Goal: Feedback & Contribution: Submit feedback/report problem

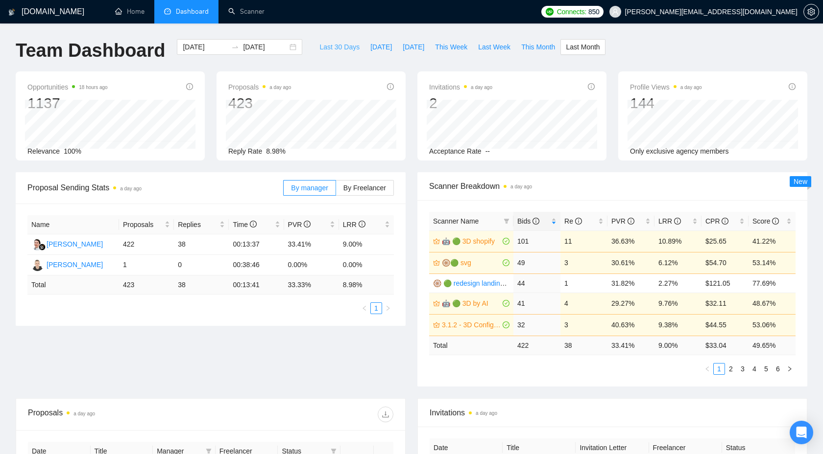
click at [347, 54] on button "Last 30 Days" at bounding box center [339, 47] width 51 height 16
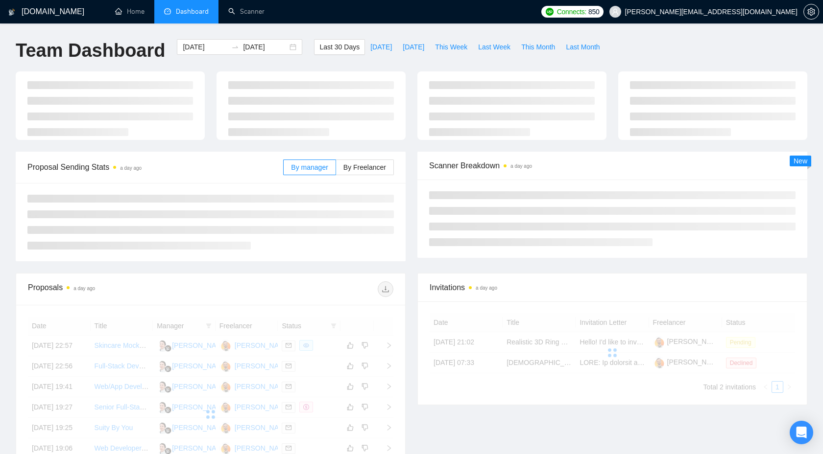
type input "[DATE]"
click at [372, 47] on span "[DATE]" at bounding box center [381, 47] width 22 height 11
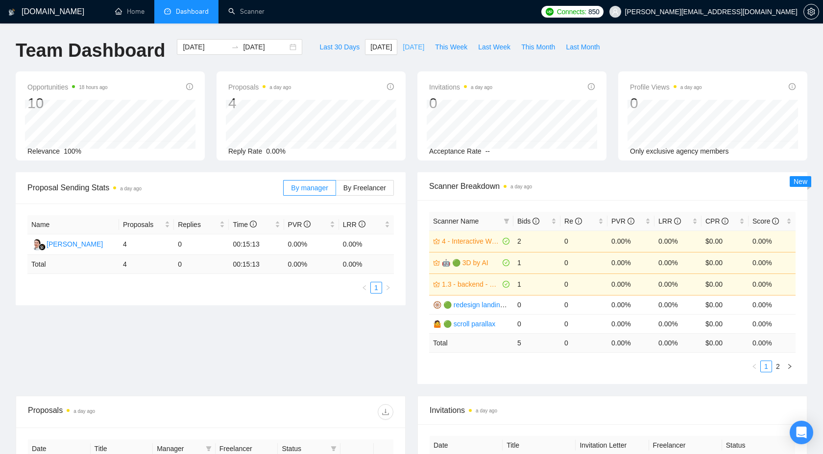
click at [404, 50] on span "[DATE]" at bounding box center [413, 47] width 22 height 11
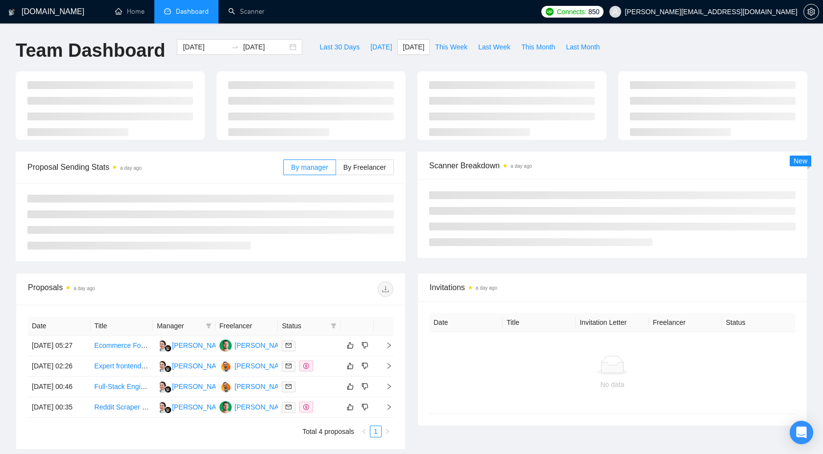
type input "2025-10-02"
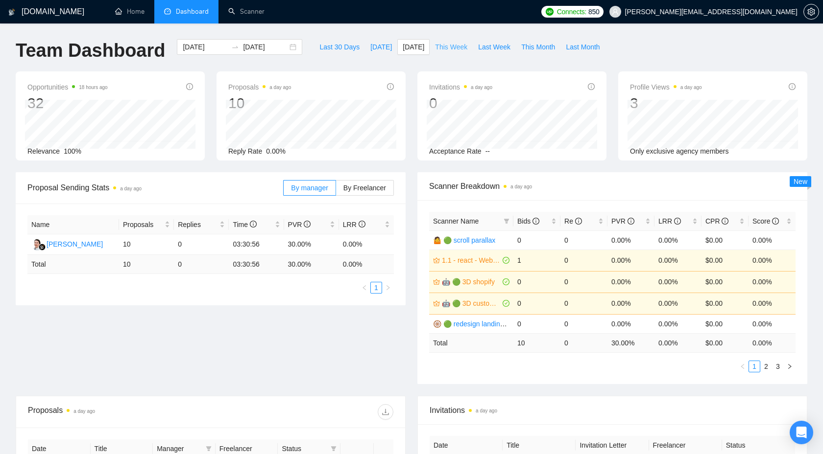
click at [438, 47] on span "This Week" at bounding box center [451, 47] width 32 height 11
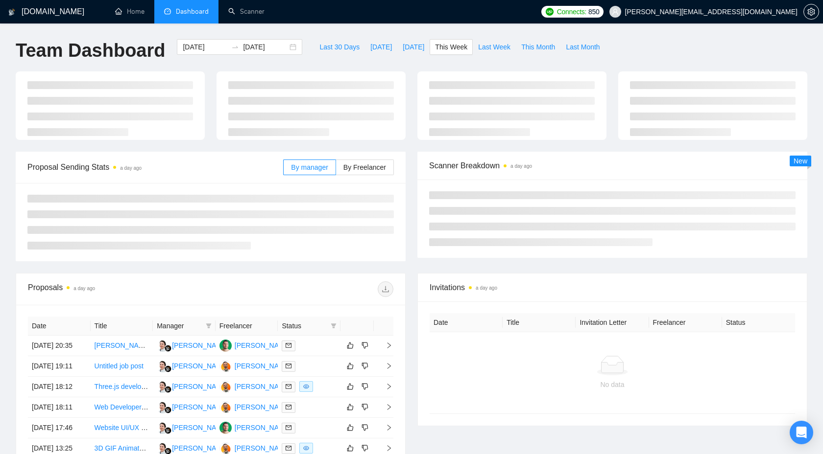
type input "2025-09-29"
type input "2025-10-05"
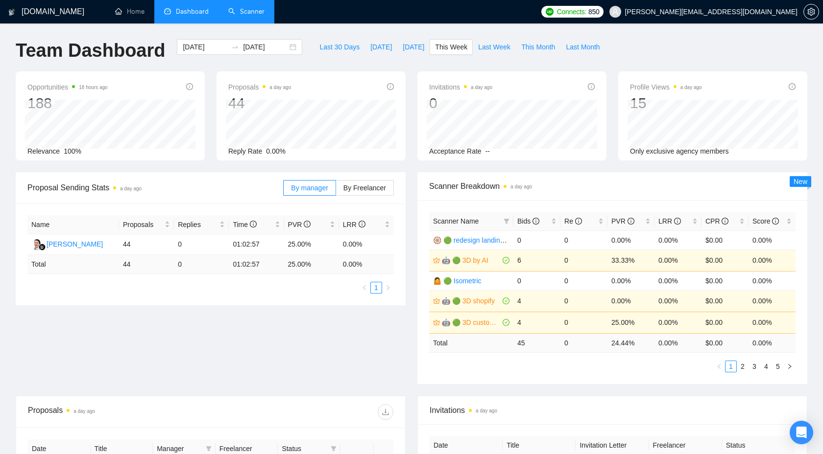
click at [246, 15] on link "Scanner" at bounding box center [246, 11] width 36 height 8
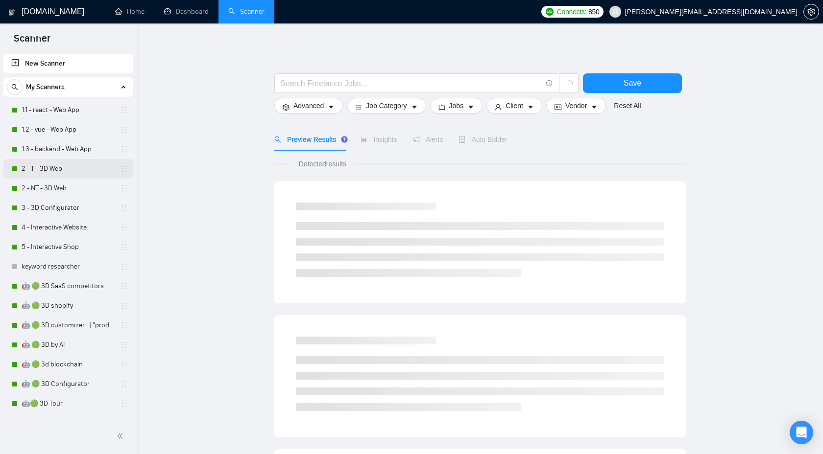
click at [44, 172] on link "2 - T - 3D Web" at bounding box center [68, 169] width 93 height 20
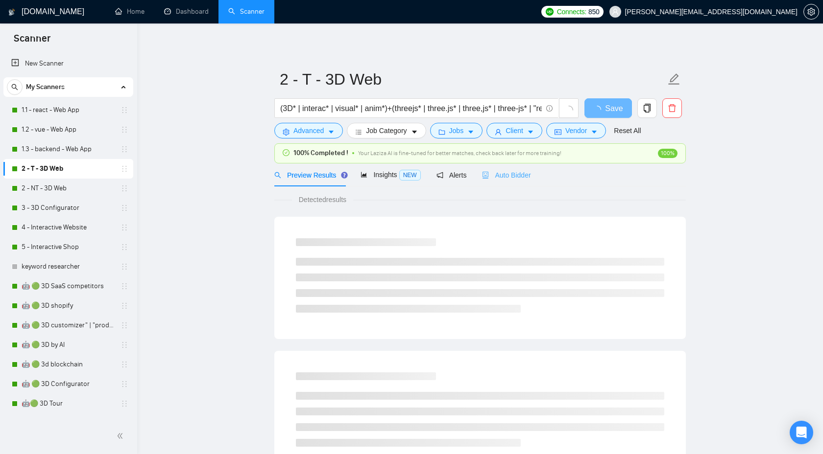
click at [497, 185] on div "Auto Bidder" at bounding box center [506, 175] width 48 height 23
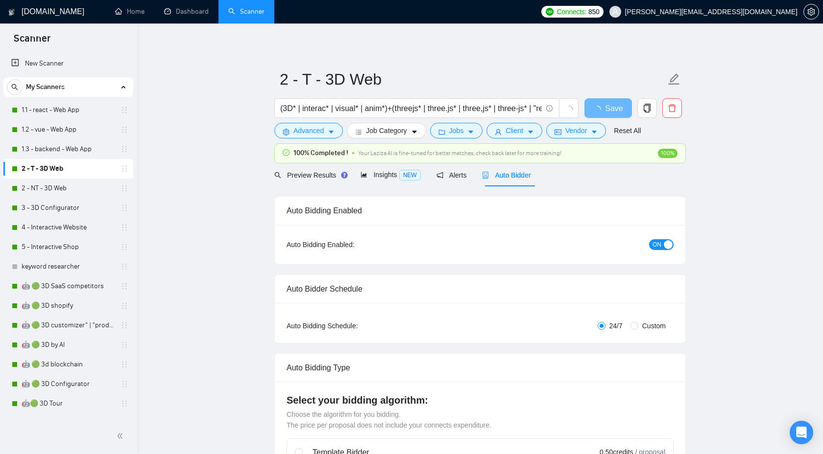
checkbox input "true"
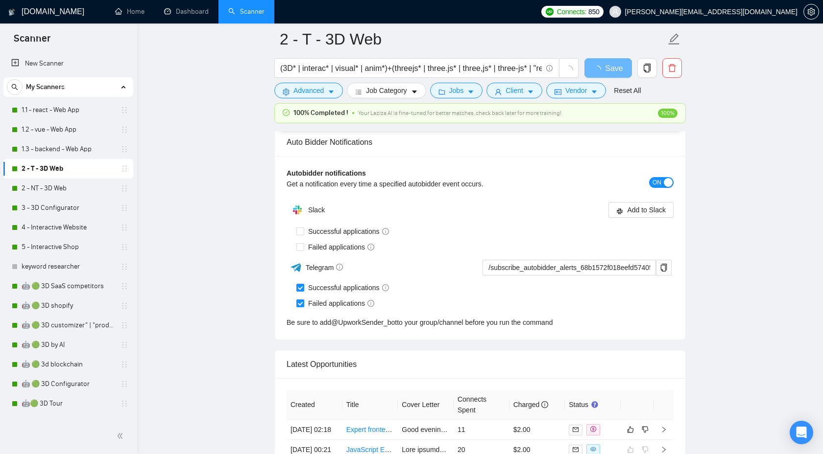
scroll to position [2489, 0]
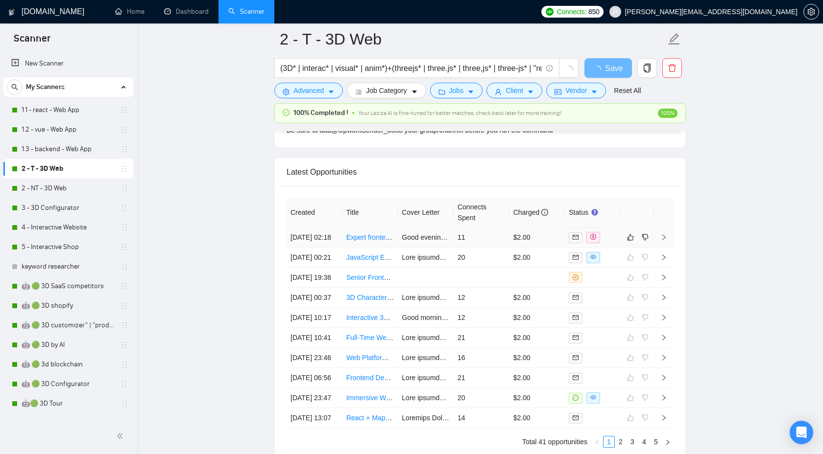
click at [665, 241] on icon "right" at bounding box center [663, 237] width 7 height 7
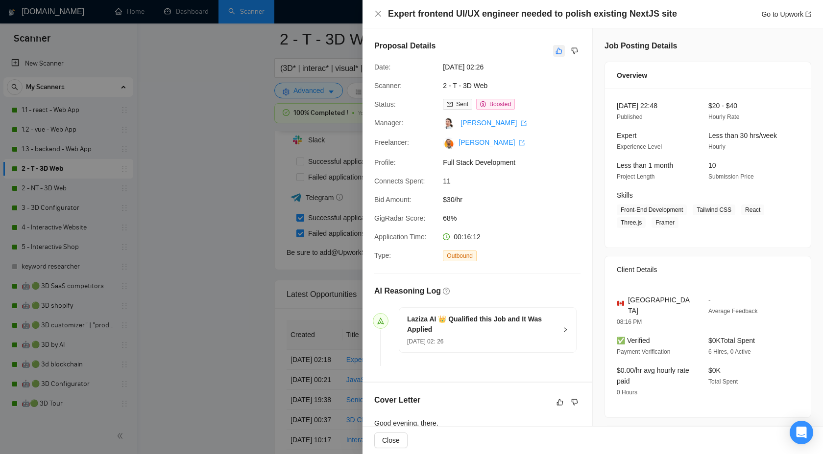
click at [553, 50] on button "button" at bounding box center [559, 51] width 12 height 12
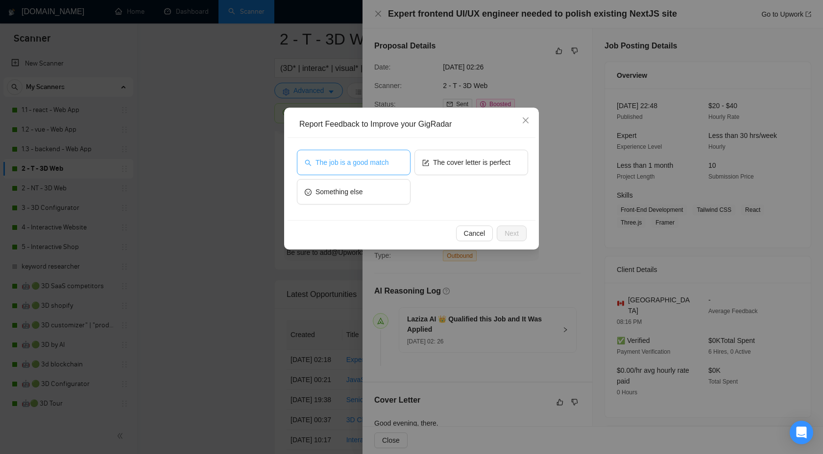
click at [372, 174] on button "The job is a good match" at bounding box center [354, 162] width 114 height 25
click at [466, 164] on span "The cover letter is perfect" at bounding box center [471, 162] width 77 height 11
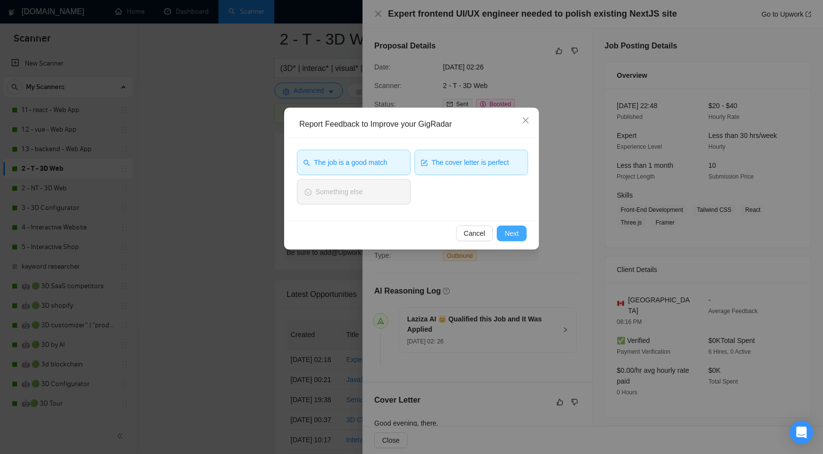
click at [509, 228] on span "Next" at bounding box center [511, 233] width 14 height 11
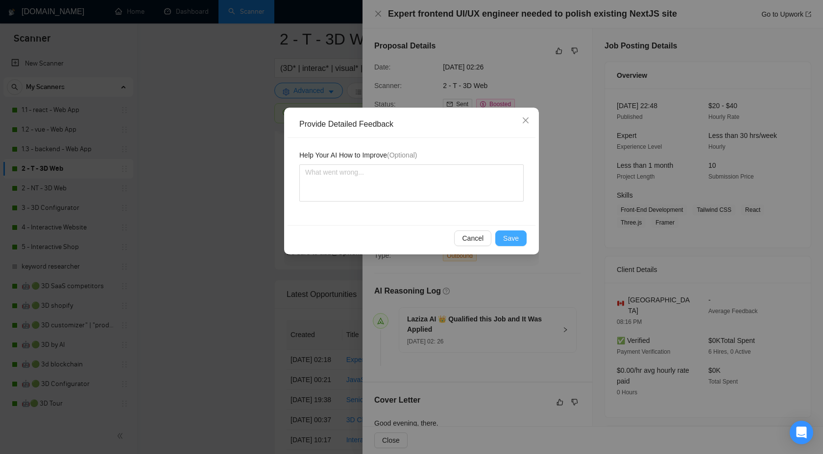
click at [507, 237] on span "Save" at bounding box center [511, 238] width 16 height 11
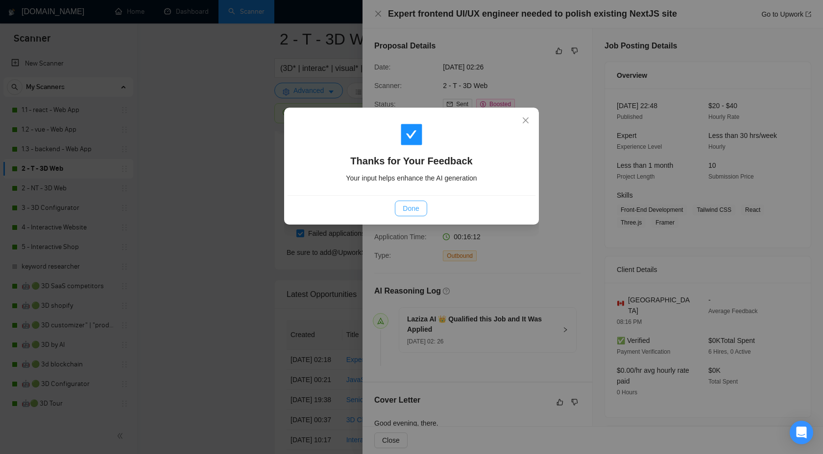
click at [417, 203] on button "Done" at bounding box center [411, 209] width 32 height 16
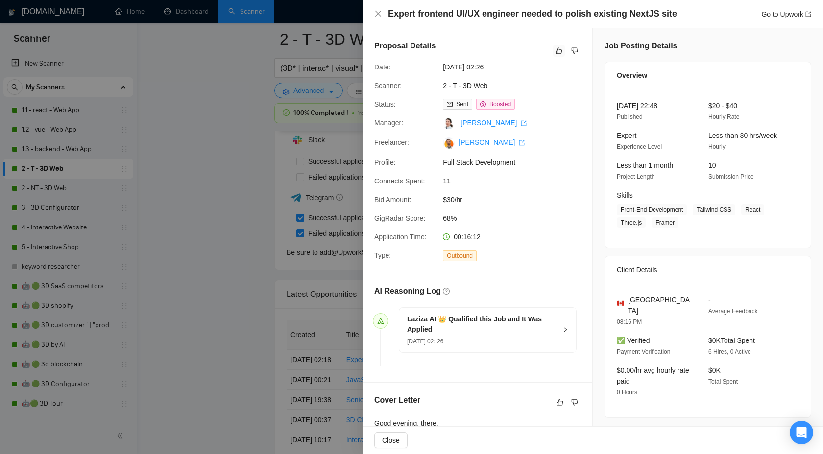
click at [212, 206] on div at bounding box center [411, 227] width 823 height 454
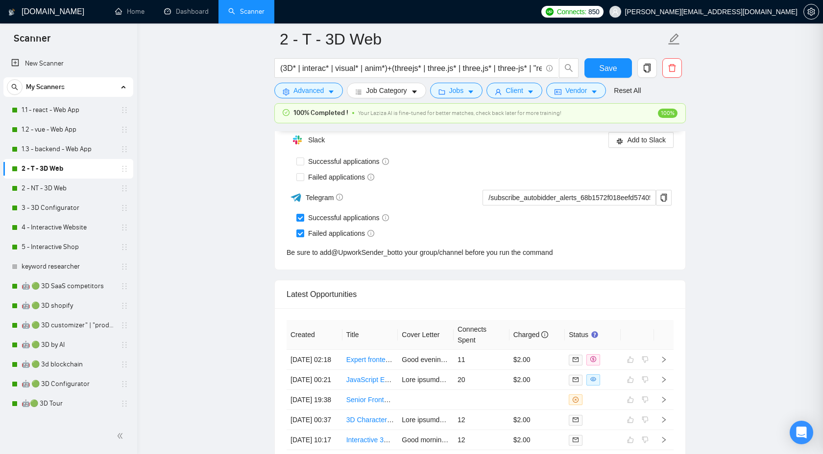
click at [172, 19] on div at bounding box center [411, 227] width 823 height 454
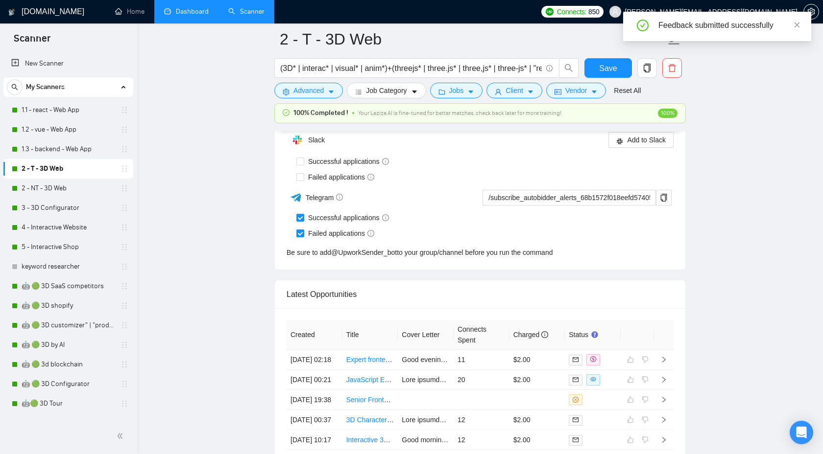
click at [187, 10] on link "Dashboard" at bounding box center [186, 11] width 45 height 8
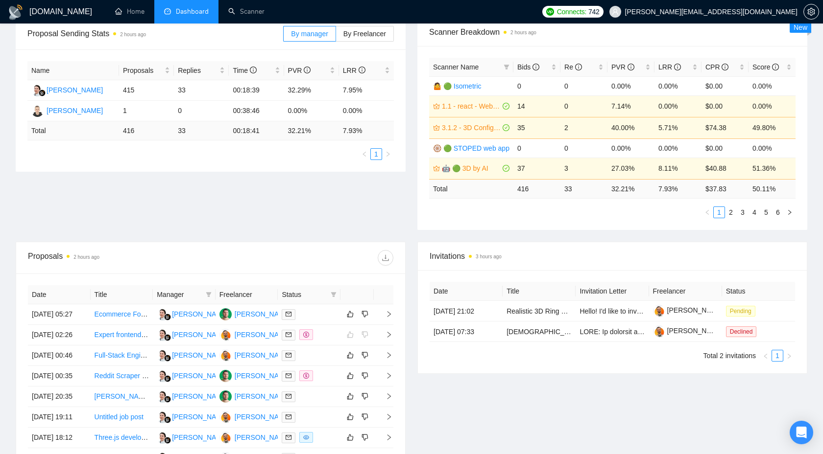
scroll to position [157, 0]
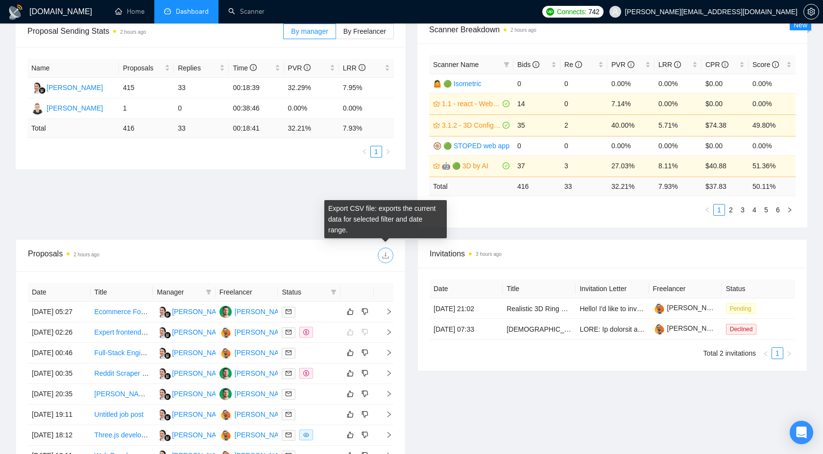
click at [384, 256] on icon "download" at bounding box center [385, 256] width 8 height 8
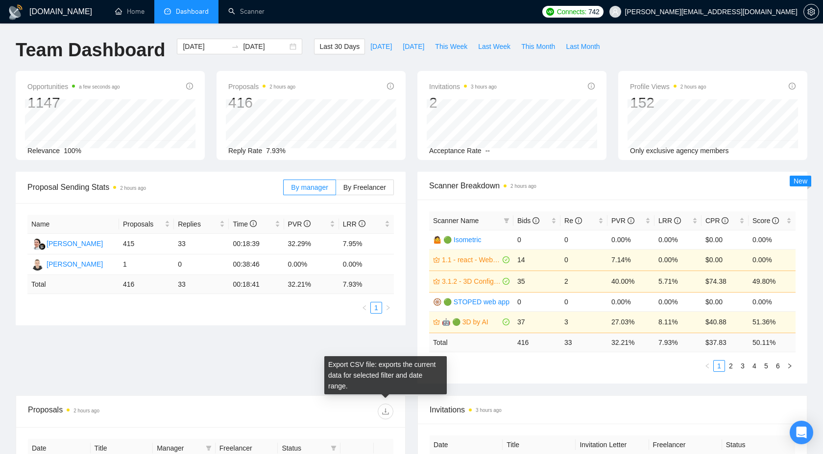
scroll to position [0, 0]
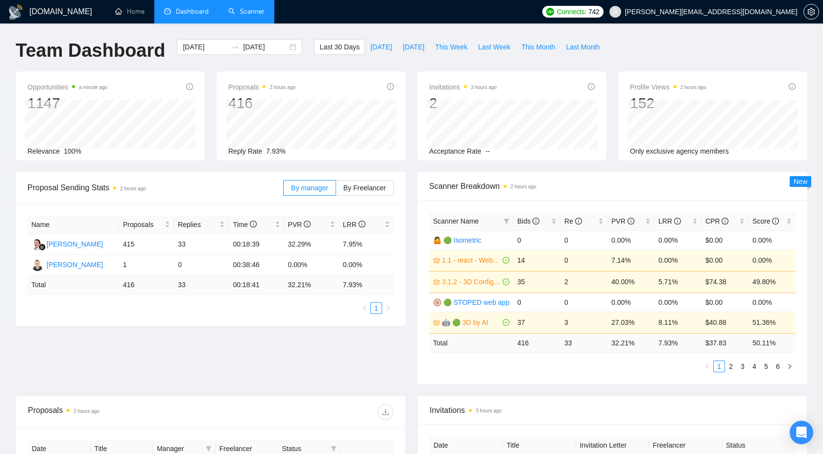
click at [244, 12] on link "Scanner" at bounding box center [246, 11] width 36 height 8
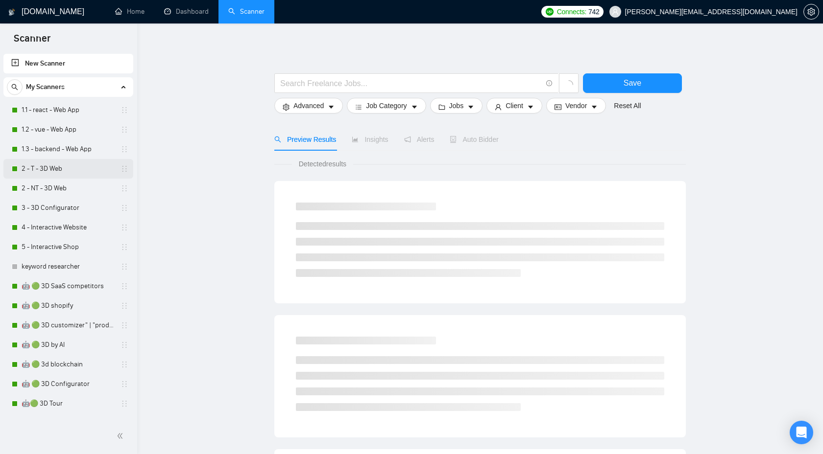
click at [69, 172] on link "2 - T - 3D Web" at bounding box center [68, 169] width 93 height 20
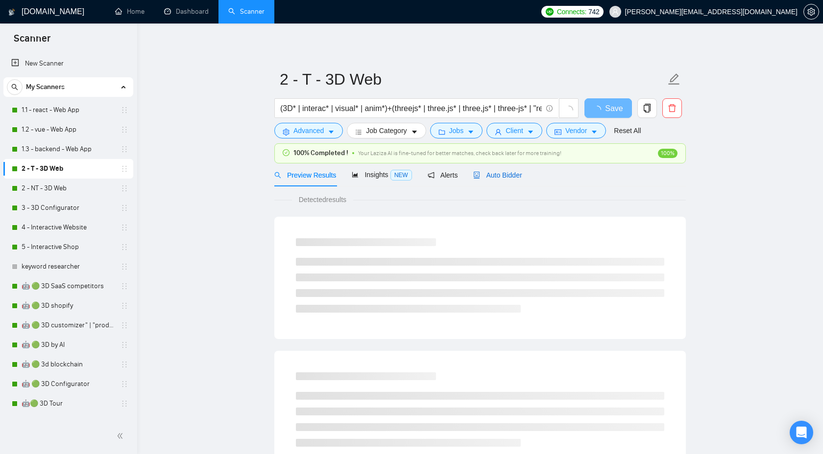
click at [483, 173] on span "Auto Bidder" at bounding box center [497, 175] width 48 height 8
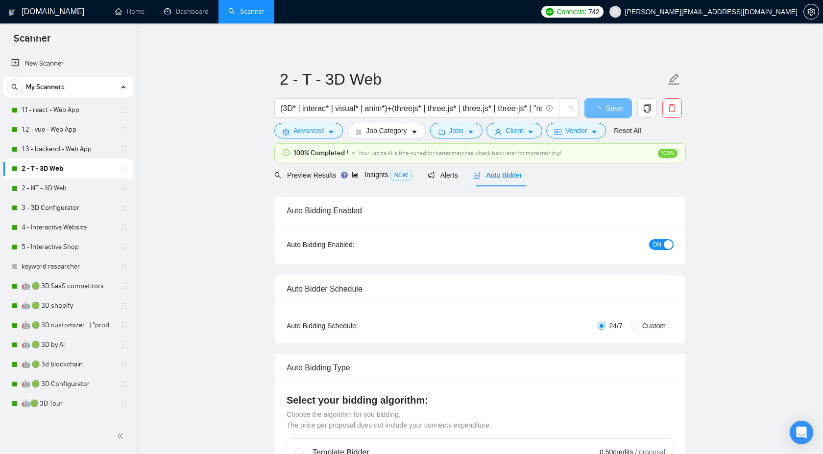
checkbox input "true"
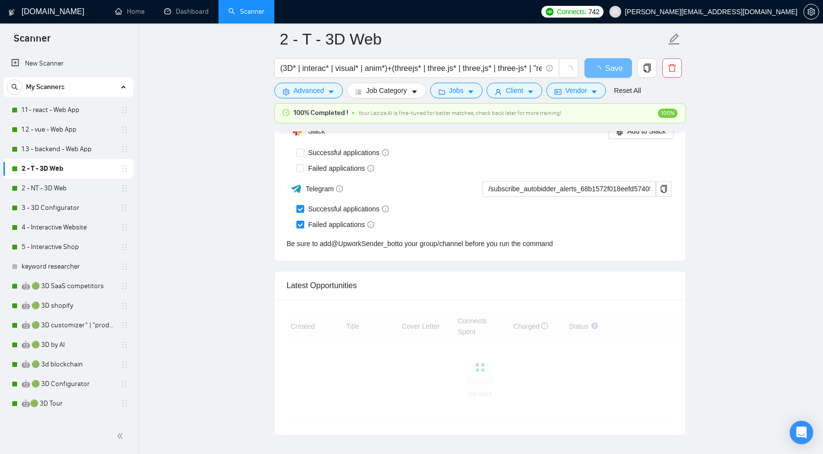
scroll to position [2332, 0]
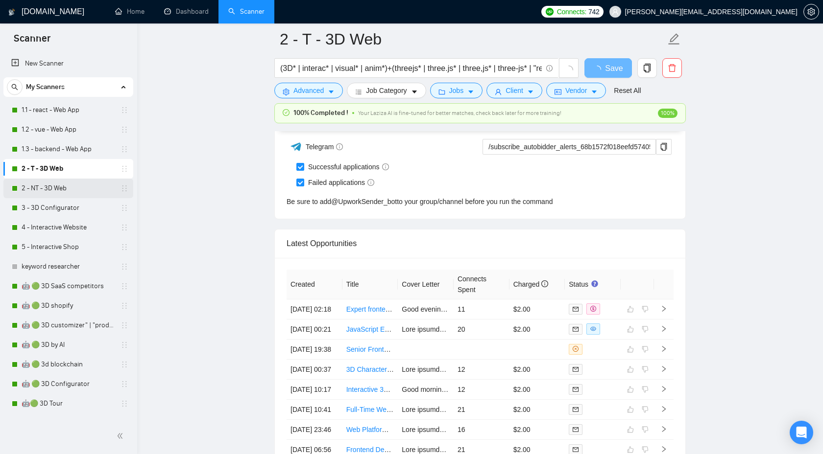
click at [73, 193] on link "2 - NT - 3D Web" at bounding box center [68, 189] width 93 height 20
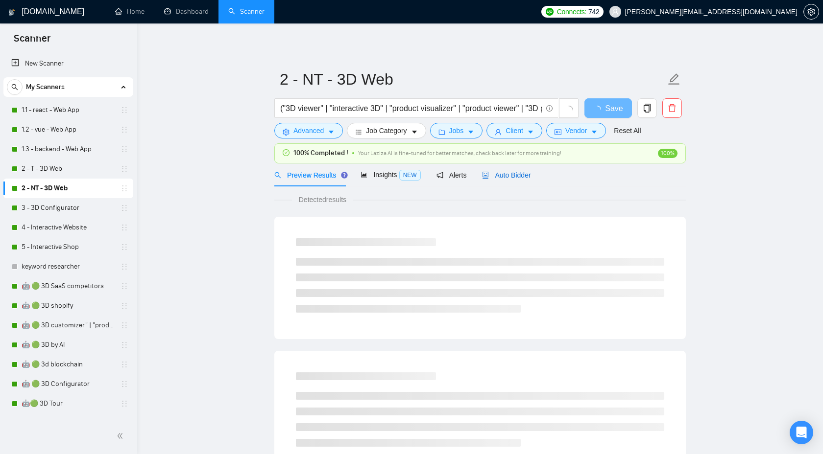
click at [514, 176] on span "Auto Bidder" at bounding box center [506, 175] width 48 height 8
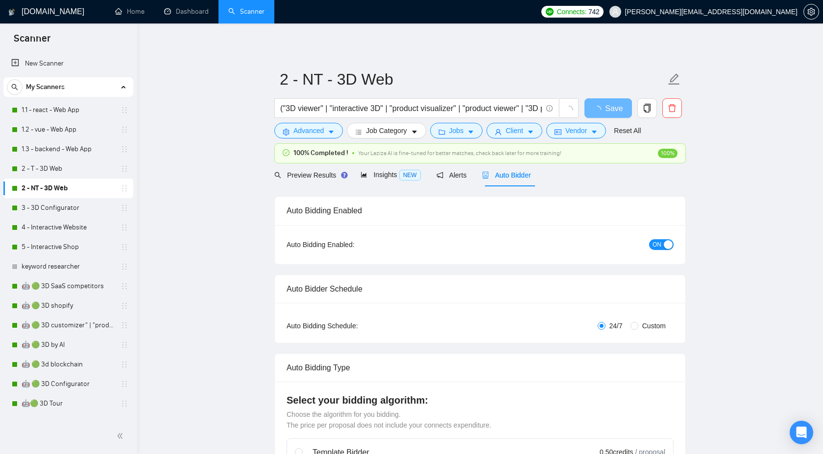
checkbox input "true"
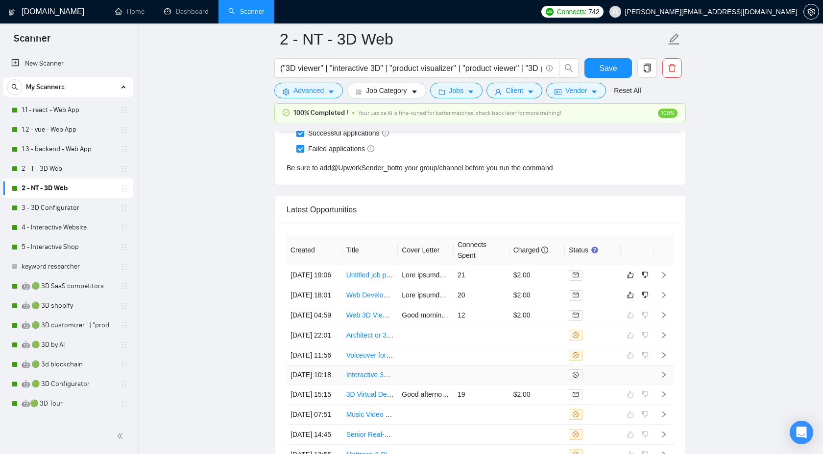
scroll to position [2604, 0]
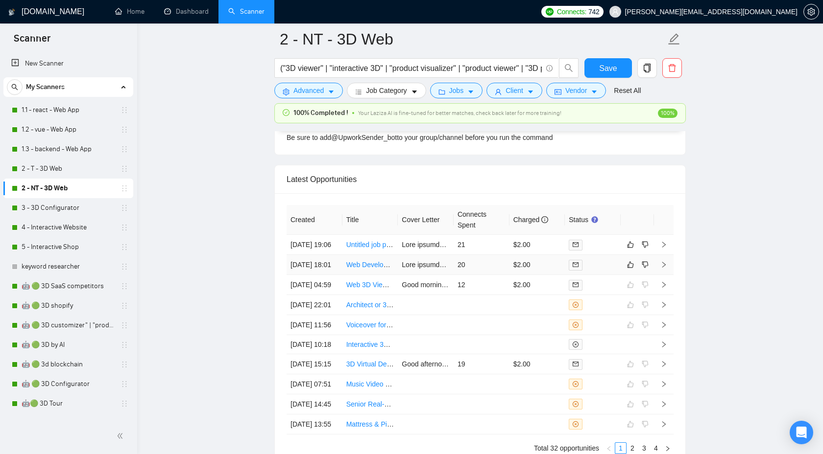
click at [665, 268] on icon "right" at bounding box center [663, 264] width 7 height 7
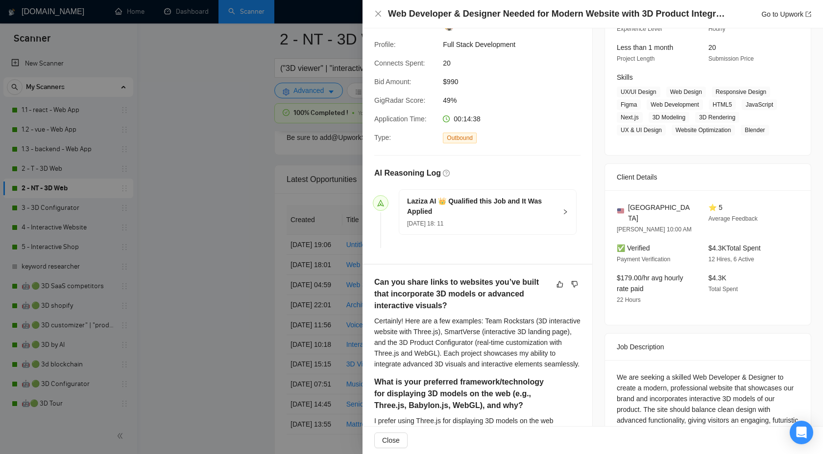
scroll to position [132, 0]
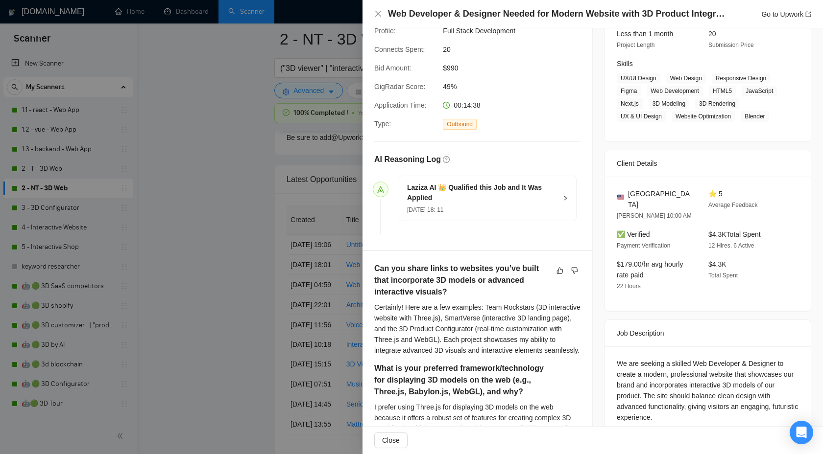
click at [536, 191] on h5 "Laziza AI 👑 Qualified this Job and It Was Applied" at bounding box center [481, 193] width 149 height 21
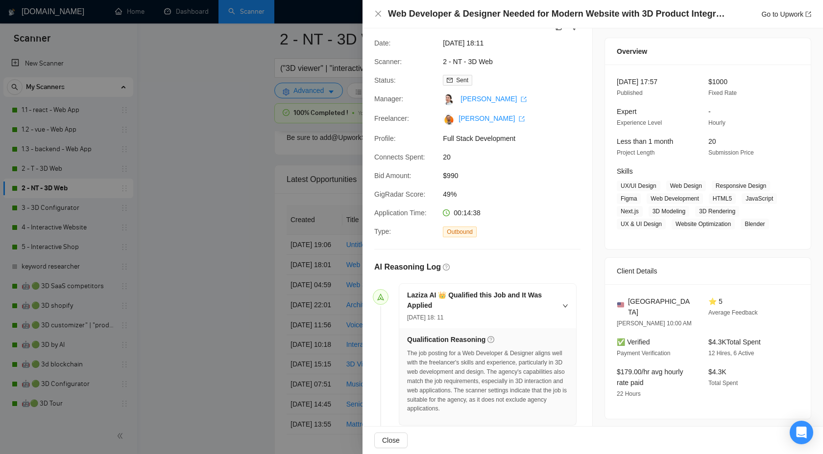
scroll to position [0, 0]
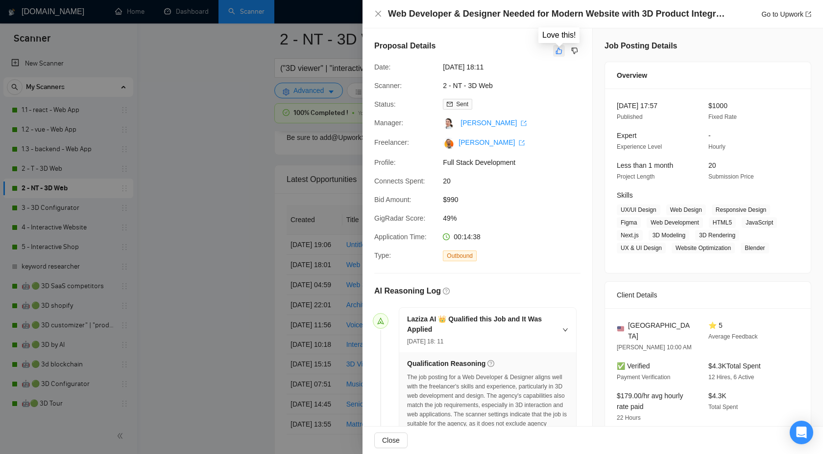
click at [556, 56] on button "button" at bounding box center [559, 51] width 12 height 12
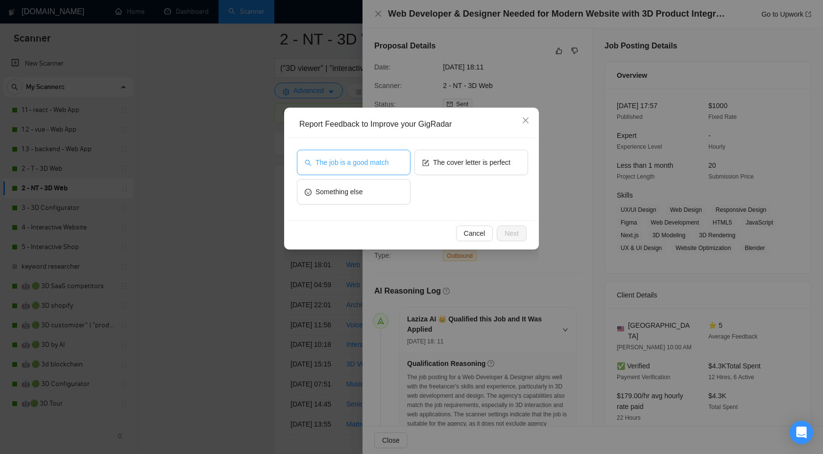
click at [383, 167] on span "The job is a good match" at bounding box center [351, 162] width 73 height 11
click at [519, 238] on button "Next" at bounding box center [511, 234] width 30 height 16
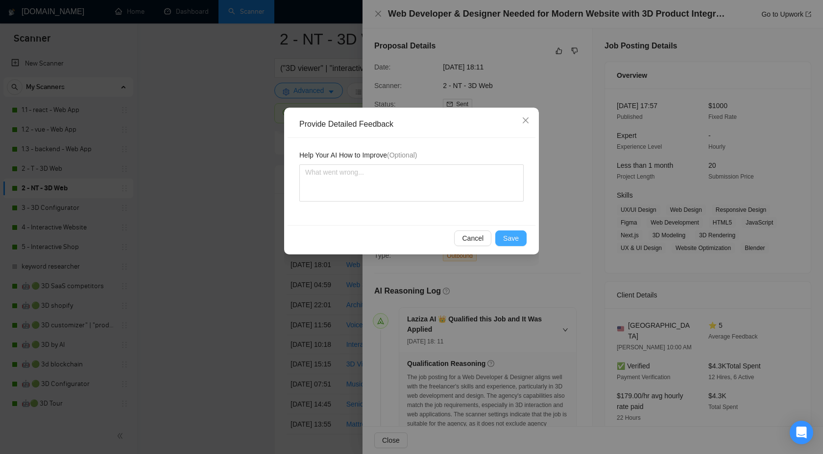
click at [506, 239] on span "Save" at bounding box center [511, 238] width 16 height 11
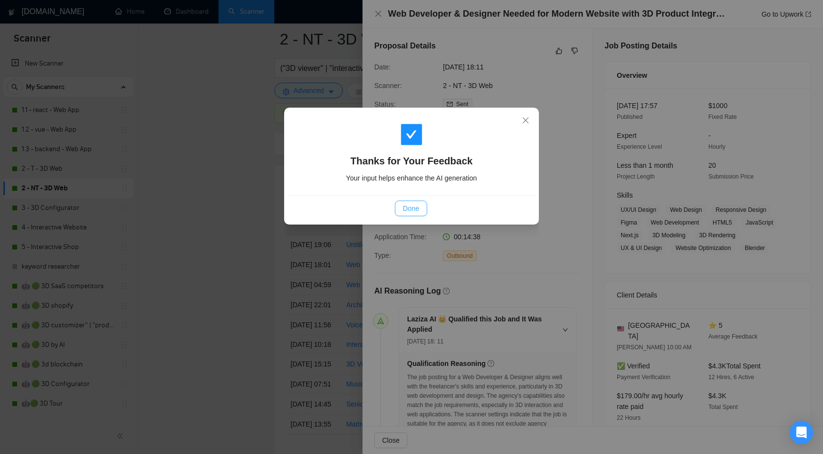
click at [416, 206] on span "Done" at bounding box center [410, 208] width 16 height 11
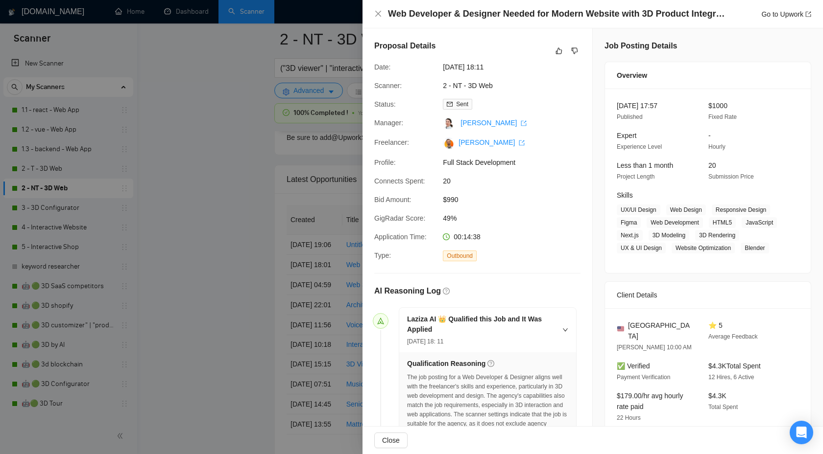
click at [300, 179] on div at bounding box center [411, 227] width 823 height 454
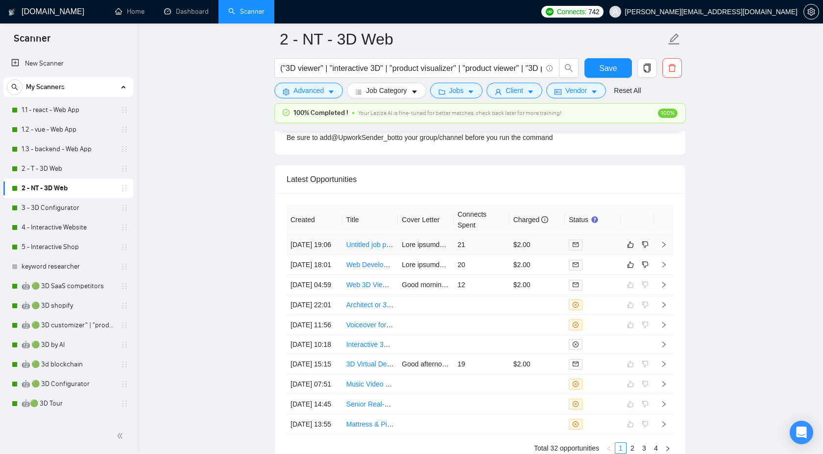
click at [663, 248] on icon "right" at bounding box center [663, 245] width 3 height 6
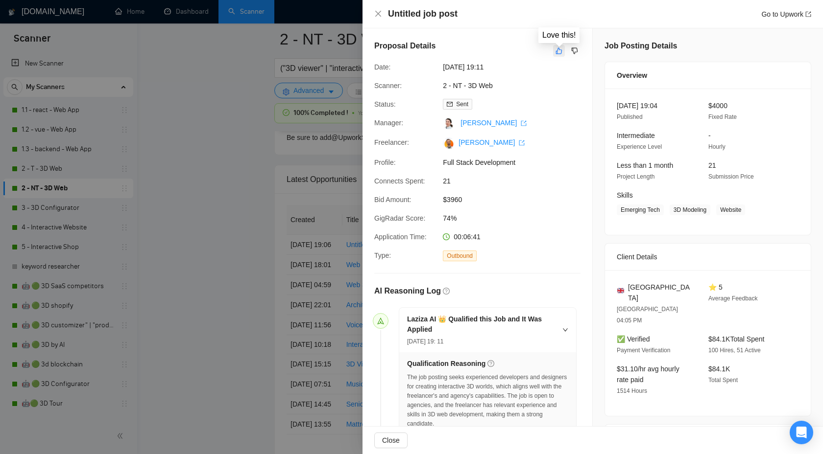
click at [558, 50] on icon "like" at bounding box center [558, 51] width 7 height 8
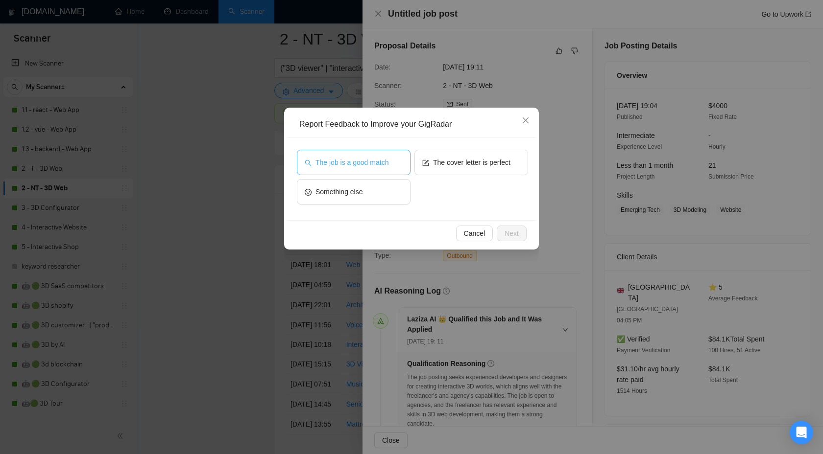
click at [382, 168] on button "The job is a good match" at bounding box center [354, 162] width 114 height 25
click at [504, 229] on span "Next" at bounding box center [511, 233] width 14 height 11
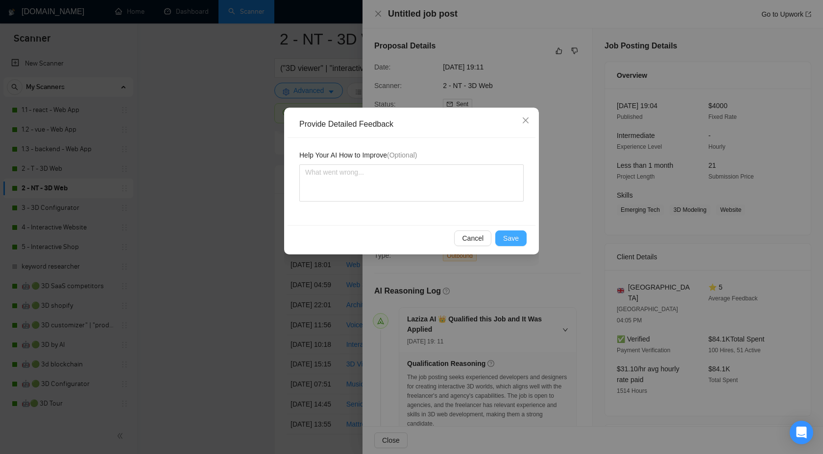
click at [507, 241] on span "Save" at bounding box center [511, 238] width 16 height 11
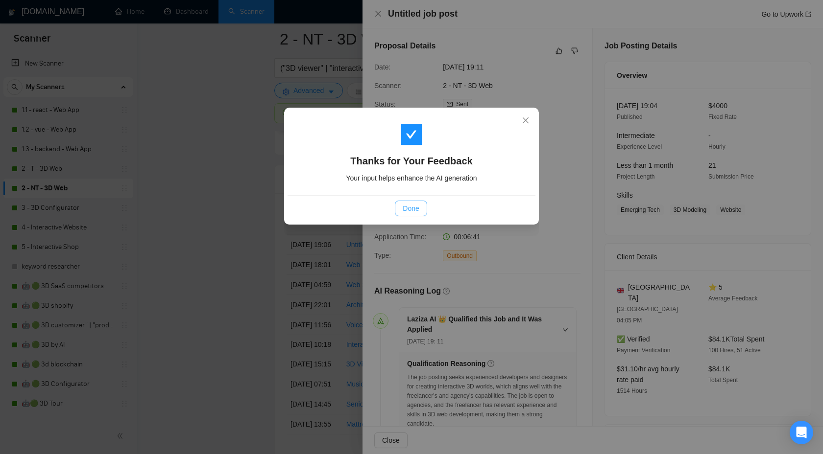
click at [418, 212] on span "Done" at bounding box center [410, 208] width 16 height 11
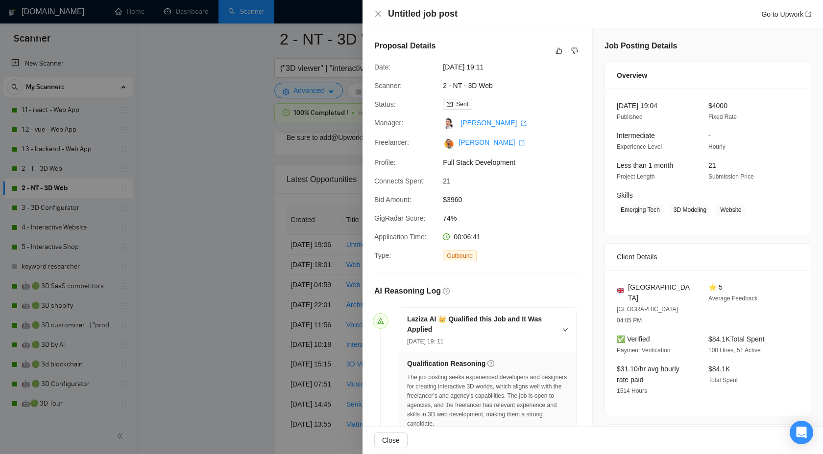
click at [232, 214] on div at bounding box center [411, 227] width 823 height 454
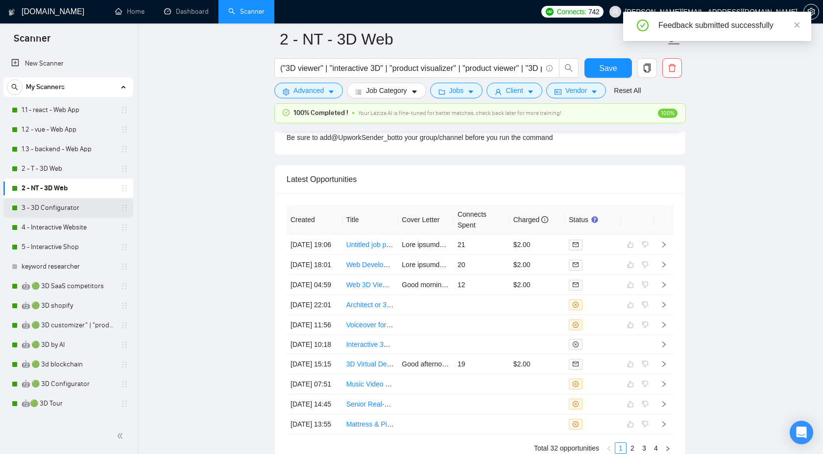
click at [49, 203] on link "3 - 3D Configurator" at bounding box center [68, 208] width 93 height 20
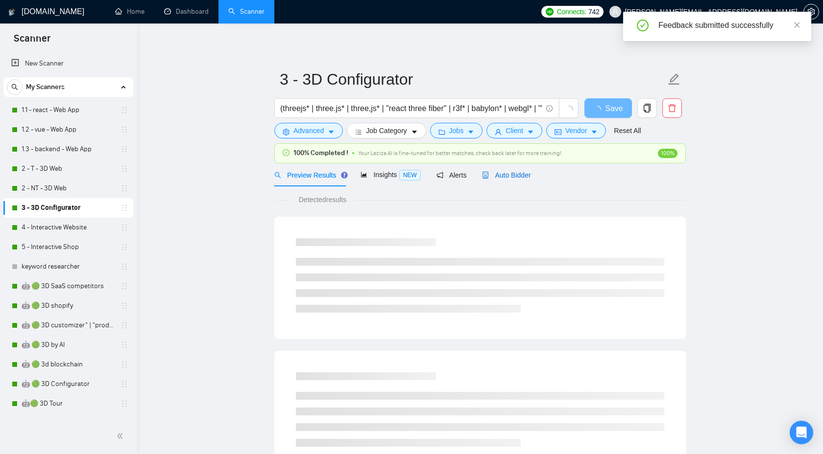
click at [500, 175] on span "Auto Bidder" at bounding box center [506, 175] width 48 height 8
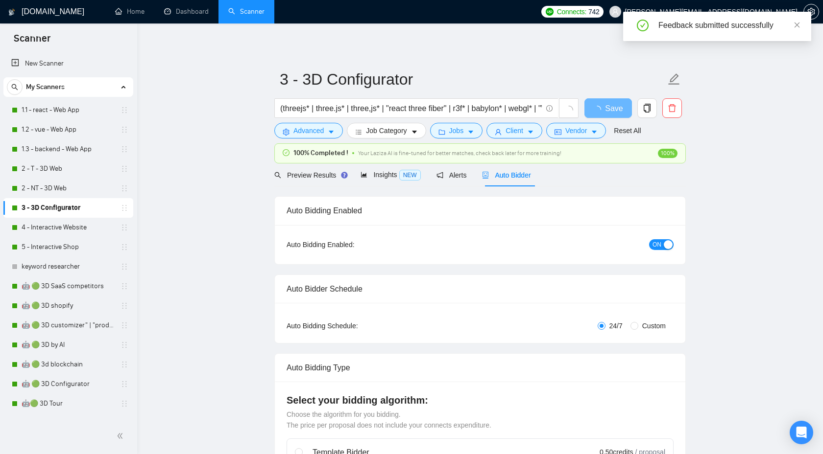
checkbox input "true"
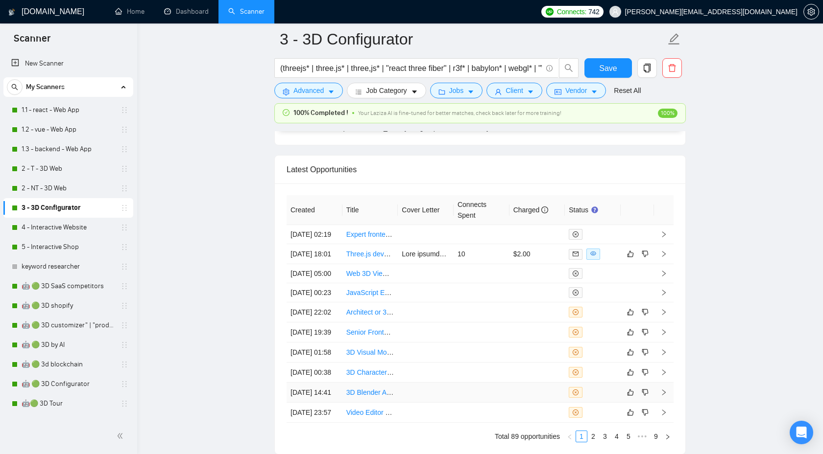
scroll to position [2790, 0]
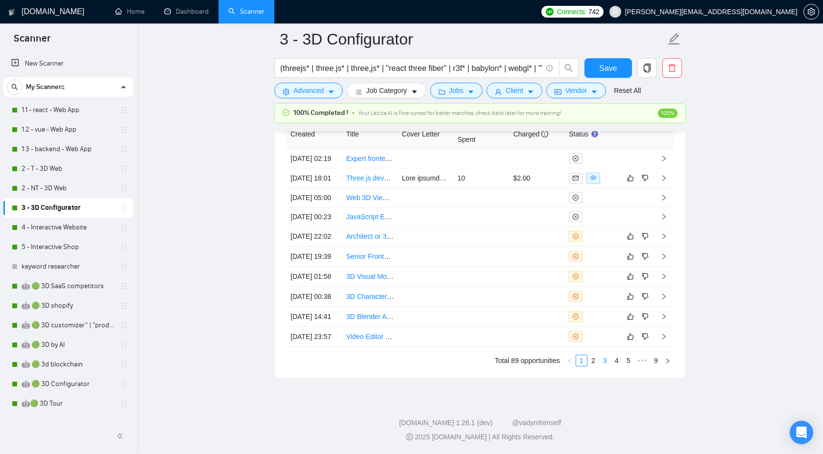
click at [606, 361] on link "3" at bounding box center [604, 360] width 11 height 11
click at [596, 363] on link "2" at bounding box center [593, 360] width 11 height 11
click at [599, 359] on link "3" at bounding box center [604, 360] width 11 height 11
click at [592, 356] on link "2" at bounding box center [593, 360] width 11 height 11
click at [665, 334] on icon "right" at bounding box center [663, 337] width 3 height 6
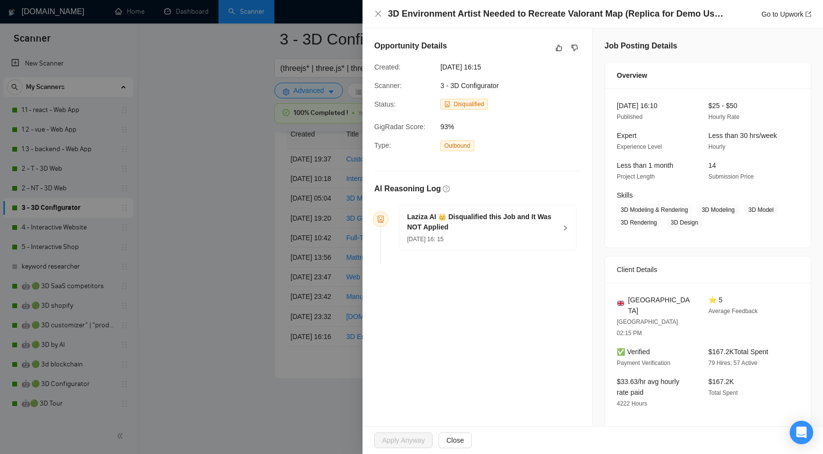
click at [564, 232] on div "Laziza AI 👑 Disqualified this Job and It Was NOT Applied [DATE] 16: 15" at bounding box center [487, 228] width 177 height 45
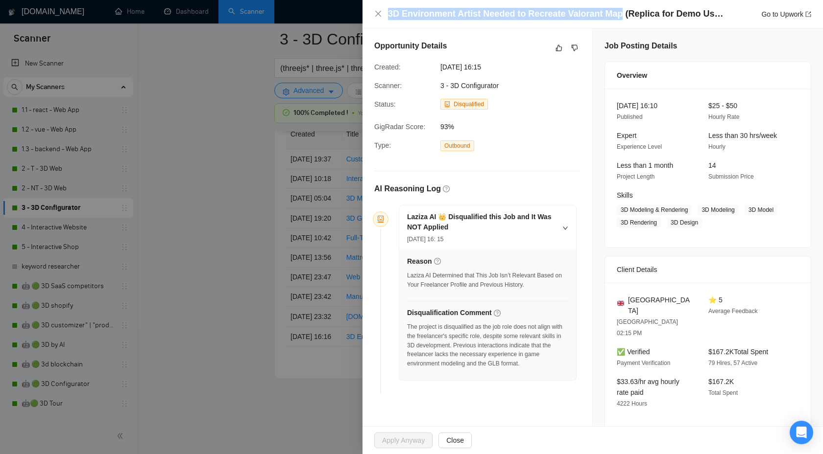
drag, startPoint x: 386, startPoint y: 15, endPoint x: 619, endPoint y: 13, distance: 233.1
click at [619, 13] on div "3D Environment Artist Needed to Recreate Valorant Map (Replica for Demo Use, GL…" at bounding box center [592, 14] width 437 height 12
copy h4 "3D Environment Artist Needed to Recreate Valorant Map"
click at [571, 42] on div "Opportunity Details" at bounding box center [477, 48] width 206 height 16
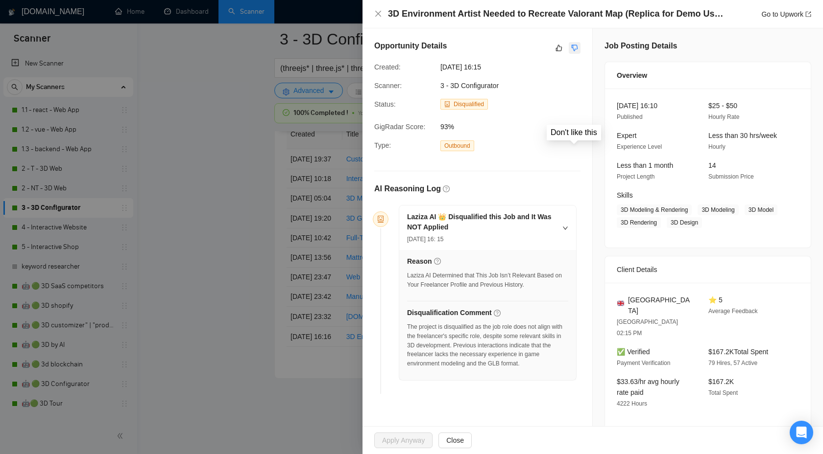
click at [575, 50] on icon "dislike" at bounding box center [574, 48] width 7 height 8
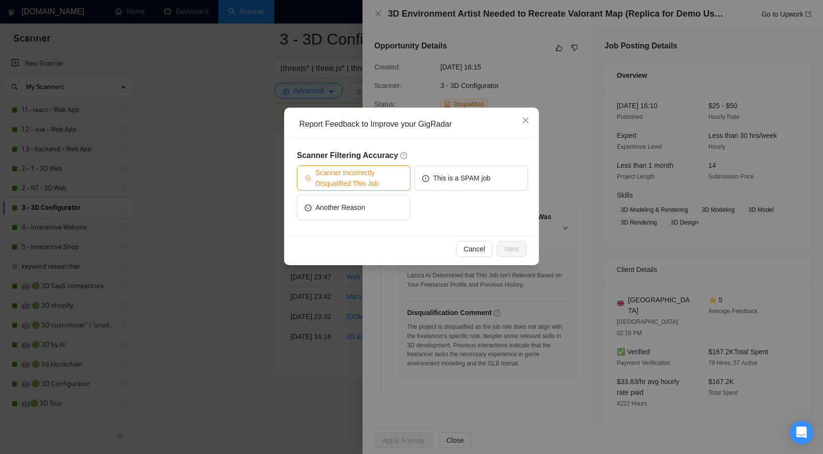
click at [394, 175] on span "Scanner Incorrectly Disqualified This Job" at bounding box center [358, 178] width 87 height 22
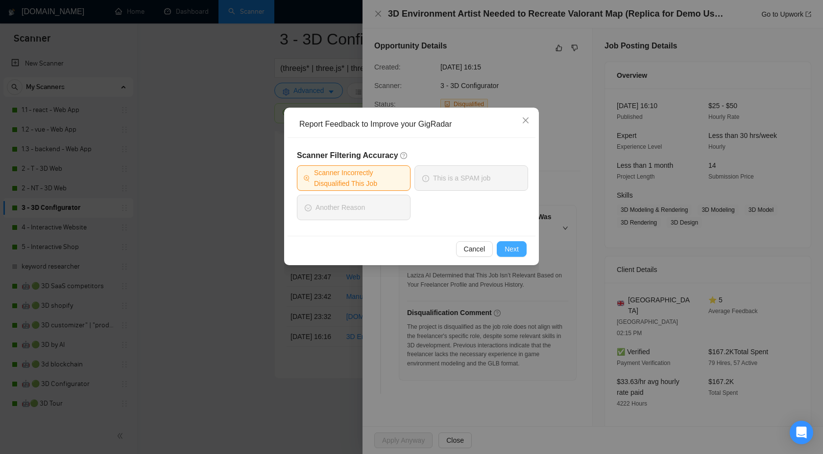
click at [512, 249] on span "Next" at bounding box center [511, 249] width 14 height 11
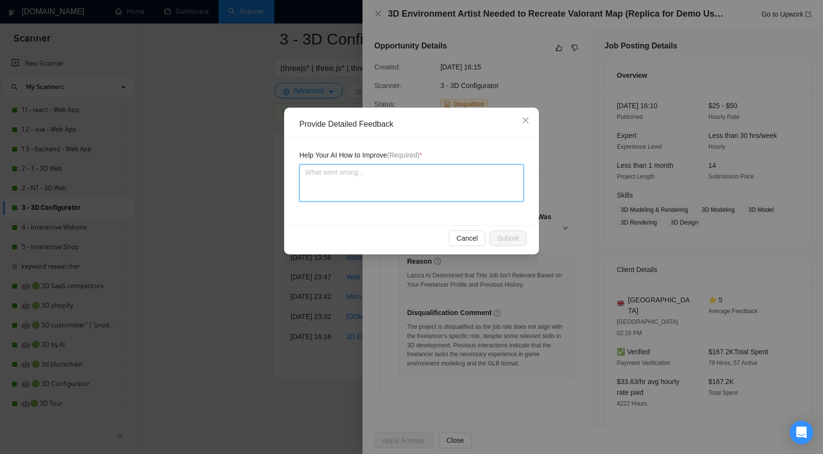
click at [446, 185] on textarea at bounding box center [411, 183] width 224 height 37
type textarea "W"
type textarea "We"
type textarea "We c"
type textarea "We ca"
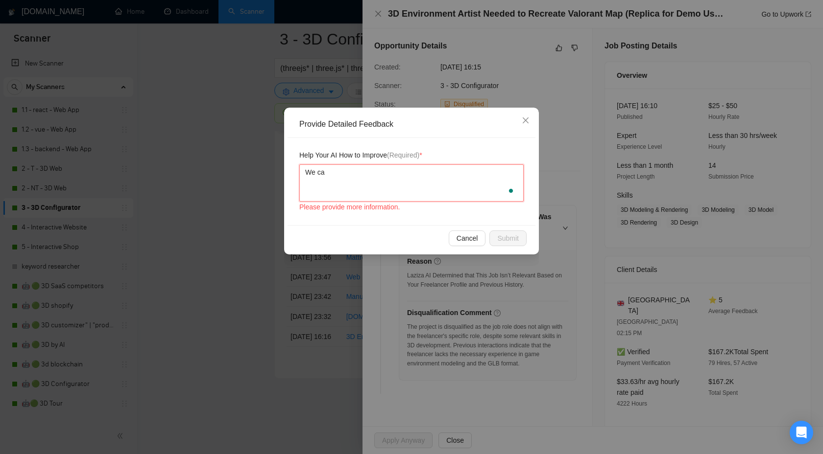
type textarea "We can"
type textarea "We can h"
type textarea "We can ha"
type textarea "We can hab"
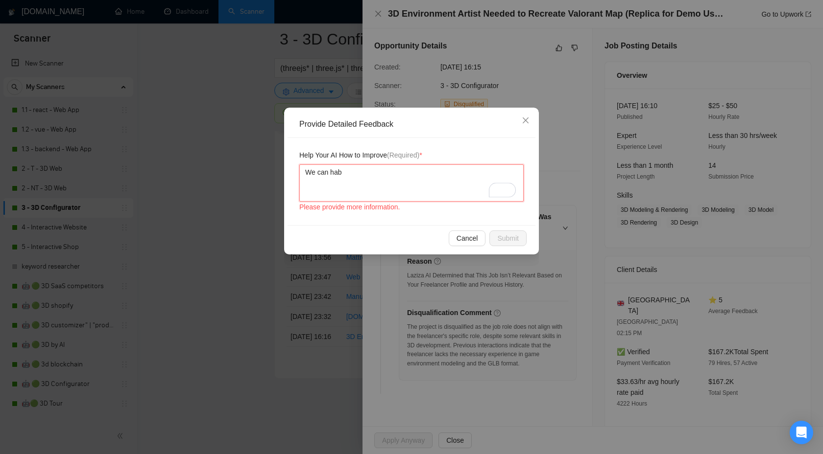
type textarea "We can habd"
type textarea "We can habdl"
type textarea "We can habdle"
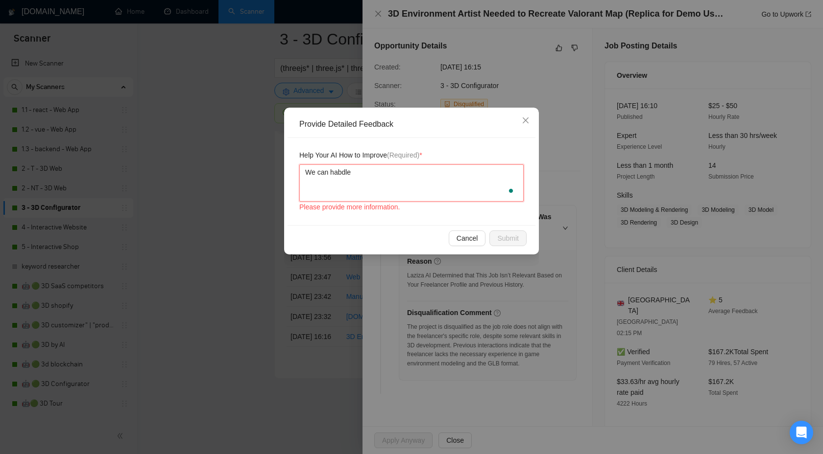
type textarea "We can habdl"
type textarea "We can habd"
type textarea "We can hab"
type textarea "We can ha"
type textarea "We can han"
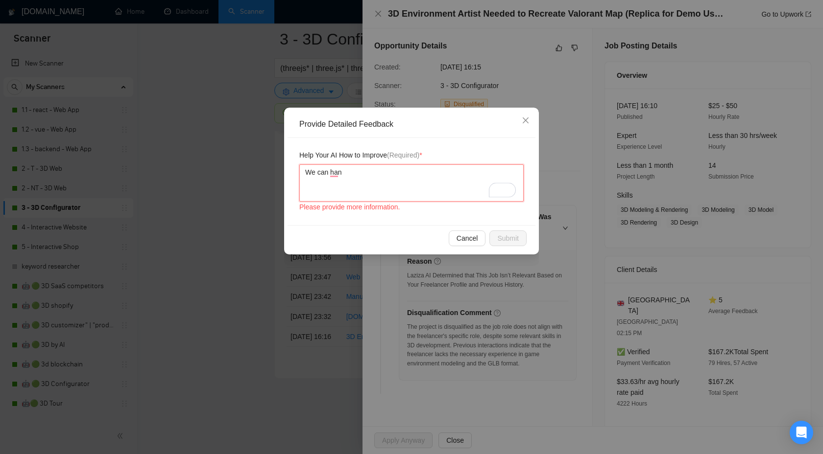
type textarea "We can hand"
type textarea "We can handl"
type textarea "We can handle"
paste textarea "3D Environment Artist Needed to Recreate Valorant Map"
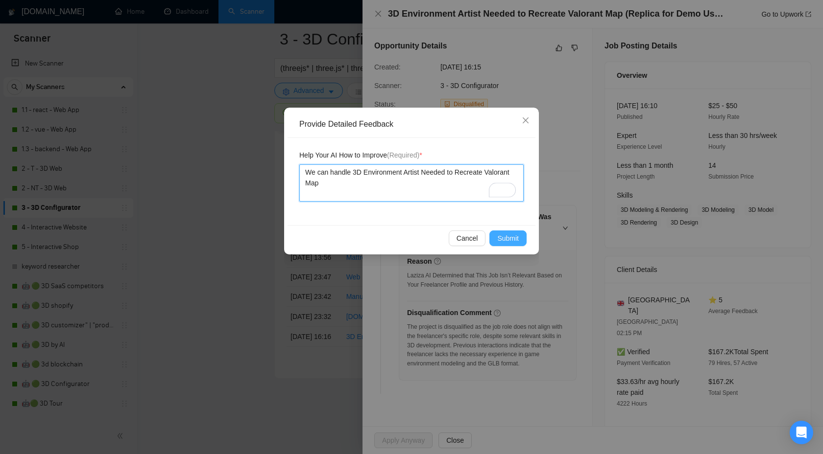
type textarea "We can handle 3D Environment Artist Needed to Recreate Valorant Map"
click at [509, 242] on span "Submit" at bounding box center [508, 238] width 22 height 11
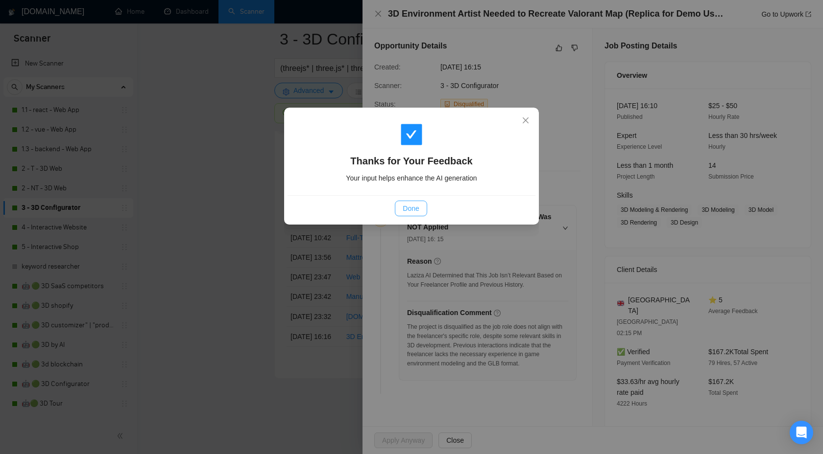
click at [405, 202] on button "Done" at bounding box center [411, 209] width 32 height 16
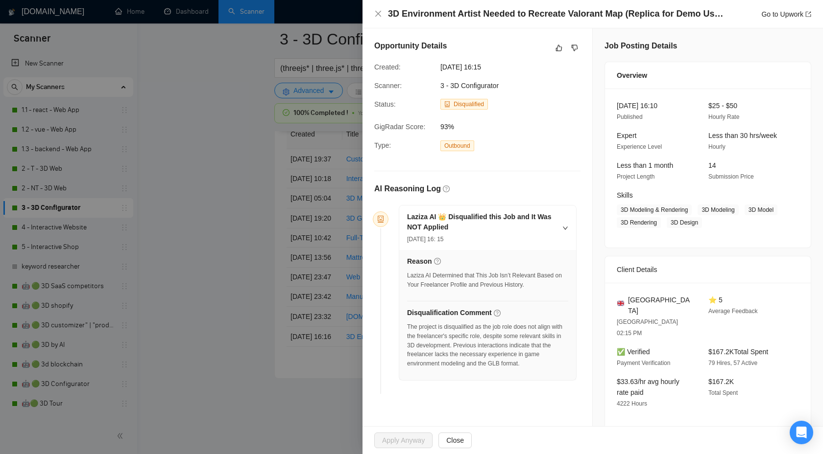
click at [208, 89] on div at bounding box center [411, 227] width 823 height 454
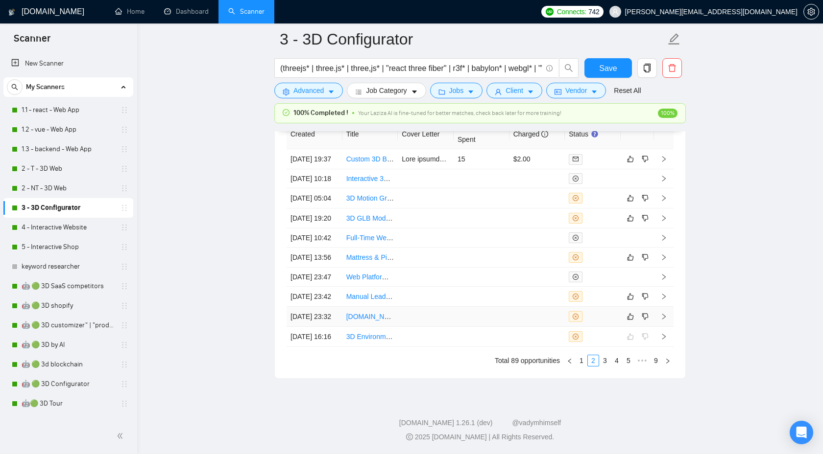
click at [661, 307] on td at bounding box center [664, 317] width 20 height 20
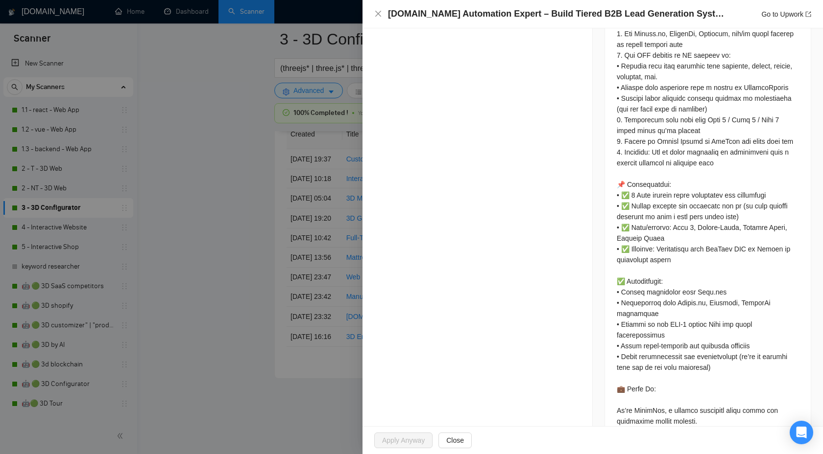
scroll to position [568, 0]
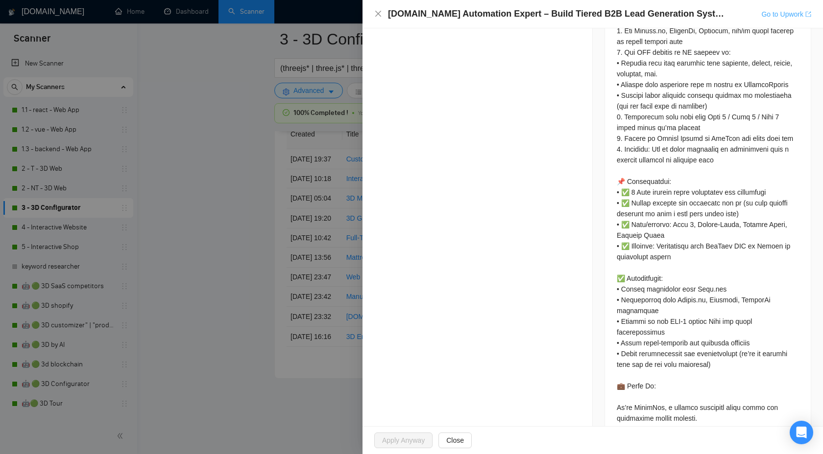
click at [772, 10] on link "Go to Upwork" at bounding box center [786, 14] width 50 height 8
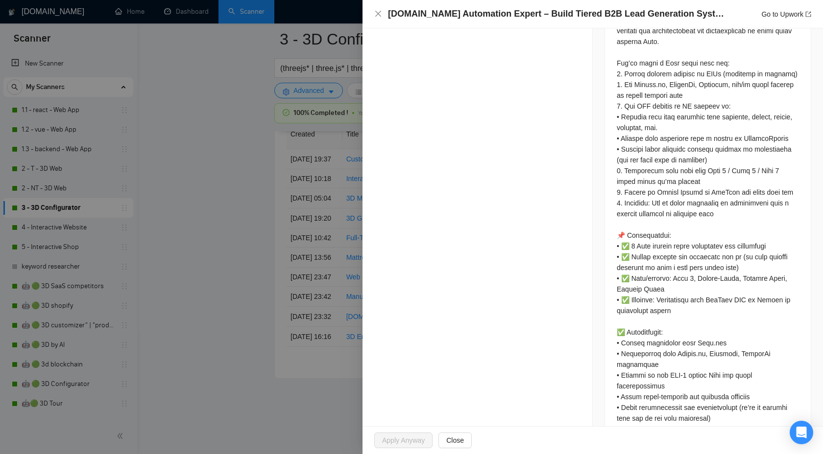
scroll to position [0, 0]
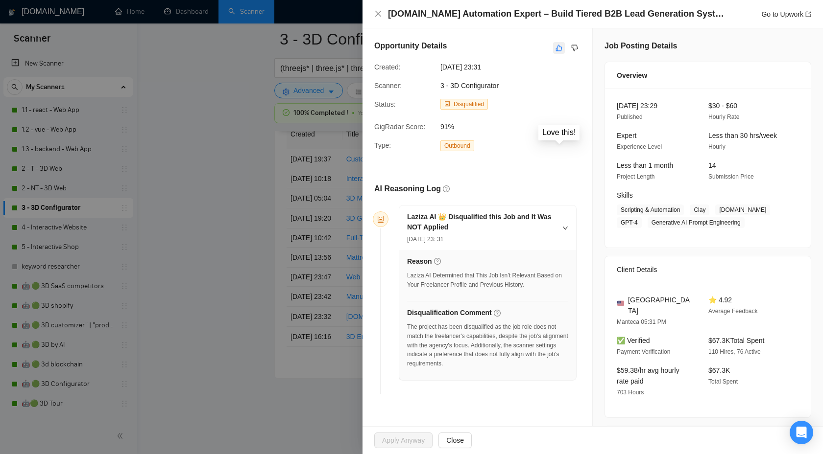
click at [556, 48] on icon "like" at bounding box center [558, 48] width 7 height 8
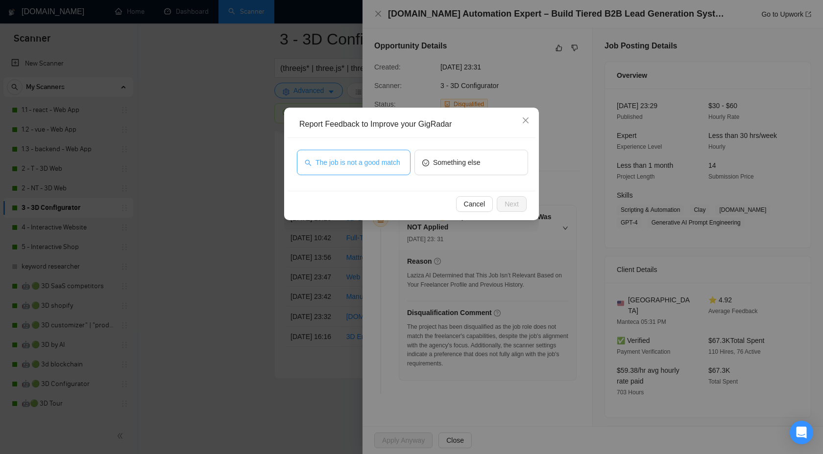
click at [389, 164] on span "The job is not a good match" at bounding box center [357, 162] width 85 height 11
click at [521, 209] on button "Next" at bounding box center [511, 204] width 30 height 16
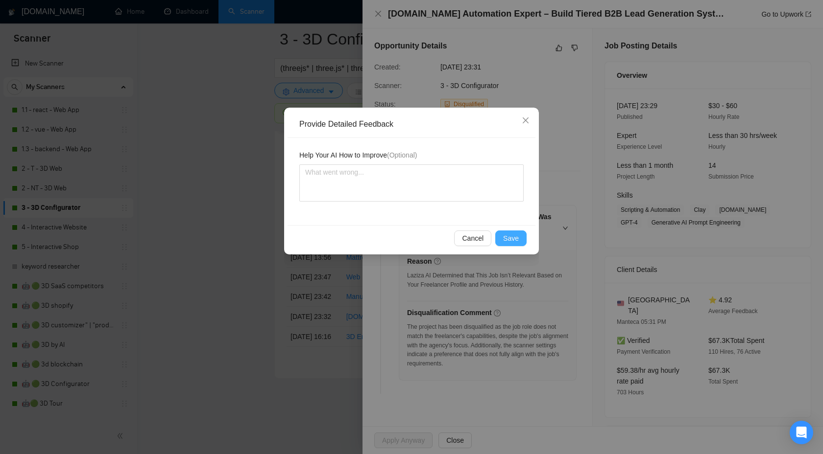
click at [509, 237] on span "Save" at bounding box center [511, 238] width 16 height 11
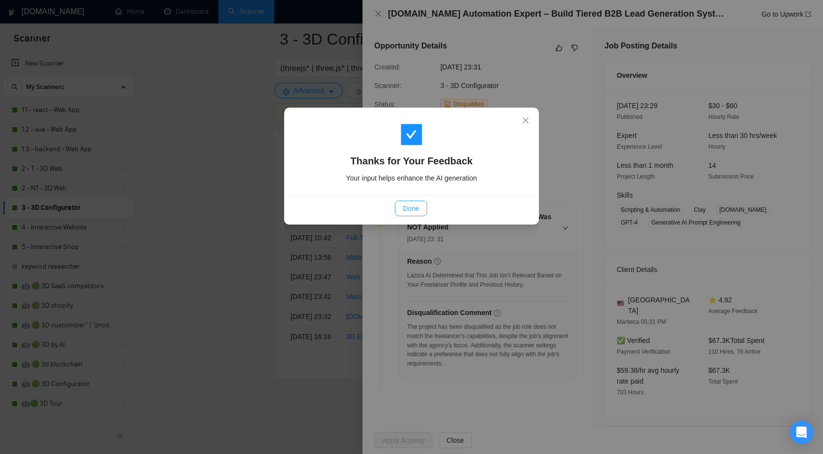
click at [411, 211] on span "Done" at bounding box center [410, 208] width 16 height 11
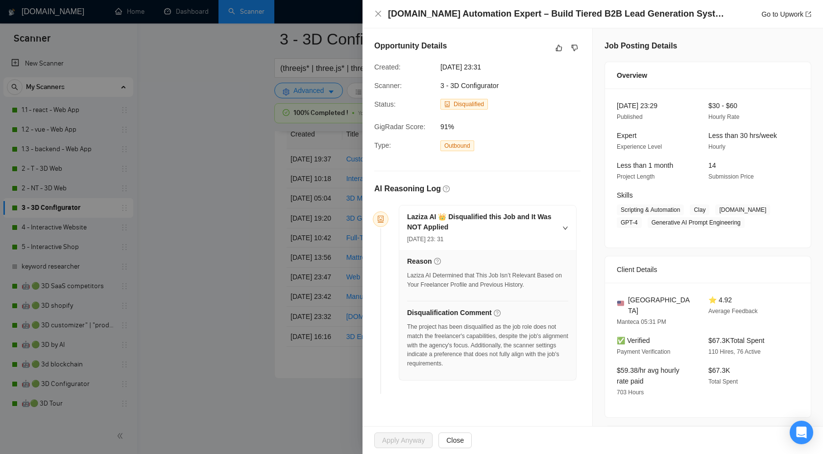
click at [212, 227] on div at bounding box center [411, 227] width 823 height 454
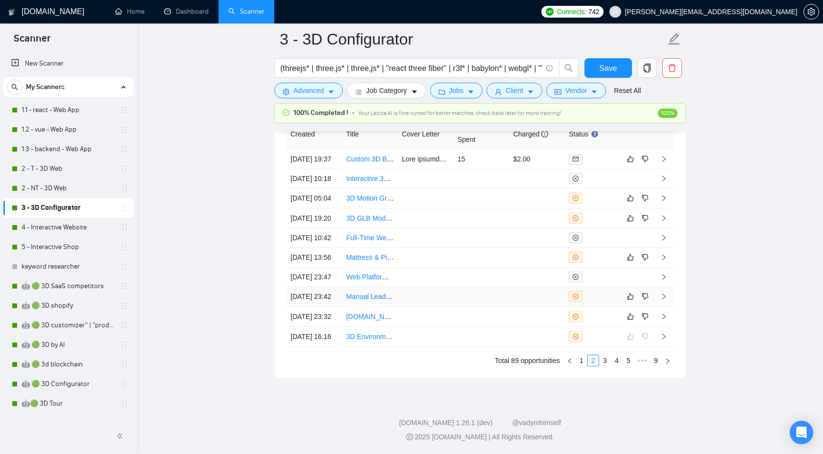
click at [662, 293] on icon "right" at bounding box center [663, 296] width 7 height 7
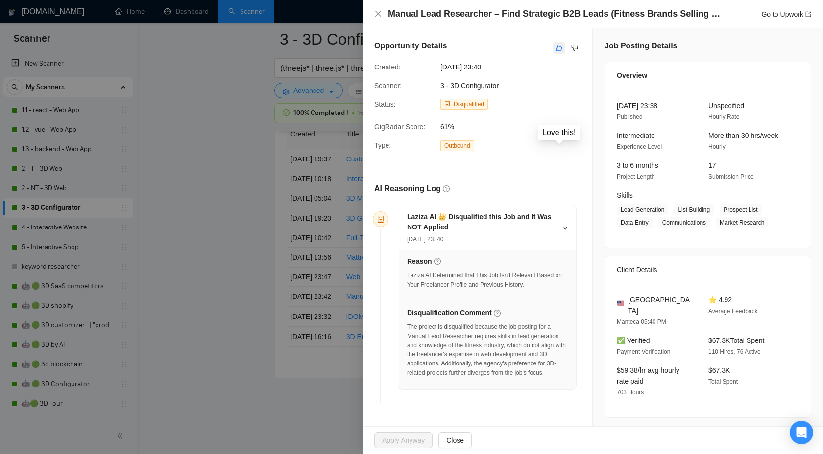
click at [558, 46] on icon "like" at bounding box center [559, 48] width 6 height 6
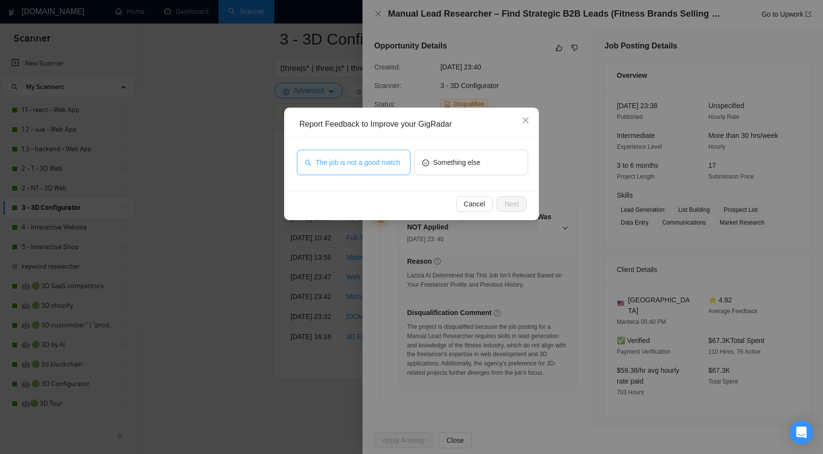
click at [356, 151] on button "The job is not a good match" at bounding box center [354, 162] width 114 height 25
click at [525, 213] on div "Cancel Next" at bounding box center [411, 204] width 248 height 26
click at [516, 203] on span "Next" at bounding box center [511, 204] width 14 height 11
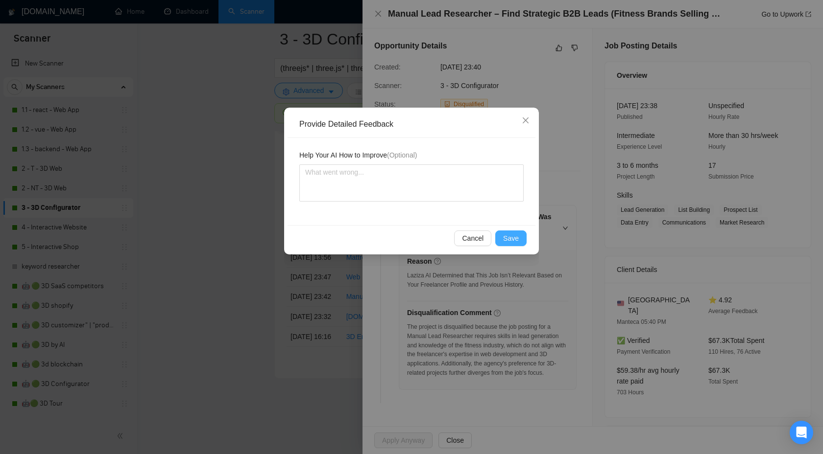
click at [515, 235] on span "Save" at bounding box center [511, 238] width 16 height 11
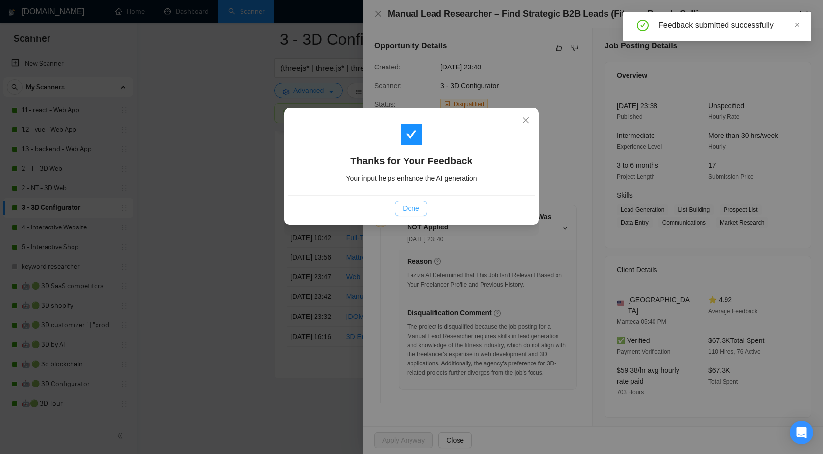
click at [420, 205] on button "Done" at bounding box center [411, 209] width 32 height 16
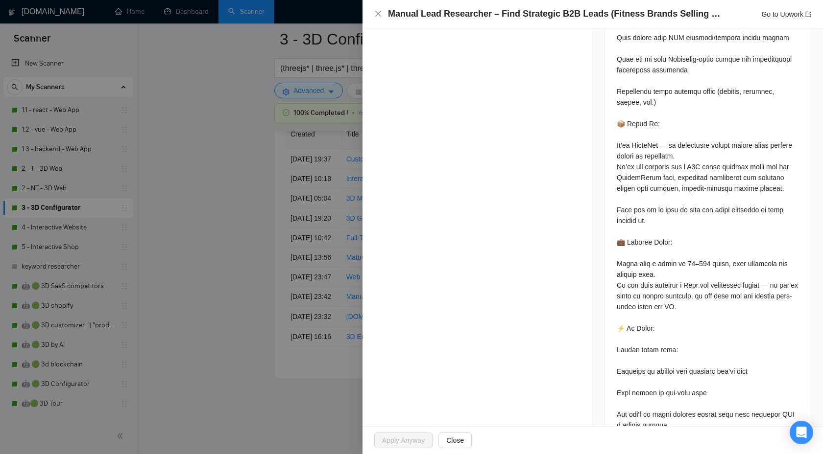
scroll to position [1232, 0]
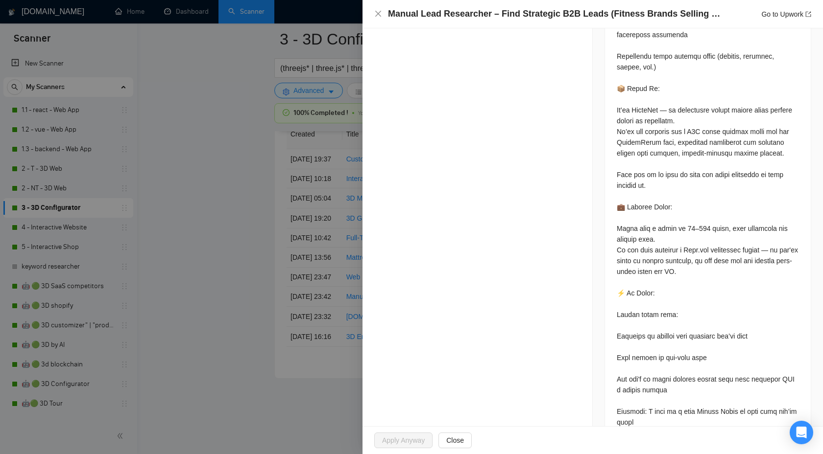
click at [288, 223] on div at bounding box center [411, 227] width 823 height 454
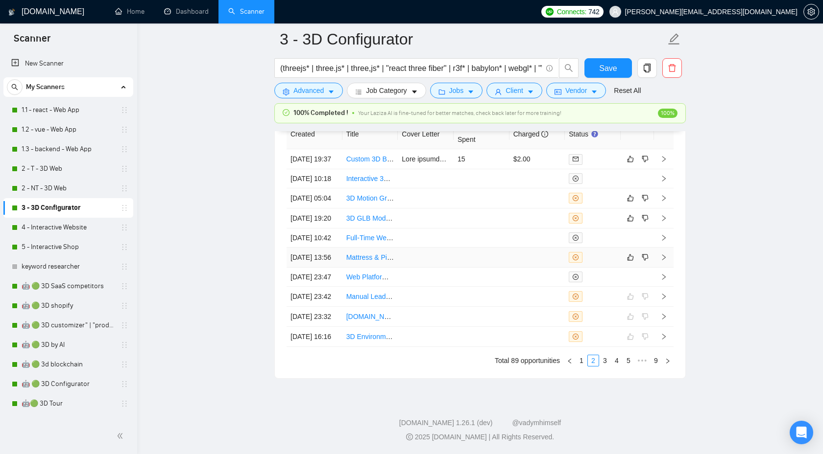
click at [662, 255] on icon "right" at bounding box center [663, 258] width 3 height 6
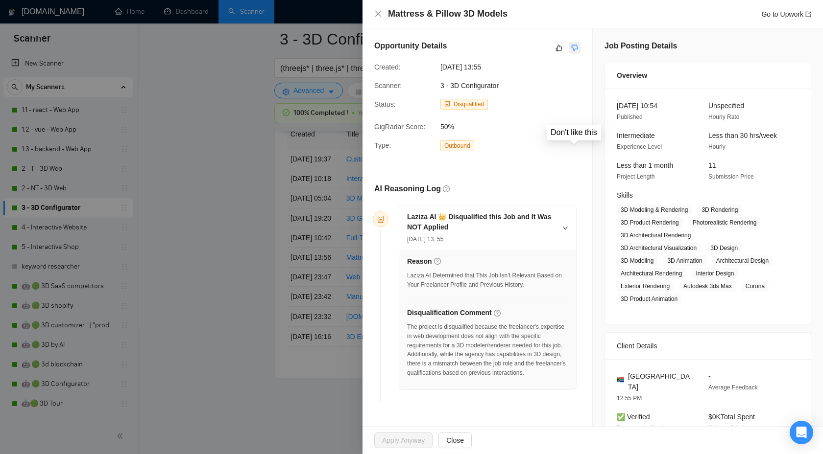
click at [573, 48] on icon "dislike" at bounding box center [574, 48] width 7 height 8
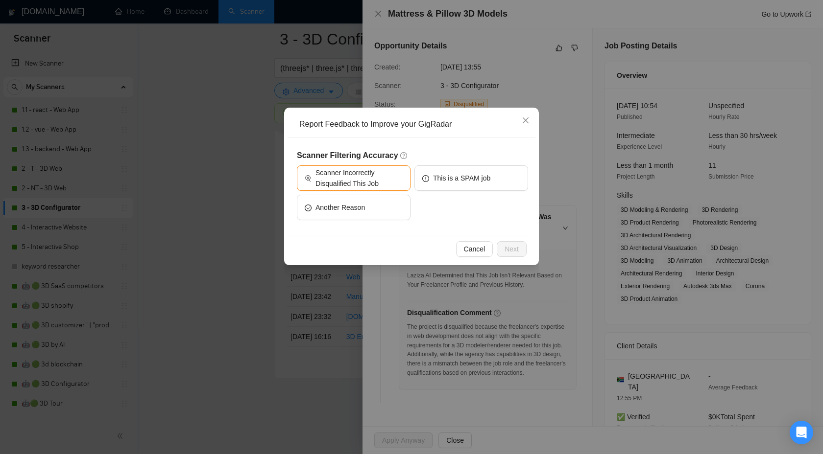
click at [523, 79] on div "Report Feedback to Improve your GigRadar Scanner Filtering Accuracy Scanner Inc…" at bounding box center [411, 227] width 823 height 454
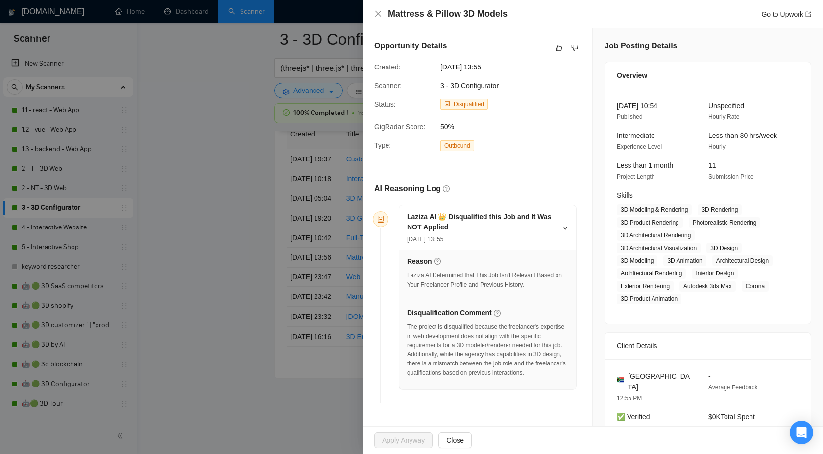
click at [430, 14] on h4 "Mattress & Pillow 3D Models" at bounding box center [447, 14] width 119 height 12
copy h4 "Mattress & Pillow 3D Models"
click at [583, 52] on div "Opportunity Details Created: [DATE] 13:55 Scanner: 3 - 3D Configurator Status: …" at bounding box center [477, 223] width 230 height 391
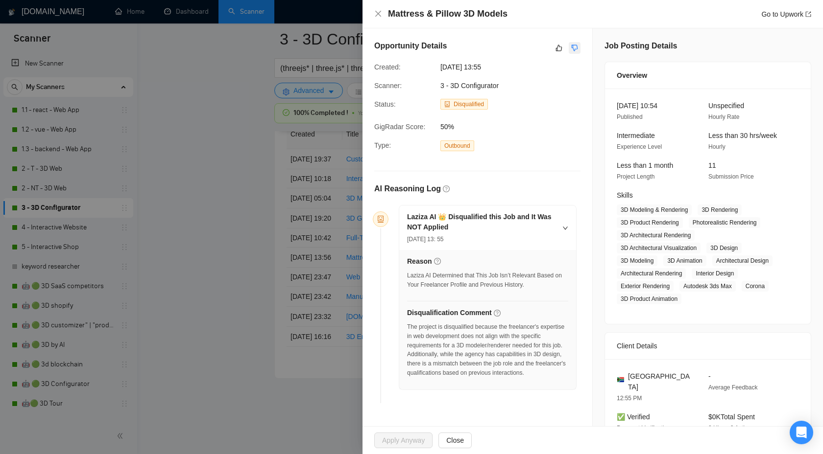
click at [573, 51] on icon "dislike" at bounding box center [574, 48] width 7 height 8
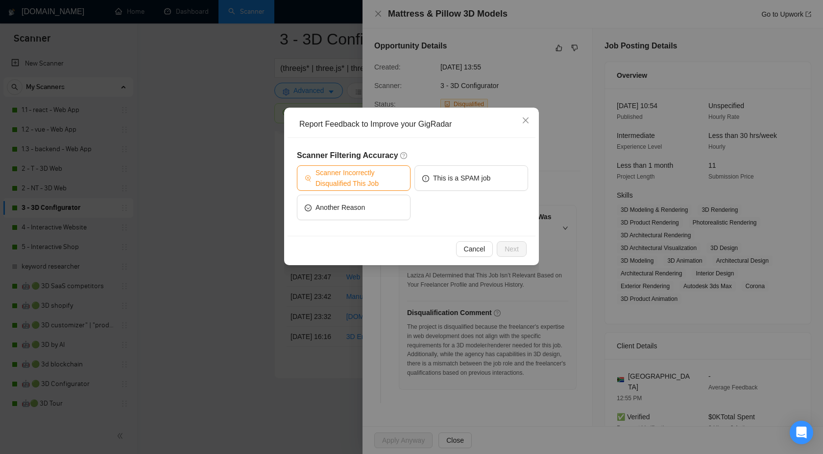
click at [371, 175] on span "Scanner Incorrectly Disqualified This Job" at bounding box center [358, 178] width 87 height 22
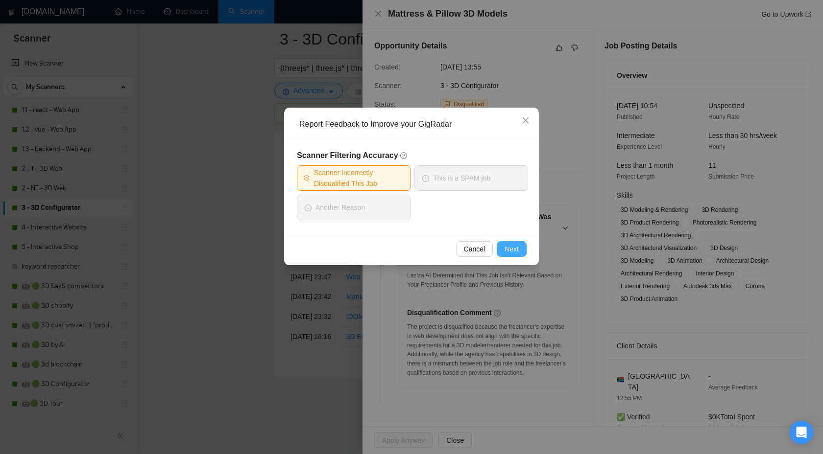
click at [502, 249] on button "Next" at bounding box center [511, 249] width 30 height 16
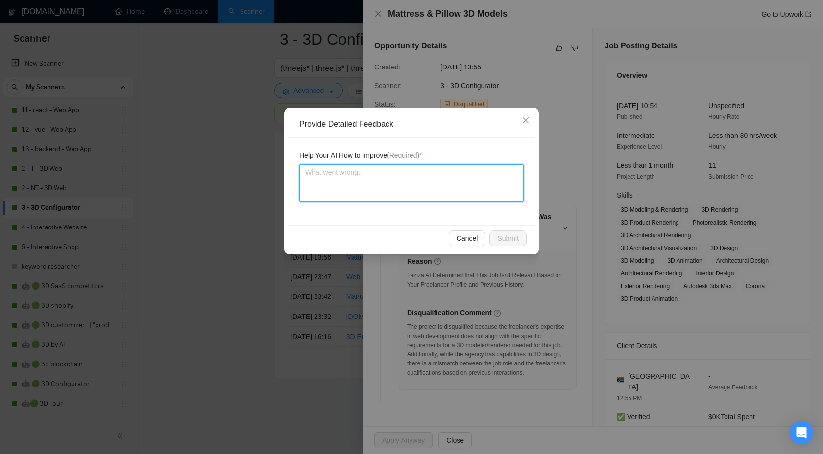
click at [323, 189] on textarea at bounding box center [411, 183] width 224 height 37
type textarea "W"
type textarea "We"
type textarea "We c"
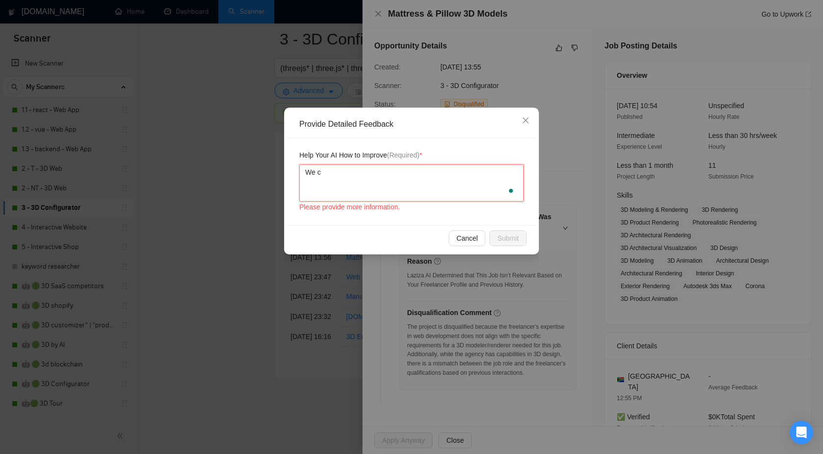
type textarea "We ca"
type textarea "We can"
type textarea "We can d"
type textarea "We can do"
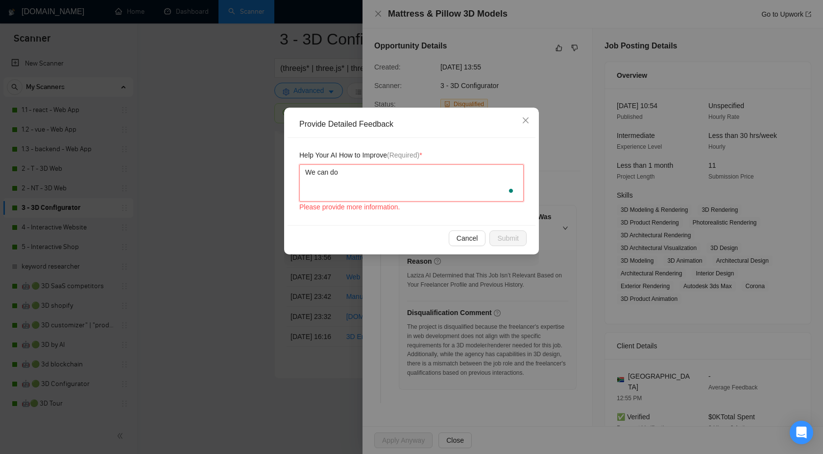
type textarea "We can do"
type textarea "We can do a"
paste textarea "Mattress & Pillow 3D Models"
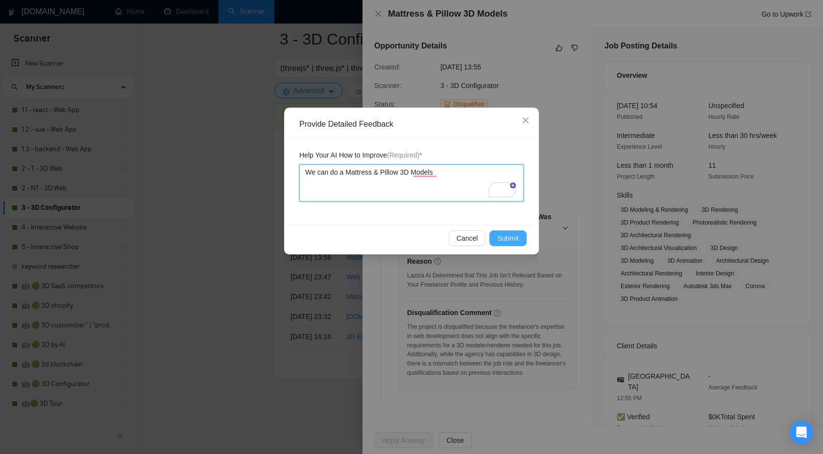
type textarea "We can do a Mattress & Pillow 3D Models"
click at [505, 245] on button "Submit" at bounding box center [507, 239] width 37 height 16
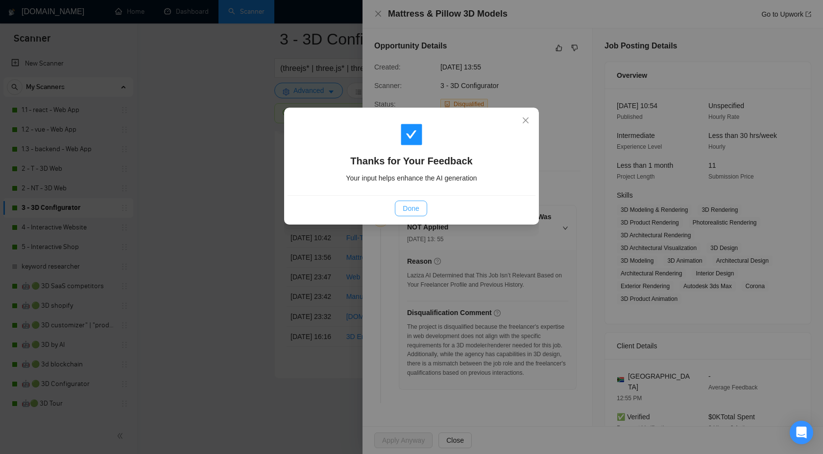
click at [405, 203] on span "Done" at bounding box center [410, 208] width 16 height 11
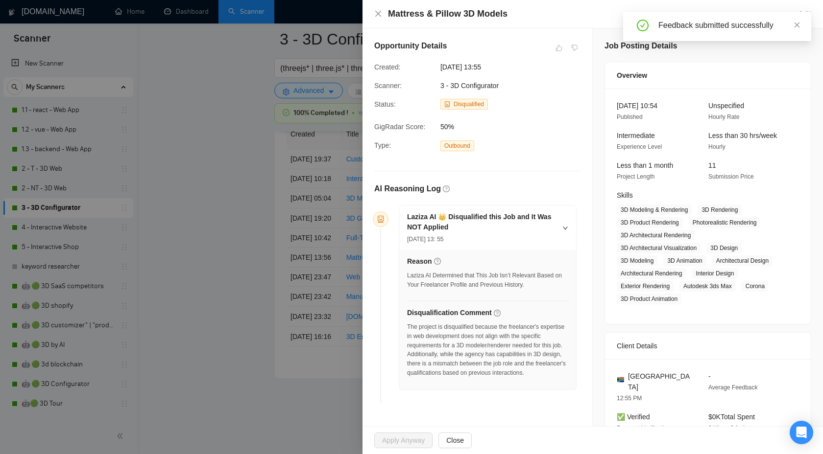
click at [274, 87] on div at bounding box center [411, 227] width 823 height 454
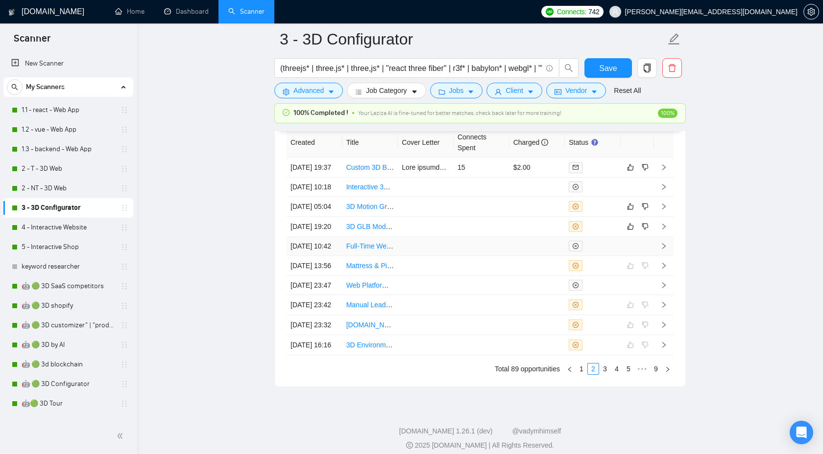
scroll to position [2682, 0]
click at [666, 229] on icon "right" at bounding box center [663, 225] width 7 height 7
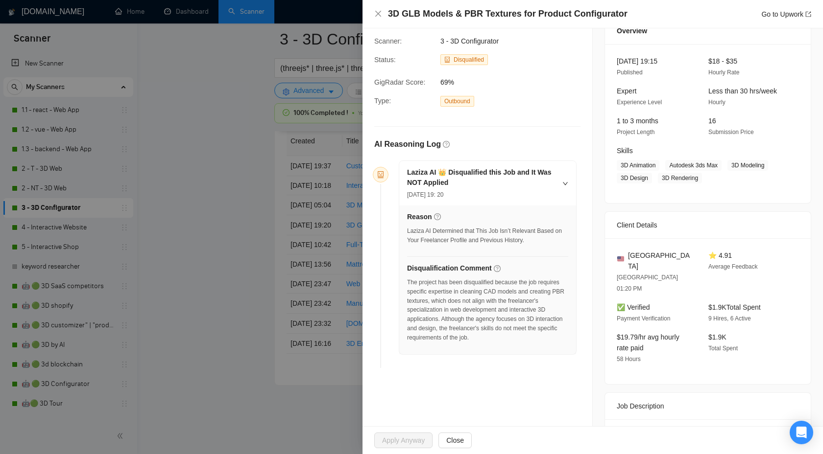
scroll to position [108, 0]
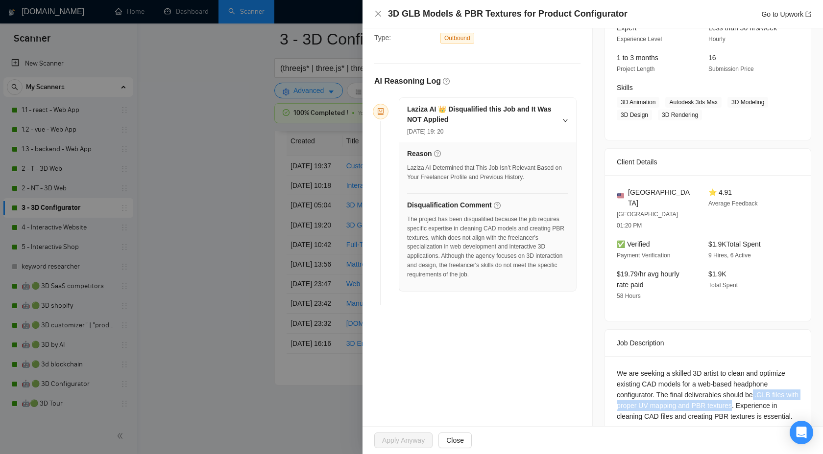
drag, startPoint x: 759, startPoint y: 373, endPoint x: 750, endPoint y: 385, distance: 15.1
click at [750, 385] on div "We are seeking a skilled 3D artist to clean and optimize existing CAD models fo…" at bounding box center [707, 395] width 182 height 54
copy div ".GLB files with proper UV mapping and PBR textures"
click at [755, 377] on div "We are seeking a skilled 3D artist to clean and optimize existing CAD models fo…" at bounding box center [707, 395] width 182 height 54
drag, startPoint x: 759, startPoint y: 374, endPoint x: 791, endPoint y: 373, distance: 31.4
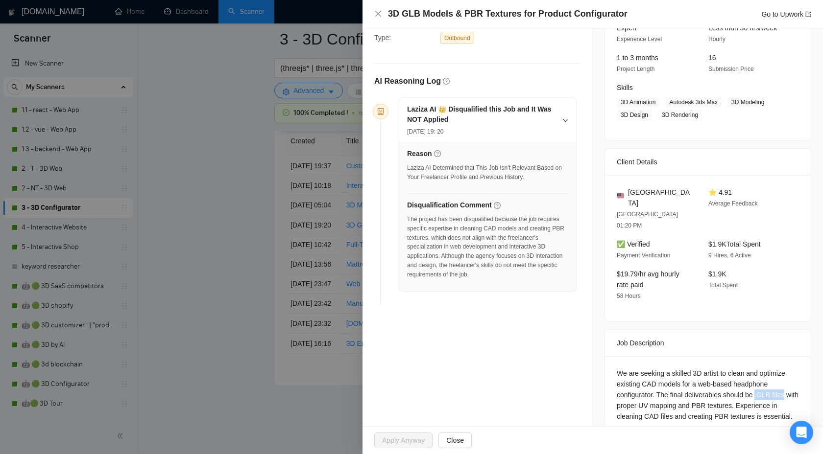
click at [791, 373] on div "We are seeking a skilled 3D artist to clean and optimize existing CAD models fo…" at bounding box center [707, 395] width 182 height 54
copy div ".GLB files"
drag, startPoint x: 653, startPoint y: 384, endPoint x: 692, endPoint y: 383, distance: 39.7
click at [692, 383] on div "We are seeking a skilled 3D artist to clean and optimize existing CAD models fo…" at bounding box center [707, 395] width 182 height 54
copy div "UV mapping"
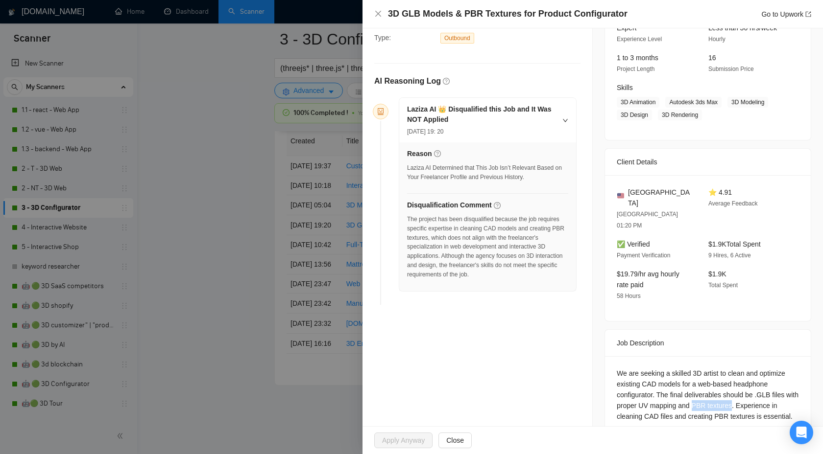
drag, startPoint x: 708, startPoint y: 381, endPoint x: 748, endPoint y: 379, distance: 39.2
click at [748, 380] on div "We are seeking a skilled 3D artist to clean and optimize existing CAD models fo…" at bounding box center [707, 395] width 182 height 54
copy div "PBR textures"
click at [550, 104] on span "Laziza AI 👑 Disqualified this Job and It Was NOT Applied [DATE] 19: 20" at bounding box center [481, 120] width 149 height 33
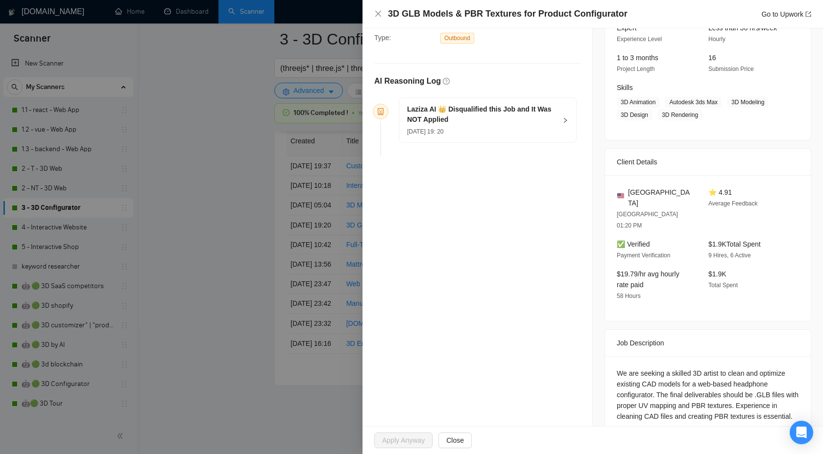
click at [269, 235] on div at bounding box center [411, 227] width 823 height 454
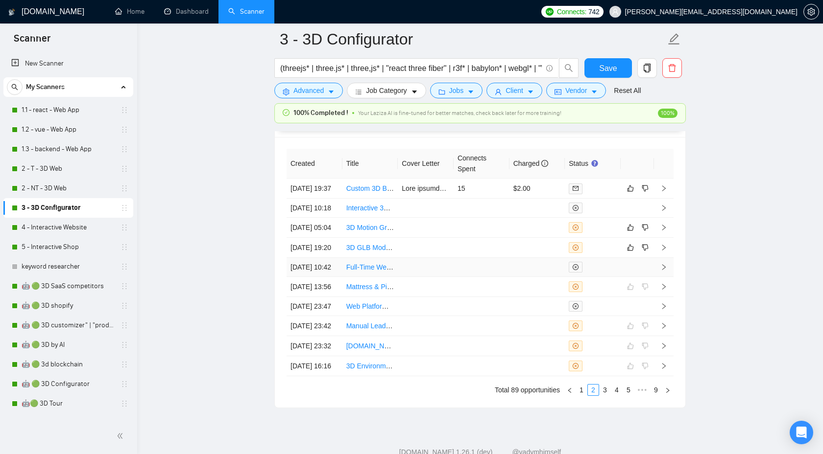
scroll to position [2649, 0]
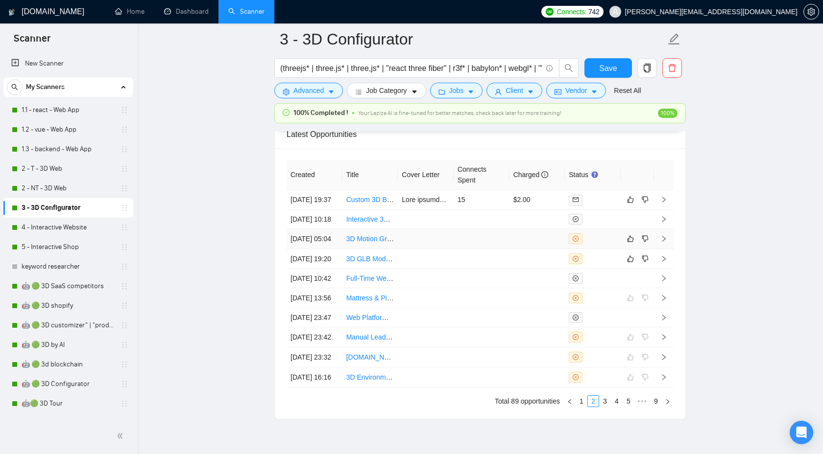
click at [660, 242] on icon "right" at bounding box center [663, 238] width 7 height 7
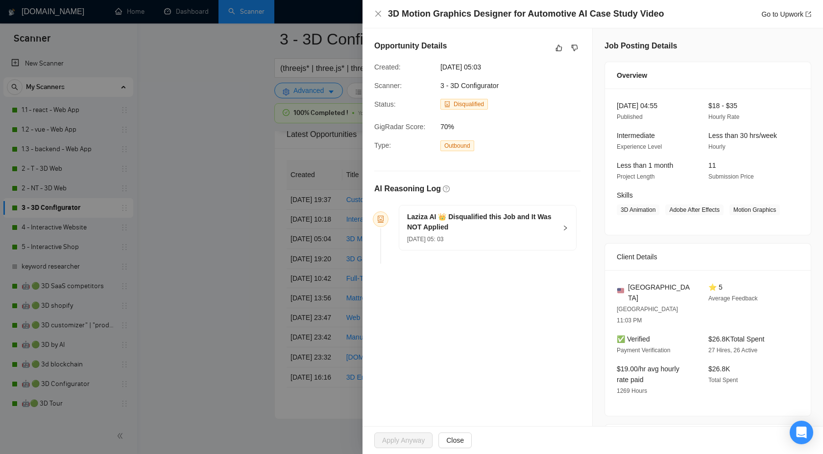
click at [533, 229] on h5 "Laziza AI 👑 Disqualified this Job and It Was NOT Applied" at bounding box center [481, 222] width 149 height 21
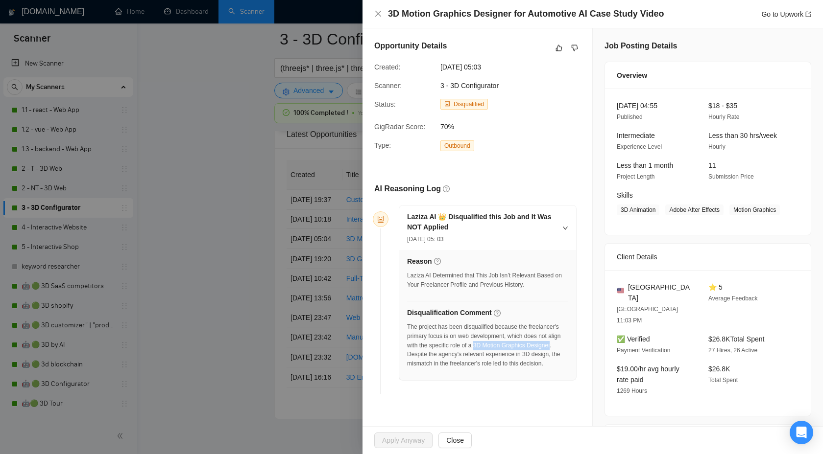
drag, startPoint x: 520, startPoint y: 345, endPoint x: 458, endPoint y: 356, distance: 63.2
click at [458, 355] on div "The project has been disqualified because the freelancer's primary focus is on …" at bounding box center [487, 346] width 161 height 46
copy div "3D Motion Graphics Designer"
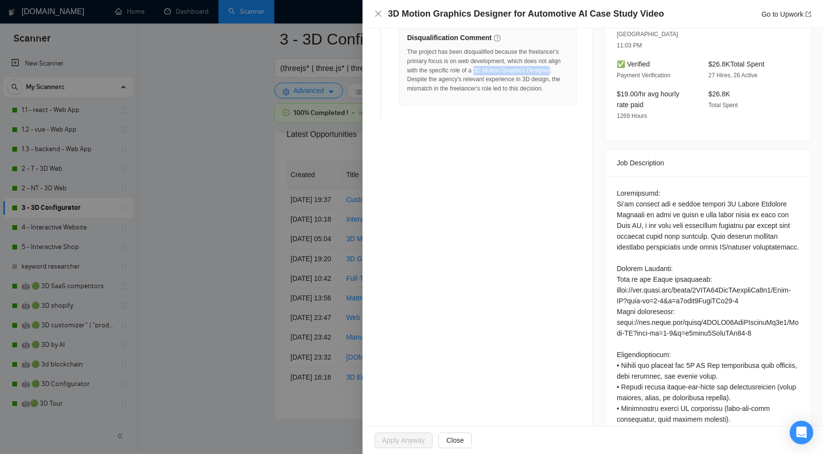
scroll to position [276, 0]
copy div "3D Motion Graphics Designer"
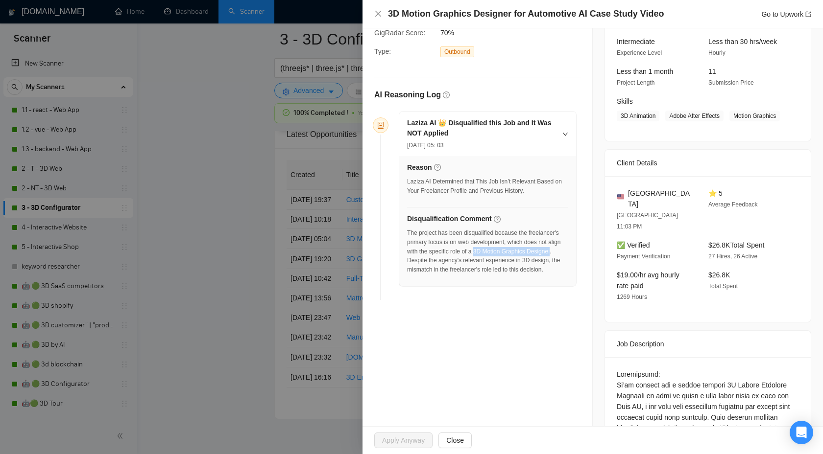
scroll to position [0, 0]
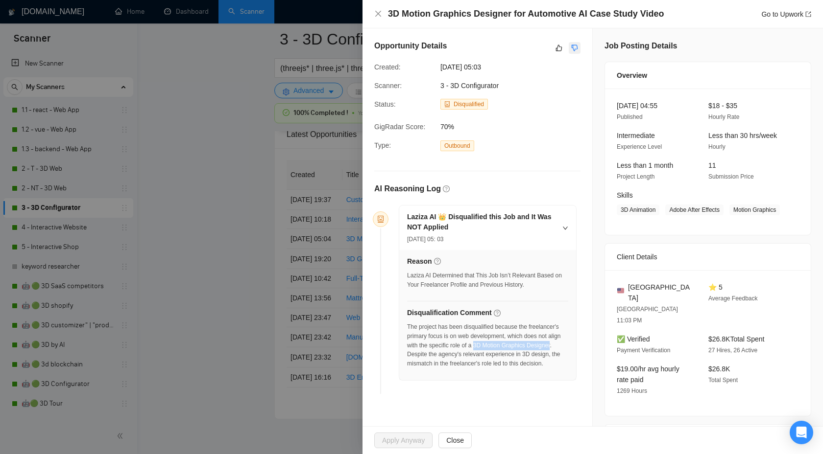
click at [578, 51] on button "button" at bounding box center [574, 48] width 12 height 12
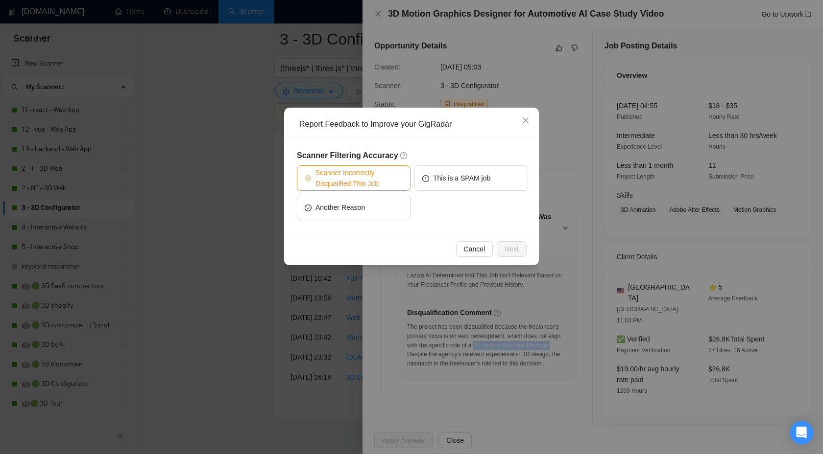
click at [350, 188] on span "Scanner Incorrectly Disqualified This Job" at bounding box center [358, 178] width 87 height 22
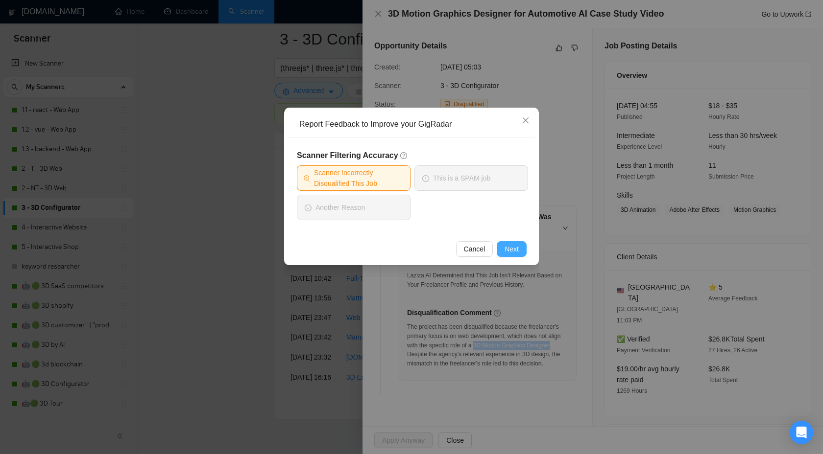
click at [507, 254] on span "Next" at bounding box center [511, 249] width 14 height 11
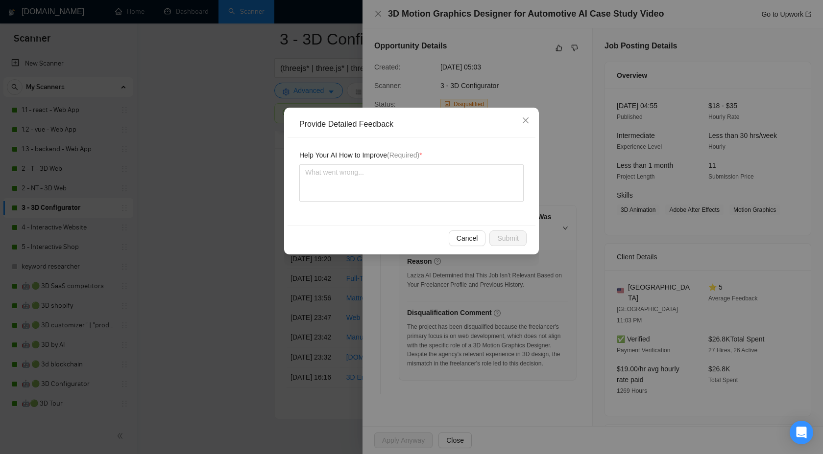
click at [392, 141] on div "Help Your AI How to Improve (Required) *" at bounding box center [411, 181] width 248 height 87
click at [386, 182] on textarea at bounding box center [411, 183] width 224 height 37
type textarea "ц"
type textarea "цу"
type textarea "ц"
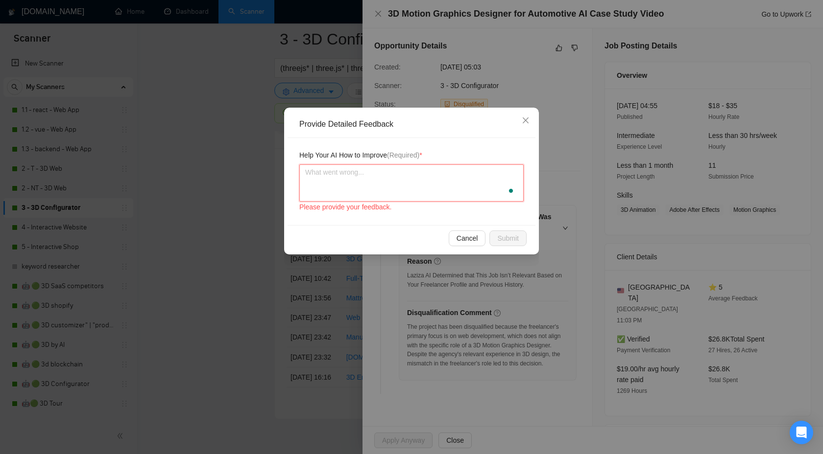
type textarea "w"
type textarea "we"
type textarea "we c"
type textarea "we can"
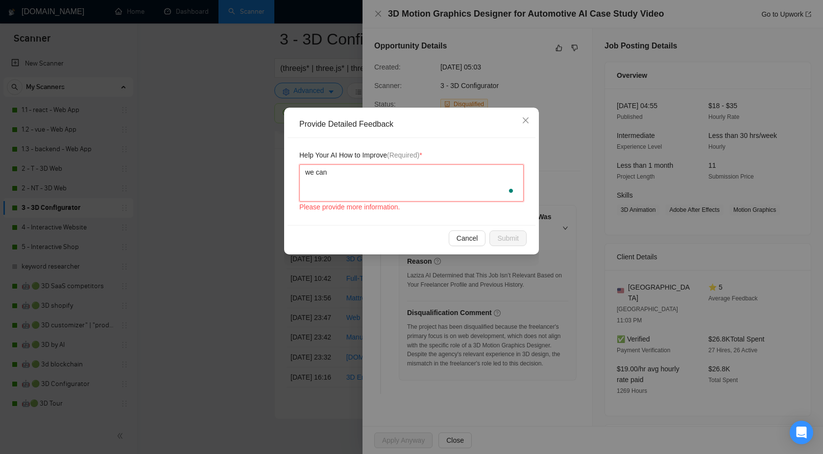
type textarea "we can"
paste textarea "3D Motion Graphics Designer"
type textarea "we can 3D Motion Graphics Designer"
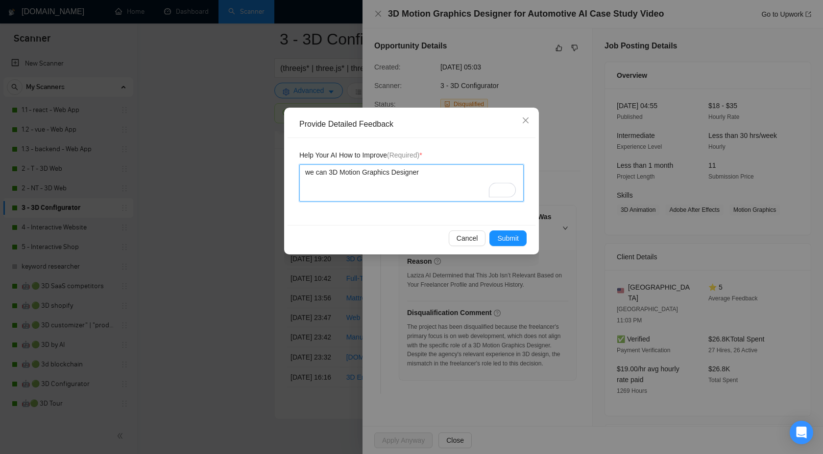
click at [330, 176] on textarea "we can 3D Motion Graphics Designer" at bounding box center [411, 183] width 224 height 37
type textarea "we can be3D Motion Graphics Designer"
type textarea "we can be 3D Motion Graphics Designer"
type textarea "we can be a3D Motion Graphics Designer"
type textarea "we can be a 3D Motion Graphics Designer"
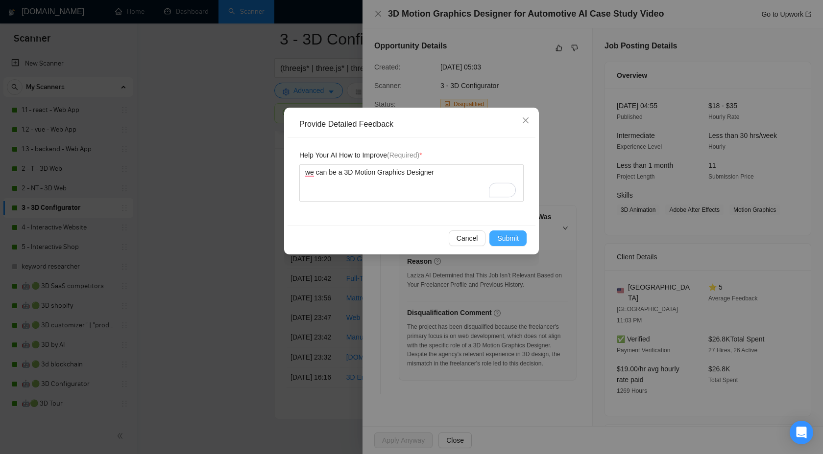
click at [497, 237] on span "Submit" at bounding box center [508, 238] width 22 height 11
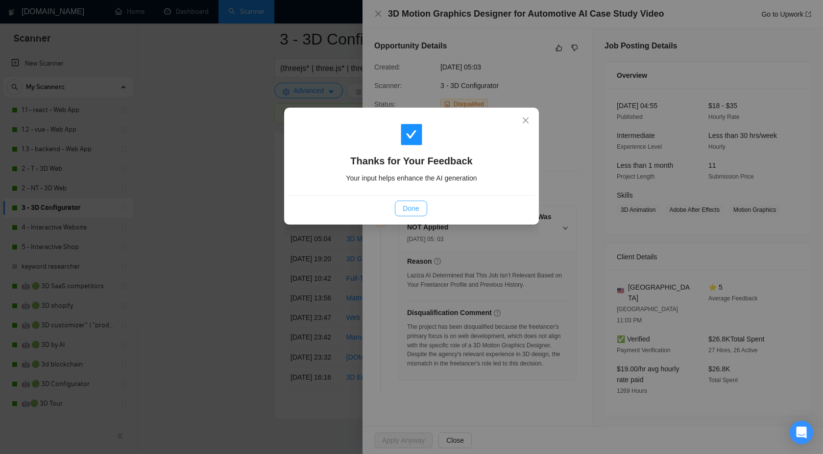
click at [405, 207] on span "Done" at bounding box center [410, 208] width 16 height 11
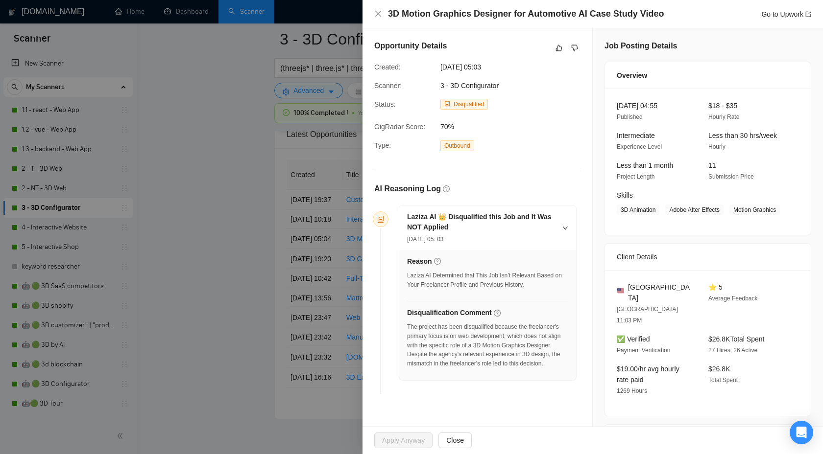
click at [214, 207] on div at bounding box center [411, 227] width 823 height 454
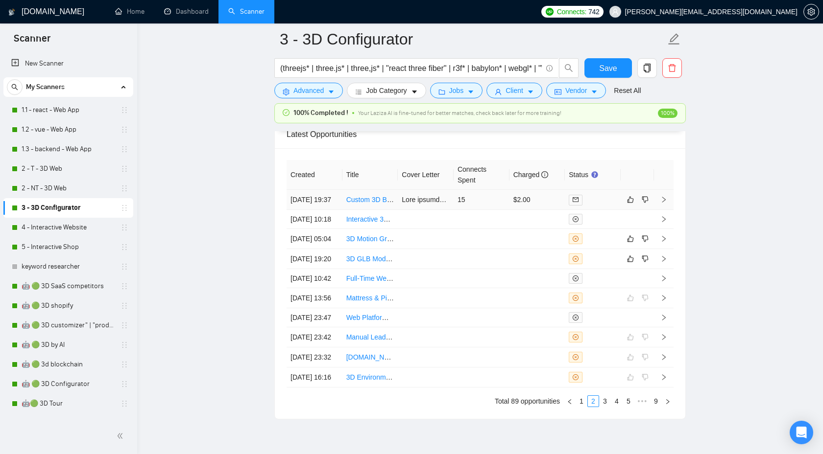
click at [662, 208] on td at bounding box center [664, 200] width 20 height 20
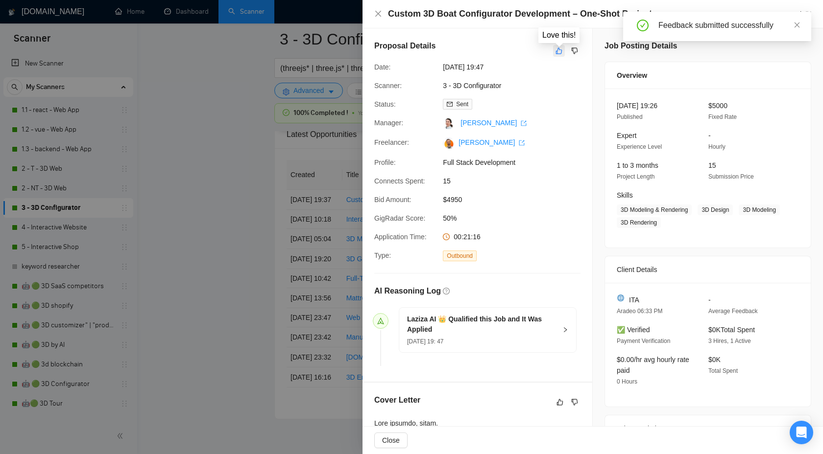
click at [560, 55] on button "button" at bounding box center [559, 51] width 12 height 12
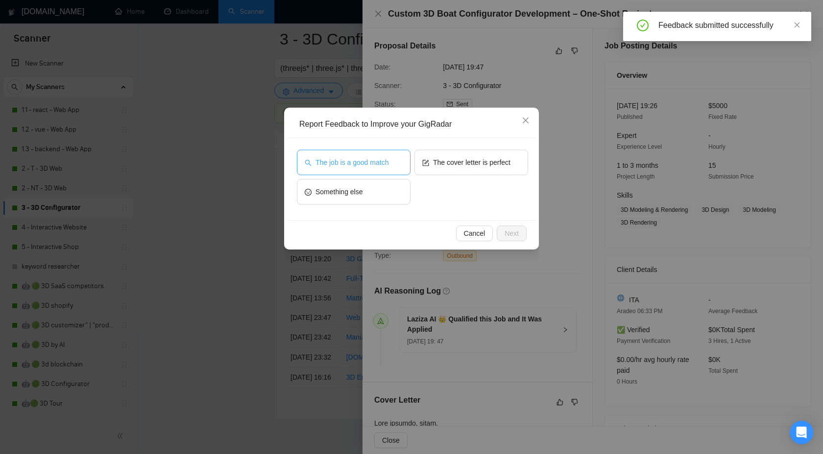
click at [376, 167] on span "The job is a good match" at bounding box center [351, 162] width 73 height 11
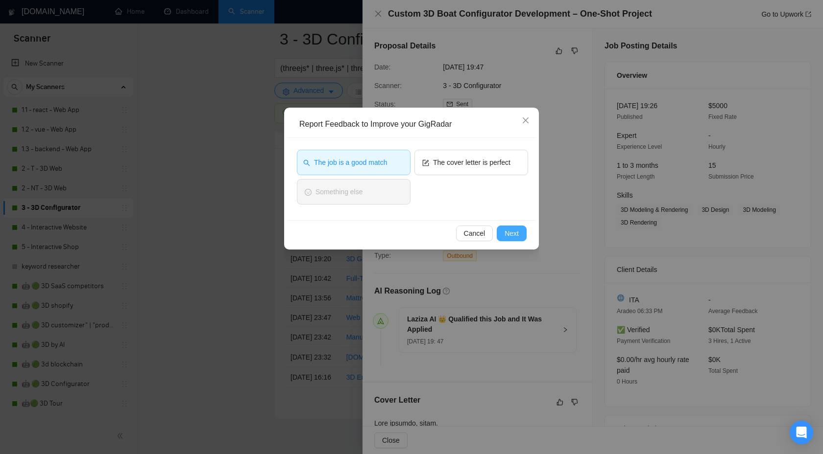
click at [517, 236] on span "Next" at bounding box center [511, 233] width 14 height 11
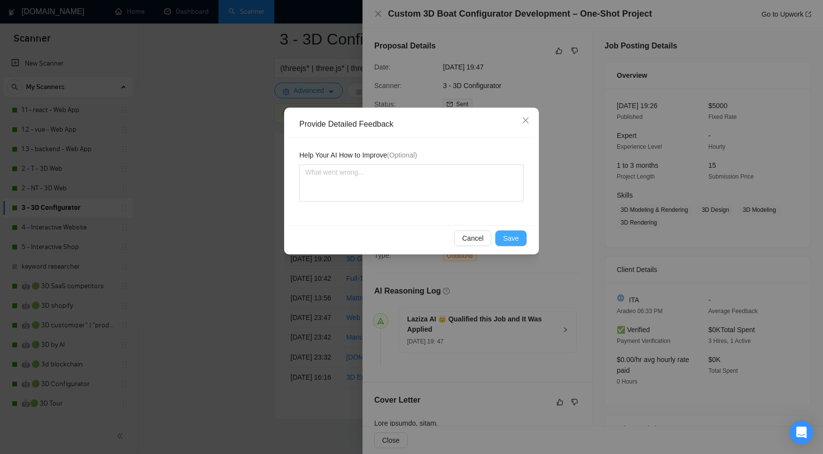
click at [497, 240] on button "Save" at bounding box center [510, 239] width 31 height 16
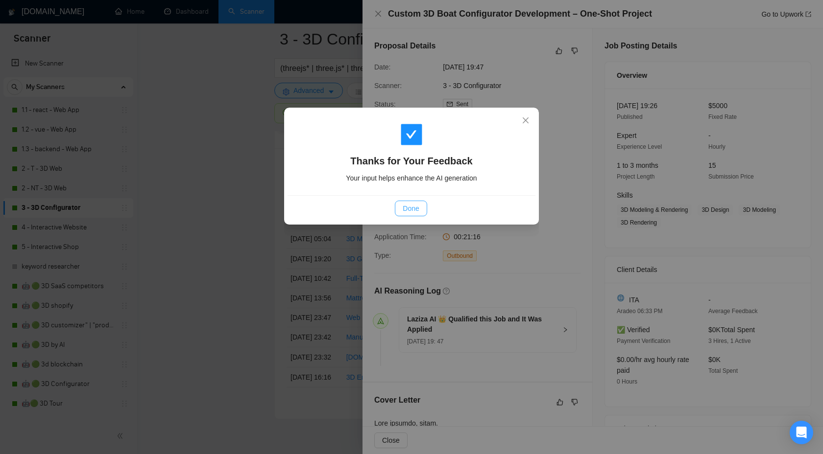
click at [406, 204] on span "Done" at bounding box center [410, 208] width 16 height 11
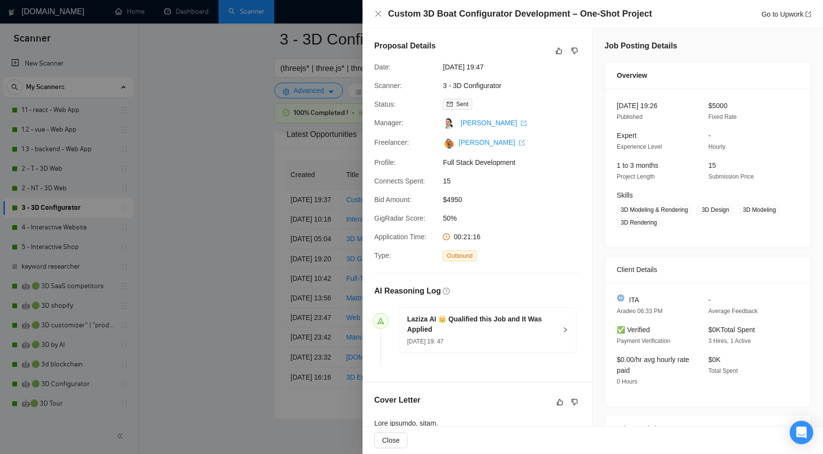
click at [216, 234] on div at bounding box center [411, 227] width 823 height 454
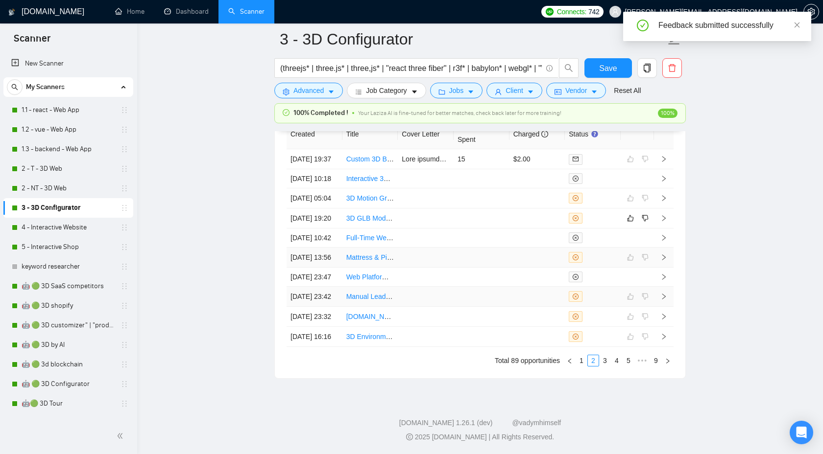
scroll to position [2790, 0]
click at [584, 358] on link "1" at bounding box center [581, 360] width 11 height 11
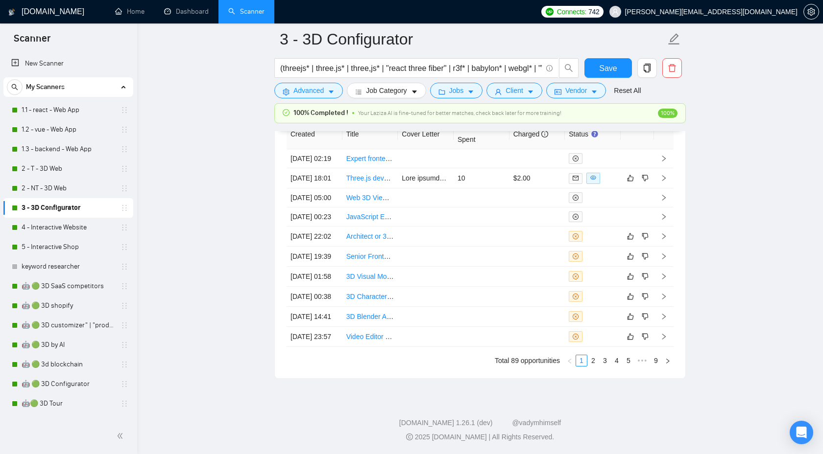
click at [661, 333] on icon "right" at bounding box center [663, 336] width 7 height 7
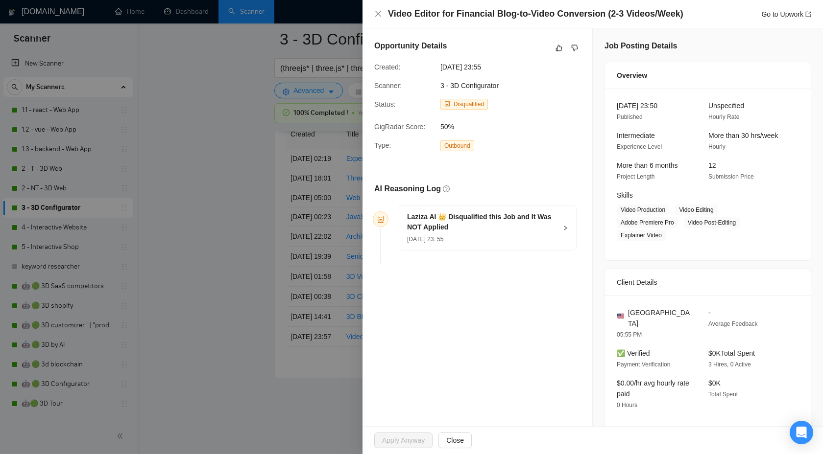
click at [285, 271] on div at bounding box center [411, 227] width 823 height 454
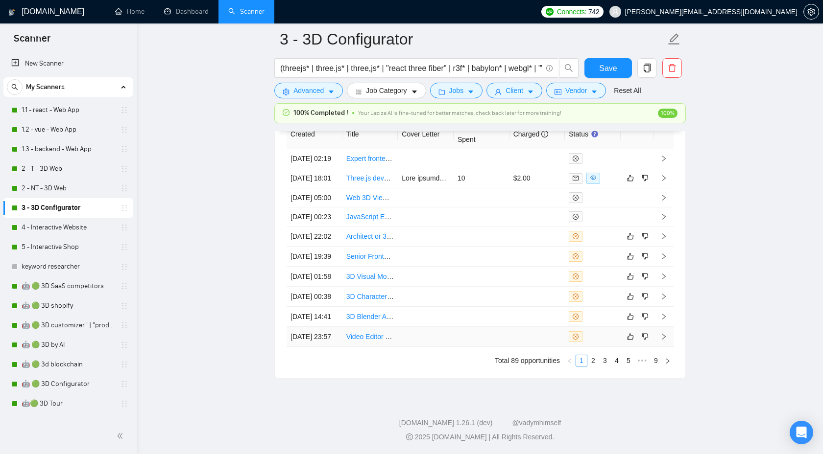
click at [663, 333] on icon "right" at bounding box center [663, 336] width 7 height 7
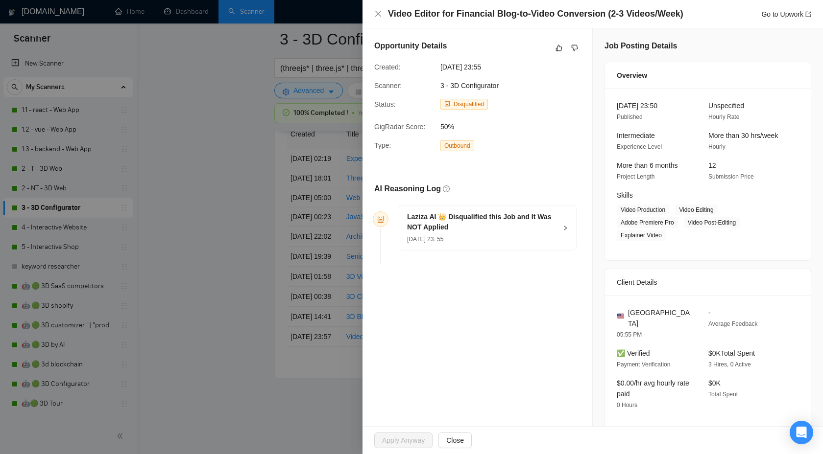
click at [550, 51] on div "Opportunity Details" at bounding box center [477, 48] width 206 height 16
click at [557, 49] on icon "like" at bounding box center [559, 48] width 6 height 6
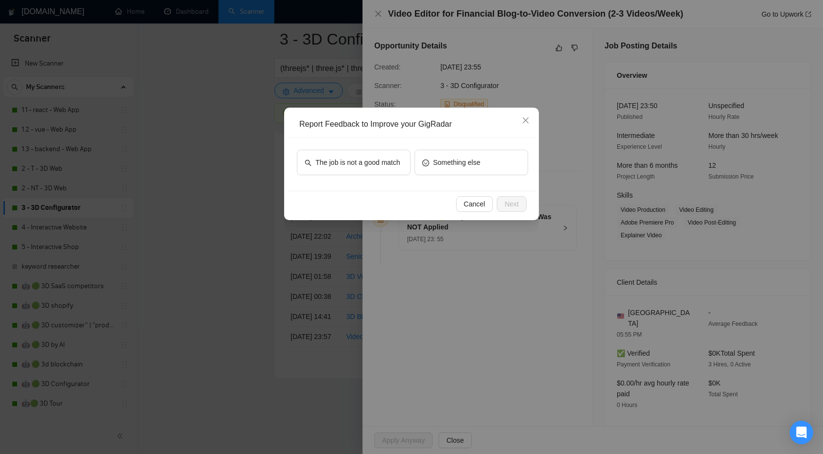
click at [359, 184] on div "The job is not a good match Something else" at bounding box center [411, 164] width 248 height 53
click at [361, 167] on span "The job is not a good match" at bounding box center [357, 162] width 85 height 11
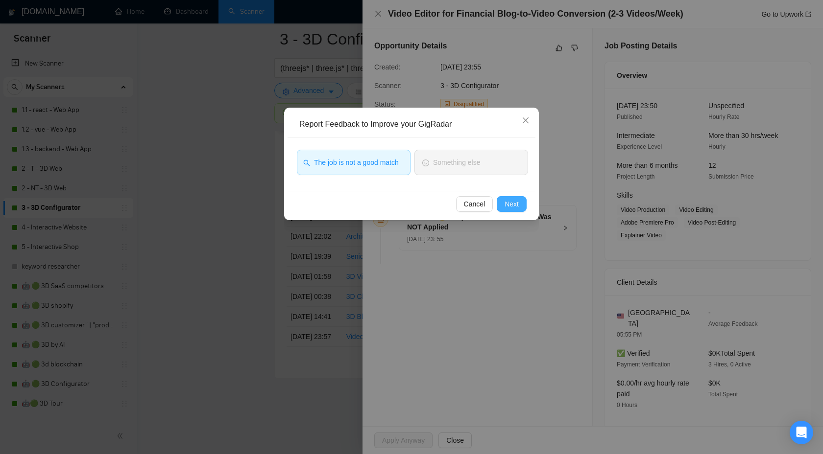
click at [510, 202] on span "Next" at bounding box center [511, 204] width 14 height 11
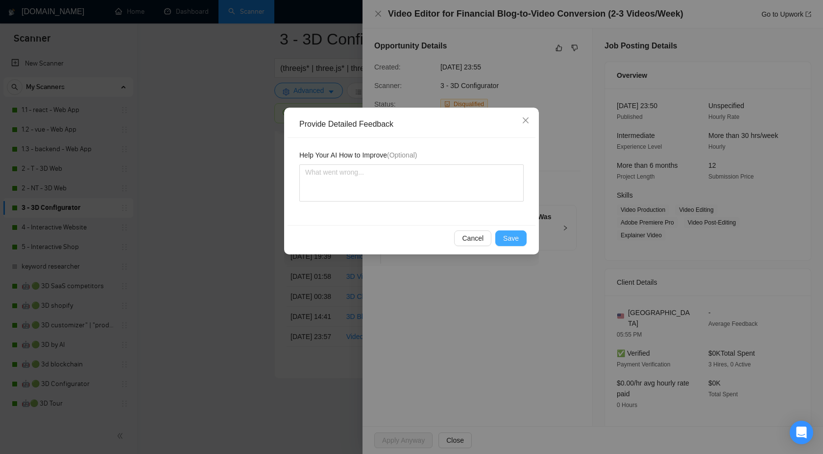
click at [502, 233] on button "Save" at bounding box center [510, 239] width 31 height 16
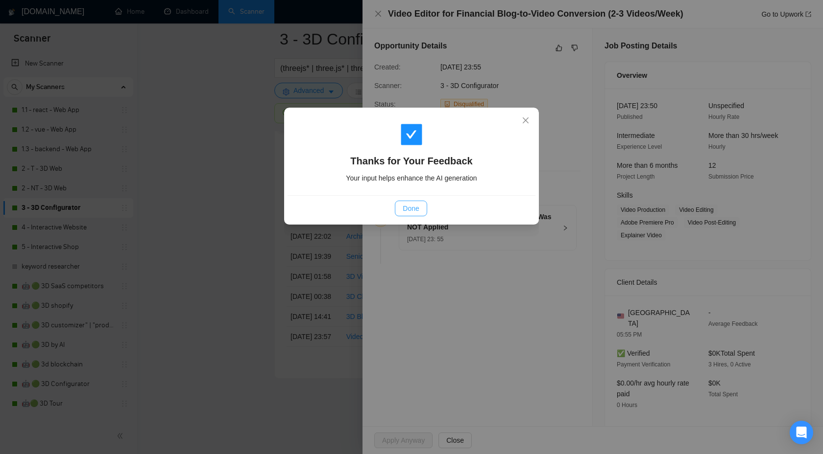
click at [409, 209] on span "Done" at bounding box center [410, 208] width 16 height 11
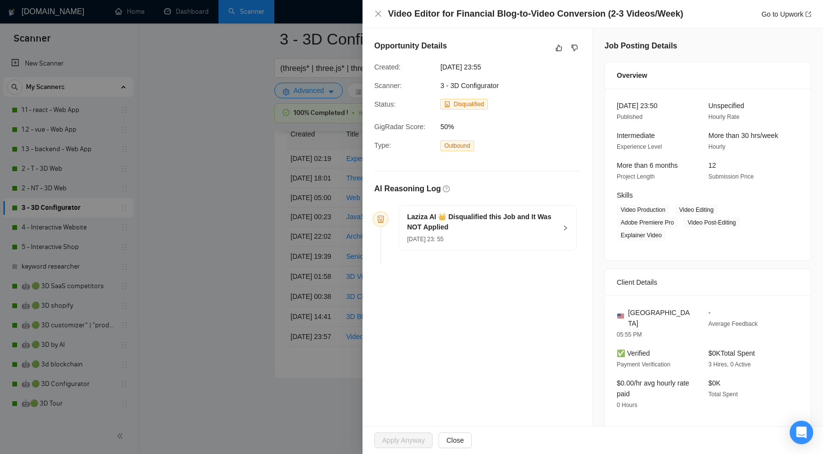
click at [204, 223] on div at bounding box center [411, 227] width 823 height 454
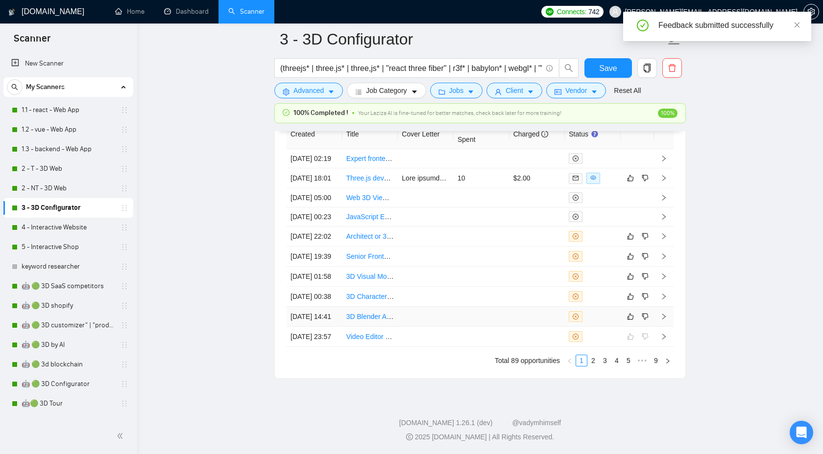
click at [666, 313] on icon "right" at bounding box center [663, 316] width 7 height 7
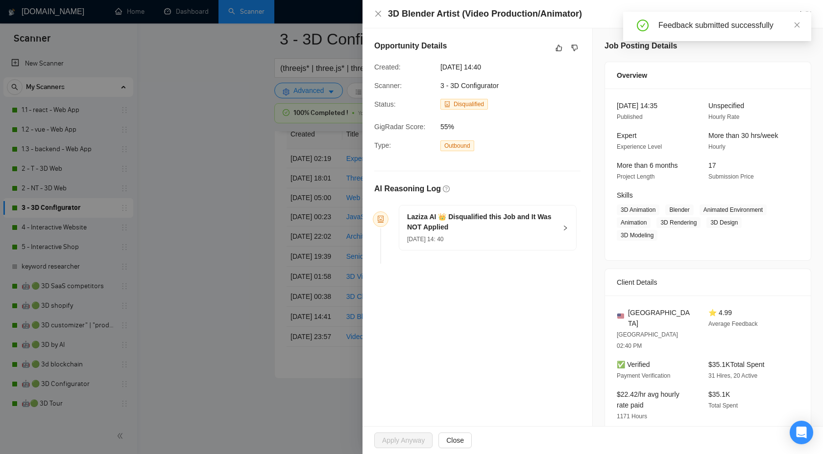
click at [552, 221] on h5 "Laziza AI 👑 Disqualified this Job and It Was NOT Applied" at bounding box center [481, 222] width 149 height 21
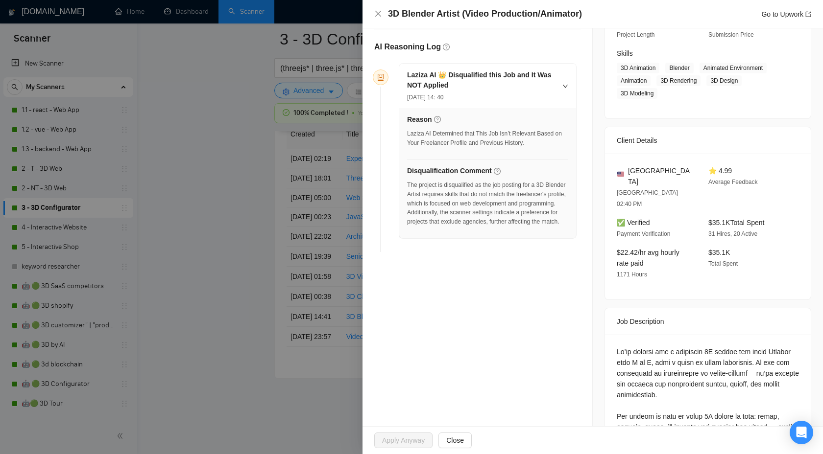
scroll to position [192, 0]
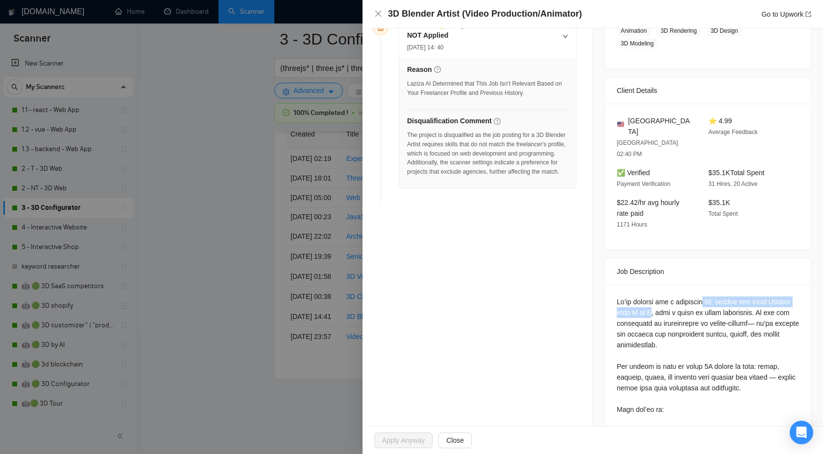
drag, startPoint x: 703, startPoint y: 280, endPoint x: 652, endPoint y: 293, distance: 52.6
copy div "3D artist who knows Blender from A to Z"
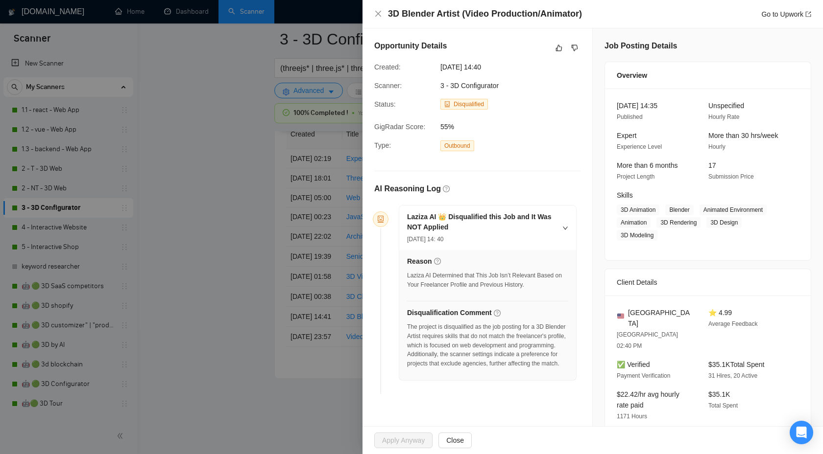
click at [574, 41] on div "Opportunity Details" at bounding box center [477, 48] width 206 height 16
click at [574, 47] on icon "dislike" at bounding box center [574, 48] width 7 height 8
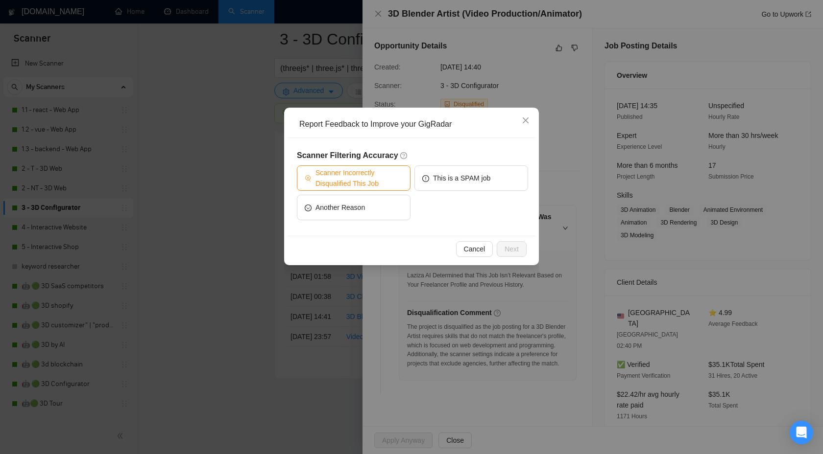
click at [374, 181] on span "Scanner Incorrectly Disqualified This Job" at bounding box center [358, 178] width 87 height 22
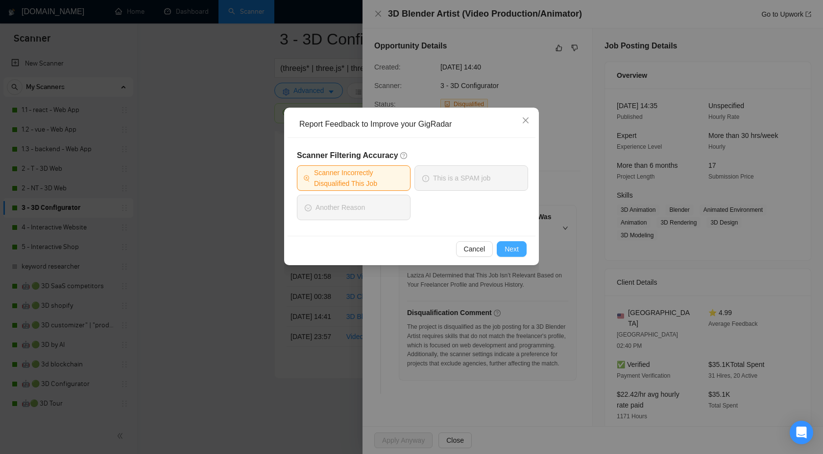
click at [508, 249] on span "Next" at bounding box center [511, 249] width 14 height 11
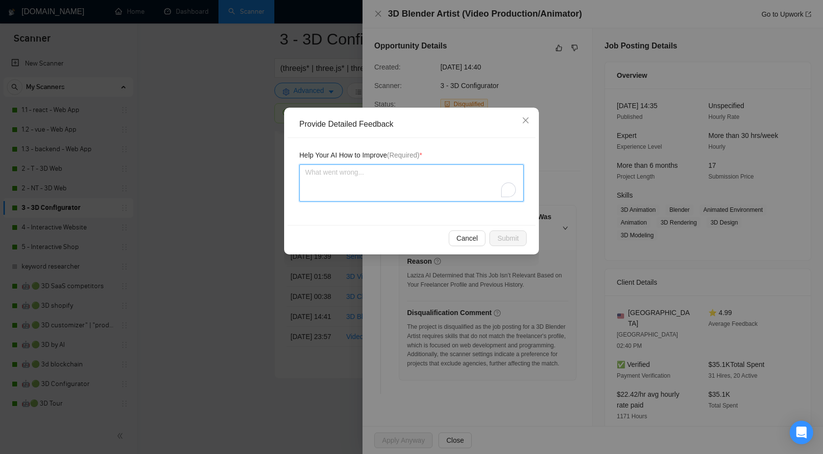
click at [415, 170] on textarea "To enrich screen reader interactions, please activate Accessibility in Grammarl…" at bounding box center [411, 183] width 224 height 37
type textarea "W"
type textarea "We"
type textarea "We a"
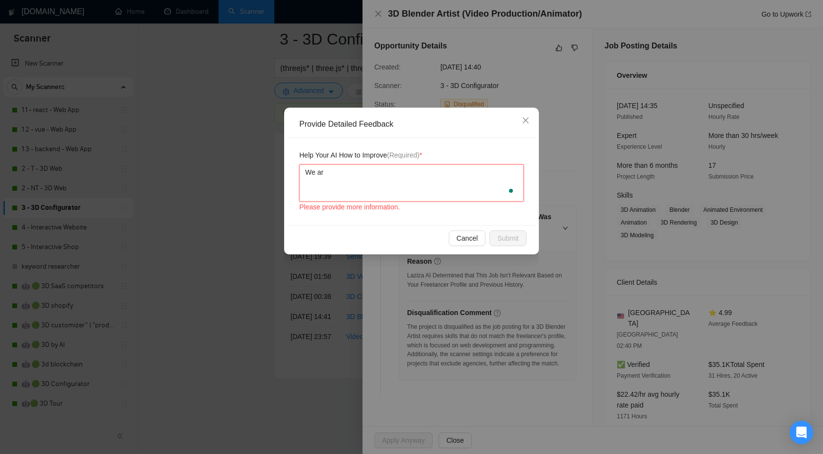
type textarea "We are"
paste textarea "3D artist who knows Blender from A to Z"
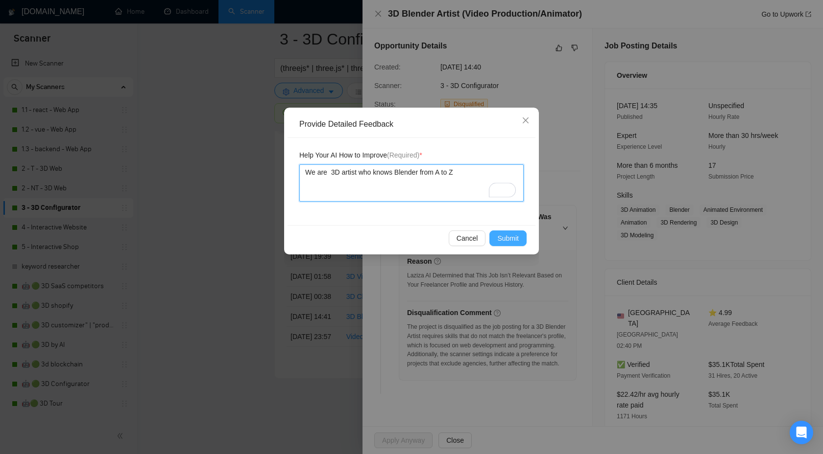
type textarea "We are 3D artist who knows Blender from A to Z"
click at [498, 235] on span "Submit" at bounding box center [508, 238] width 22 height 11
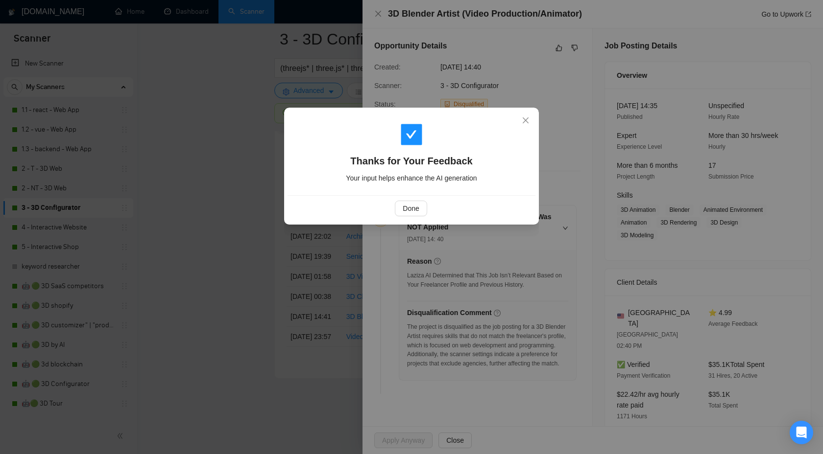
click at [406, 199] on div "Done" at bounding box center [411, 208] width 248 height 26
click at [406, 210] on span "Done" at bounding box center [410, 208] width 16 height 11
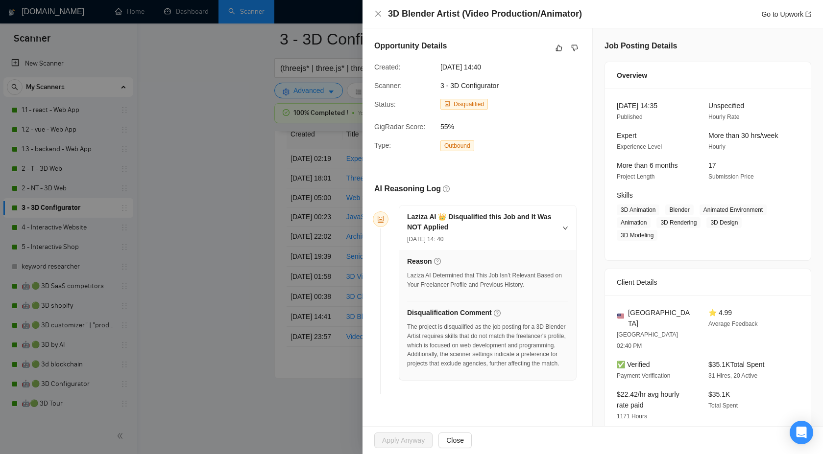
click at [232, 210] on div at bounding box center [411, 227] width 823 height 454
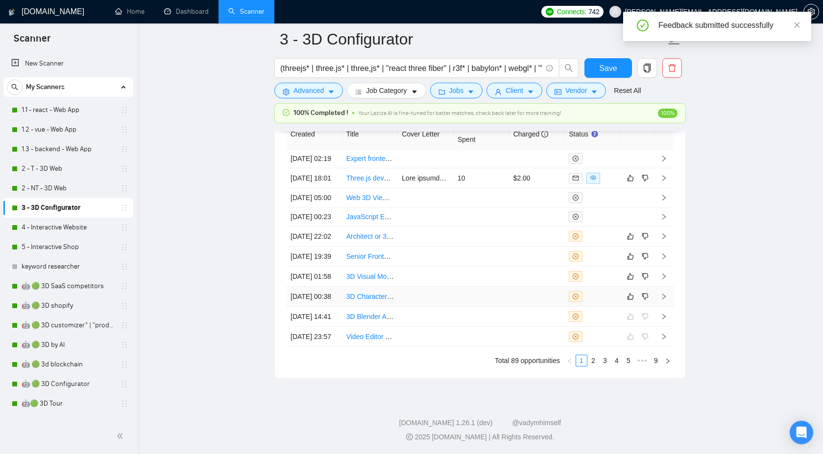
click at [663, 294] on icon "right" at bounding box center [663, 297] width 3 height 6
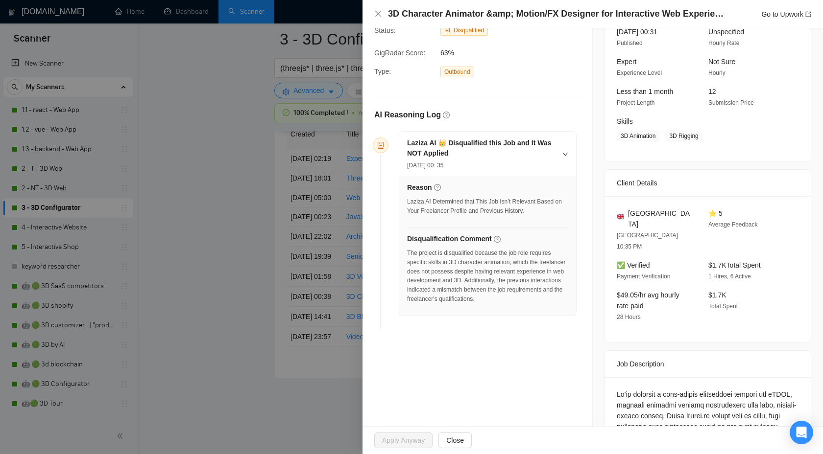
scroll to position [75, 0]
drag, startPoint x: 452, startPoint y: 260, endPoint x: 516, endPoint y: 258, distance: 64.2
click at [516, 258] on div "The project is disqualified because the job role requires specific skills in 3D…" at bounding box center [487, 275] width 161 height 55
copy div "3D character animation"
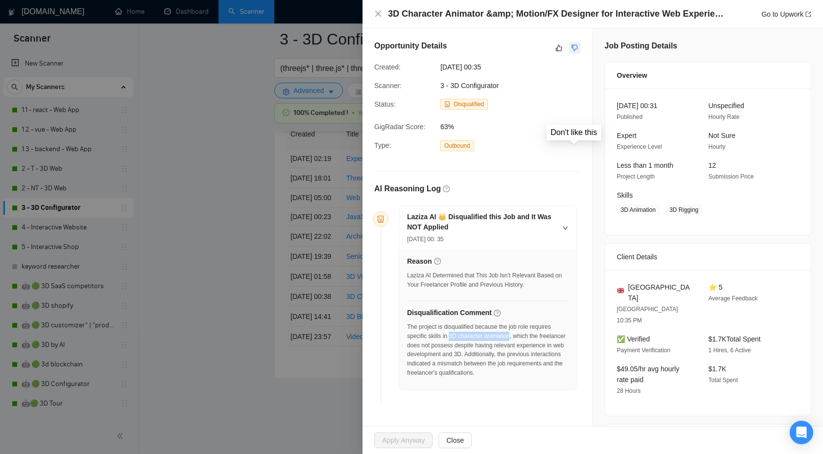
click at [568, 45] on button "button" at bounding box center [574, 48] width 12 height 12
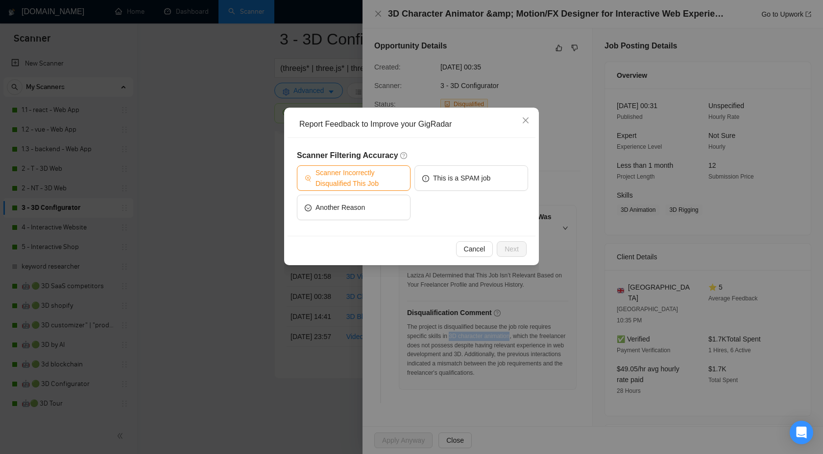
click at [341, 179] on span "Scanner Incorrectly Disqualified This Job" at bounding box center [358, 178] width 87 height 22
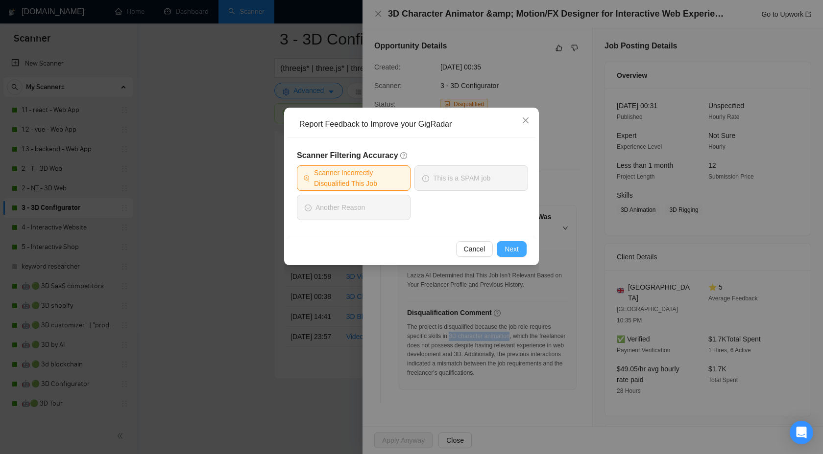
click at [502, 251] on button "Next" at bounding box center [511, 249] width 30 height 16
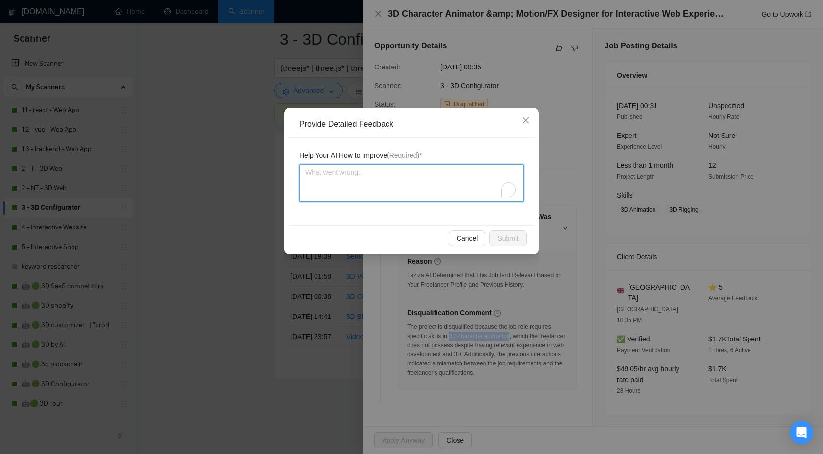
click at [454, 182] on textarea "To enrich screen reader interactions, please activate Accessibility in Grammarl…" at bounding box center [411, 183] width 224 height 37
type textarea "W"
type textarea "We"
type textarea "We c"
type textarea "We ca"
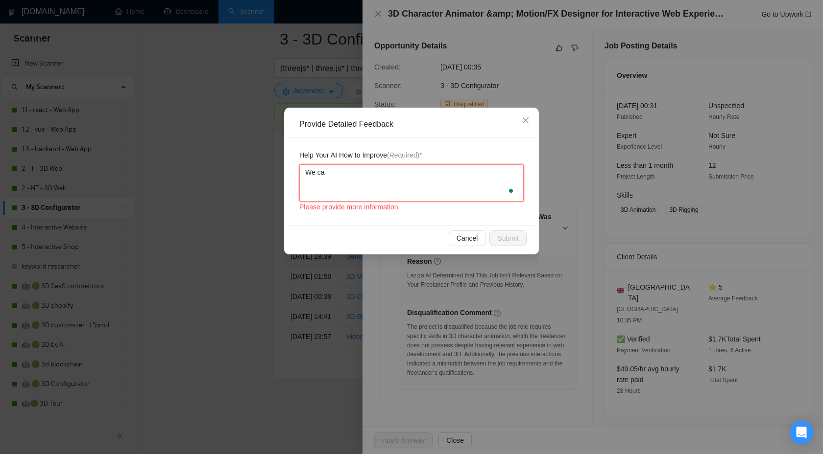
type textarea "We can"
type textarea "We can d"
type textarea "We can do"
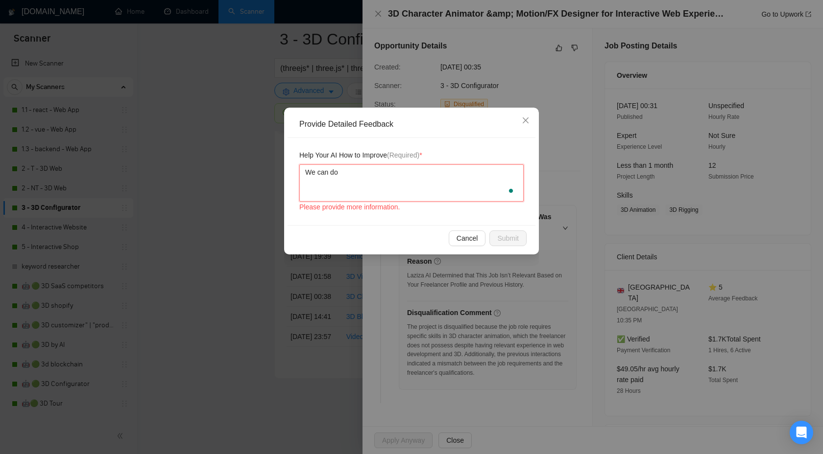
type textarea "We can do a"
paste textarea "3D character animation"
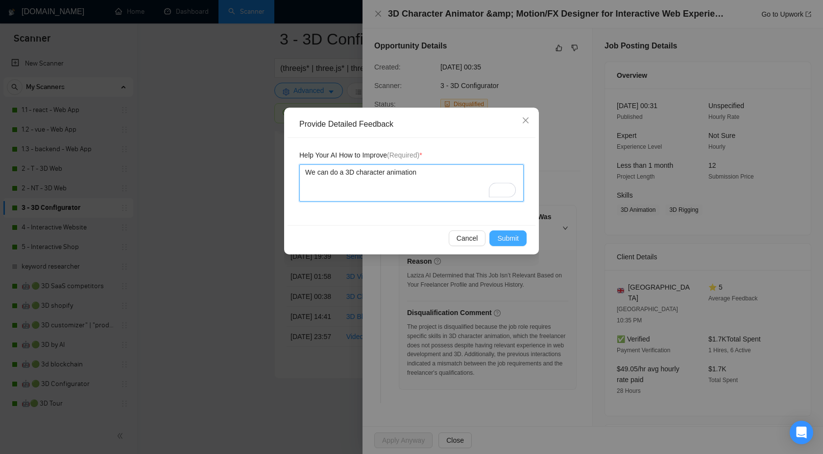
type textarea "We can do a 3D character animation"
click at [503, 239] on span "Submit" at bounding box center [508, 238] width 22 height 11
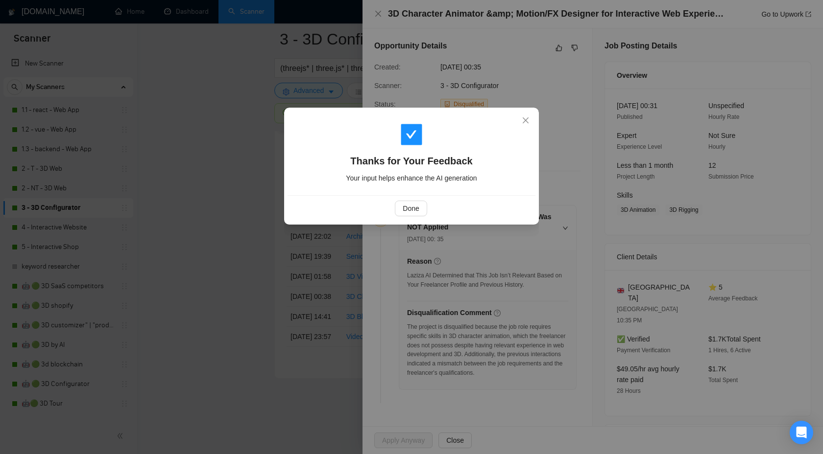
click at [395, 190] on div "Thanks for Your Feedback Your input helps enhance the AI generation" at bounding box center [411, 153] width 248 height 84
click at [410, 207] on span "Done" at bounding box center [410, 208] width 16 height 11
click at [410, 207] on div "Thanks for Your Feedback Your input helps enhance the AI generation Done" at bounding box center [411, 227] width 823 height 454
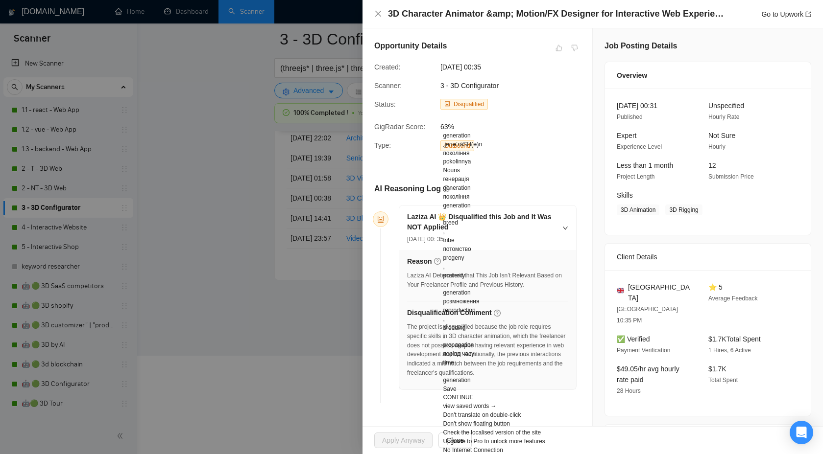
click at [547, 334] on div "The project is disqualified because the job role requires specific skills in 3D…" at bounding box center [487, 350] width 161 height 55
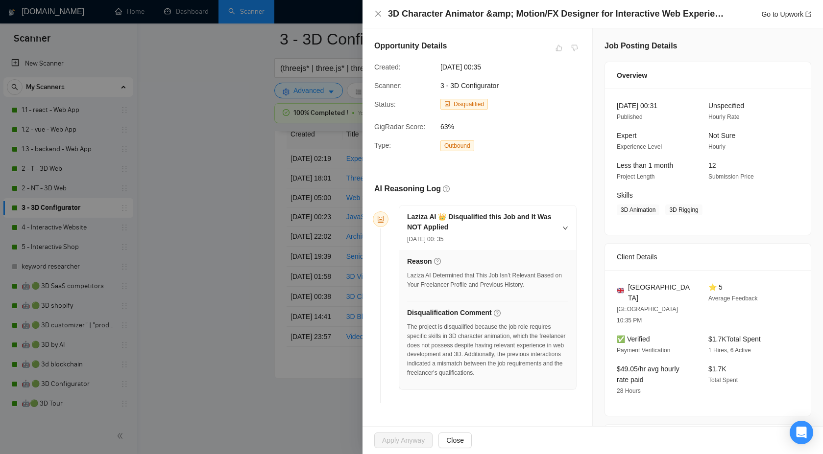
click at [300, 333] on div at bounding box center [411, 227] width 823 height 454
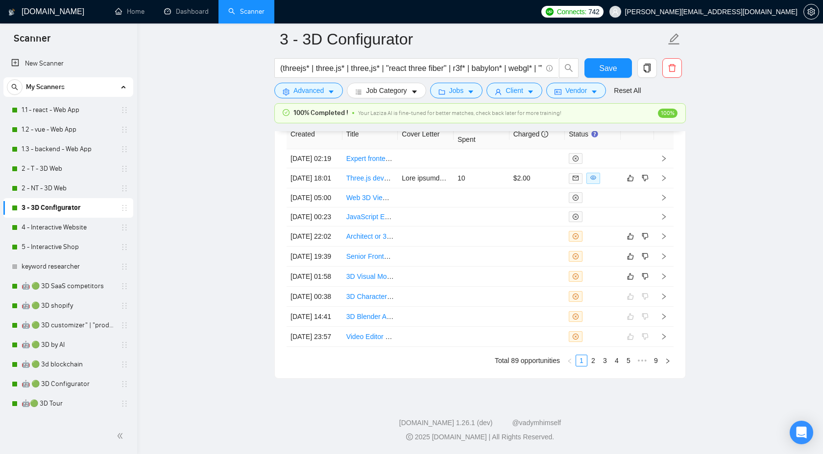
scroll to position [2734, 0]
click at [662, 280] on icon "right" at bounding box center [663, 276] width 7 height 7
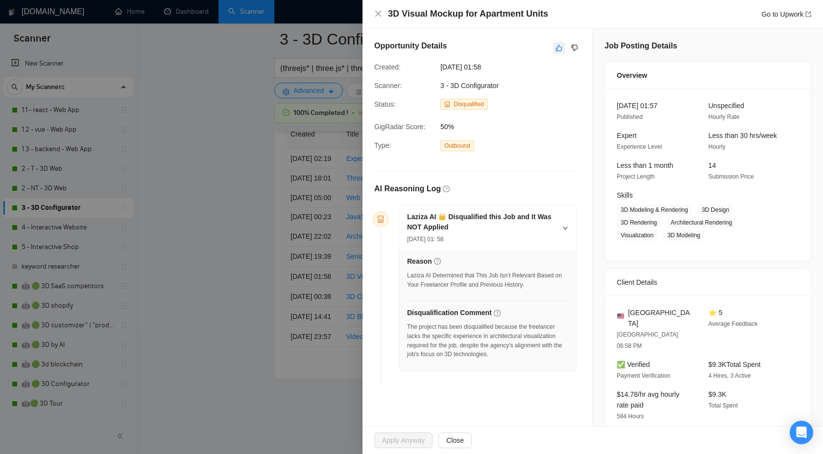
click at [559, 52] on button "button" at bounding box center [559, 48] width 12 height 12
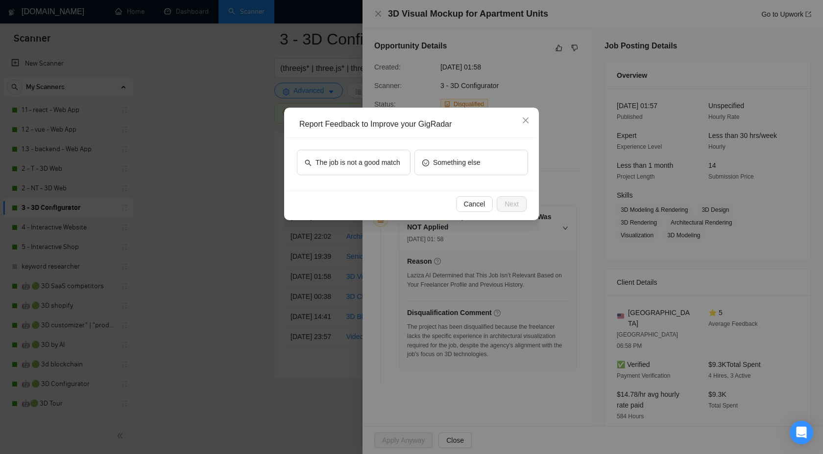
click at [398, 147] on div "The job is not a good match Something else" at bounding box center [411, 164] width 248 height 53
click at [395, 157] on span "The job is not a good match" at bounding box center [357, 162] width 85 height 11
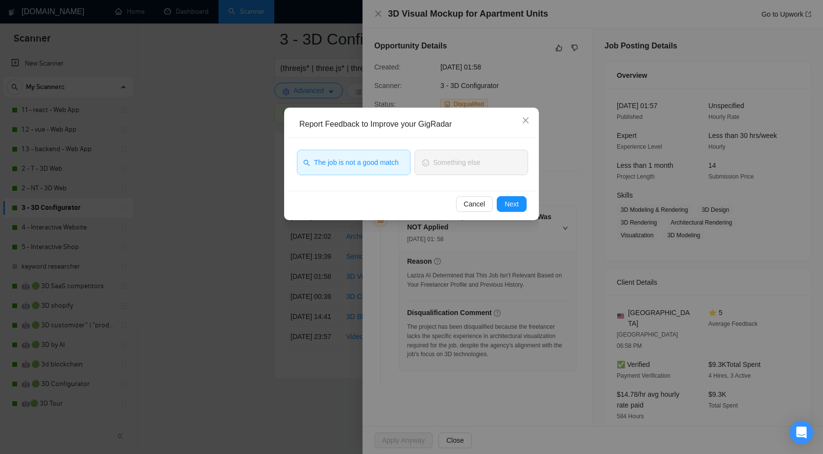
click at [538, 196] on div "Report Feedback to Improve your GigRadar The job is not a good match Something …" at bounding box center [411, 164] width 255 height 113
click at [511, 210] on button "Next" at bounding box center [511, 204] width 30 height 16
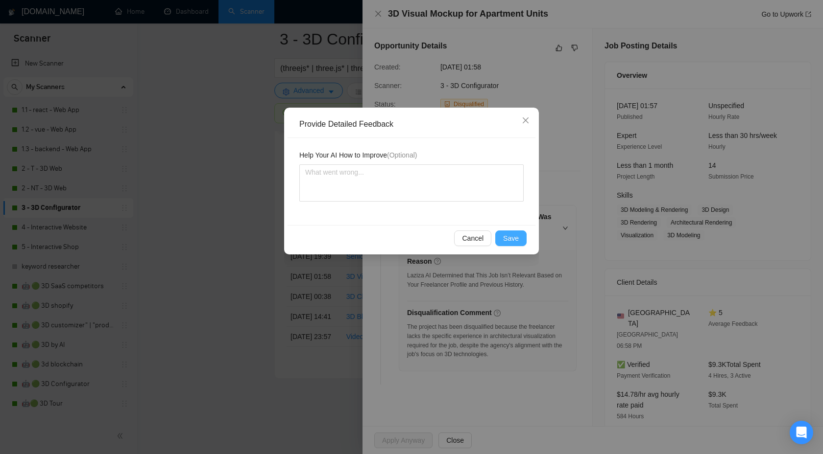
click at [502, 234] on button "Save" at bounding box center [510, 239] width 31 height 16
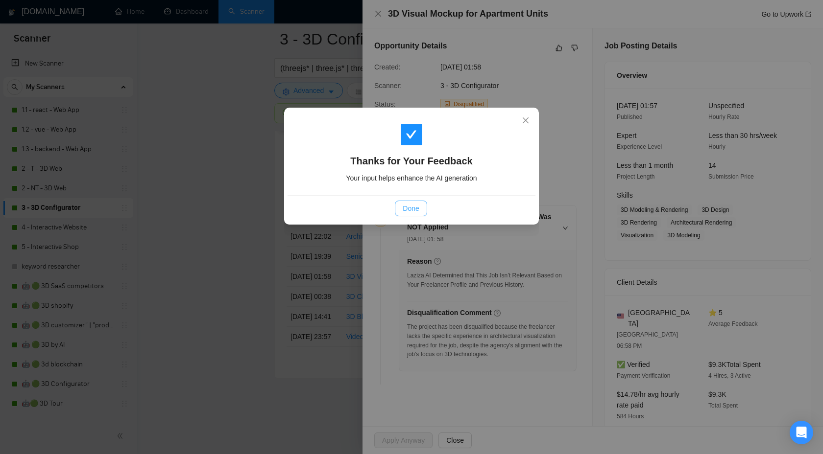
click at [406, 212] on span "Done" at bounding box center [410, 208] width 16 height 11
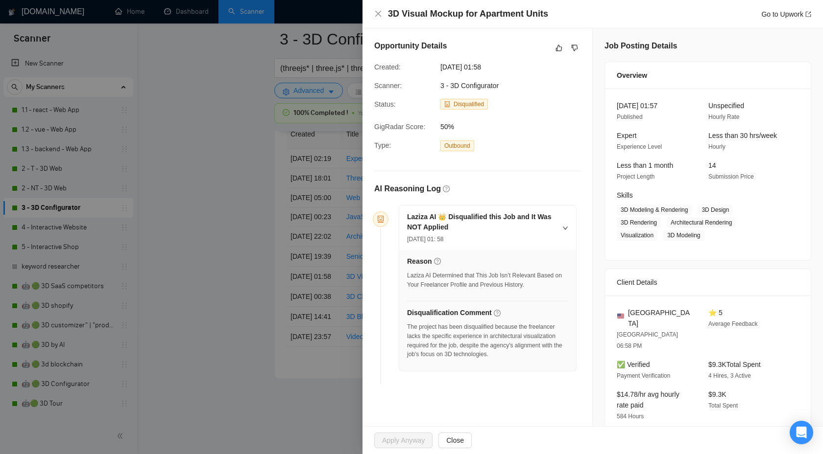
click at [258, 123] on div at bounding box center [411, 227] width 823 height 454
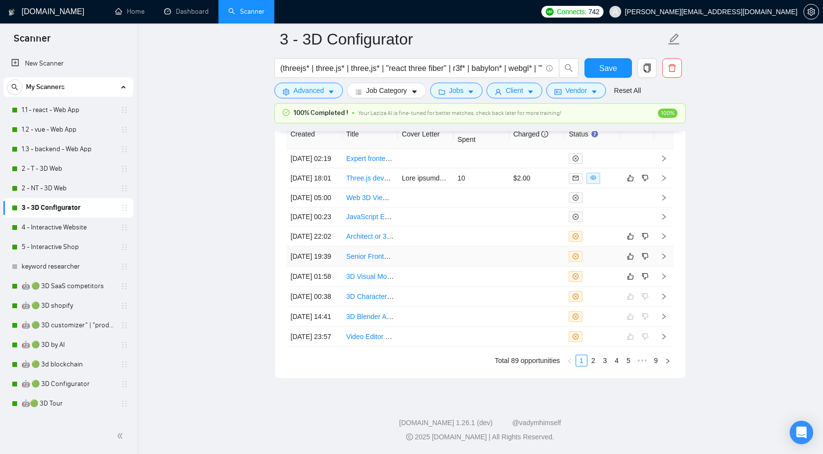
click at [663, 260] on icon "right" at bounding box center [663, 256] width 7 height 7
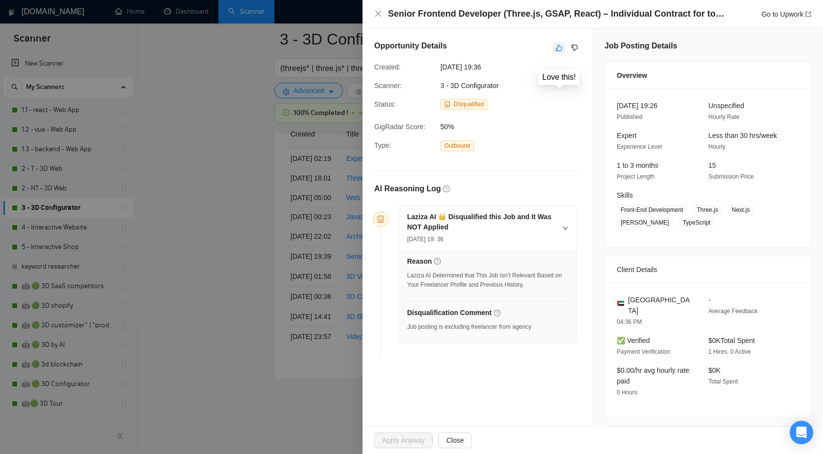
click at [558, 47] on icon "like" at bounding box center [558, 48] width 7 height 8
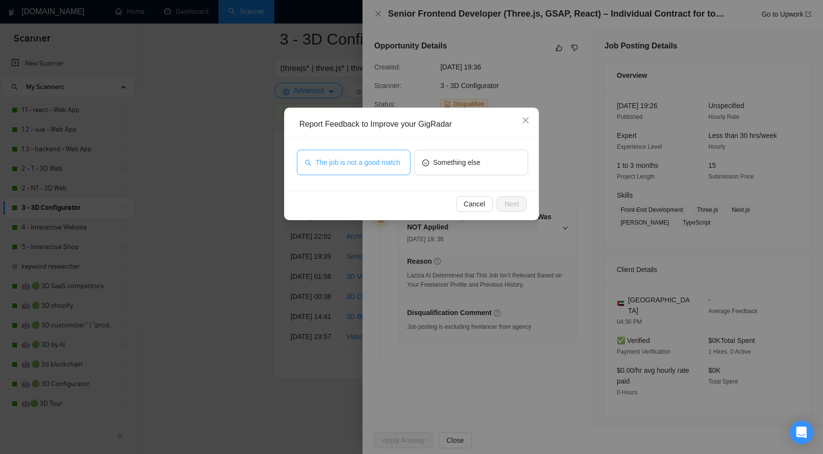
click at [357, 175] on button "The job is not a good match" at bounding box center [354, 162] width 114 height 25
click at [517, 207] on span "Next" at bounding box center [511, 204] width 14 height 11
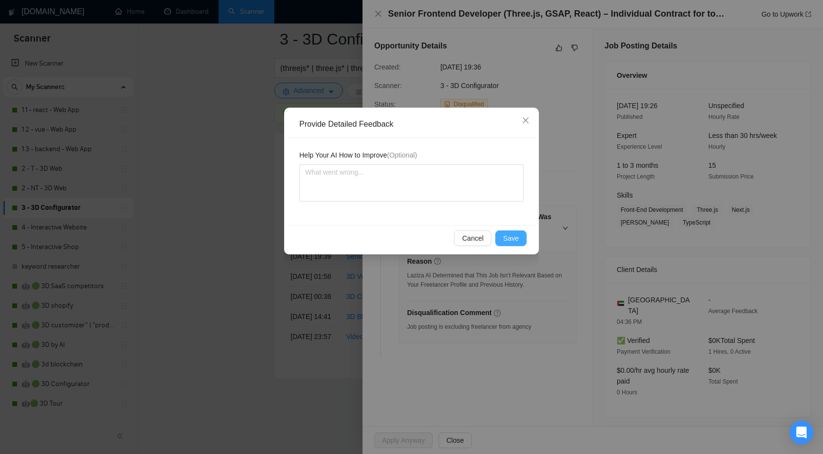
click at [510, 238] on span "Save" at bounding box center [511, 238] width 16 height 11
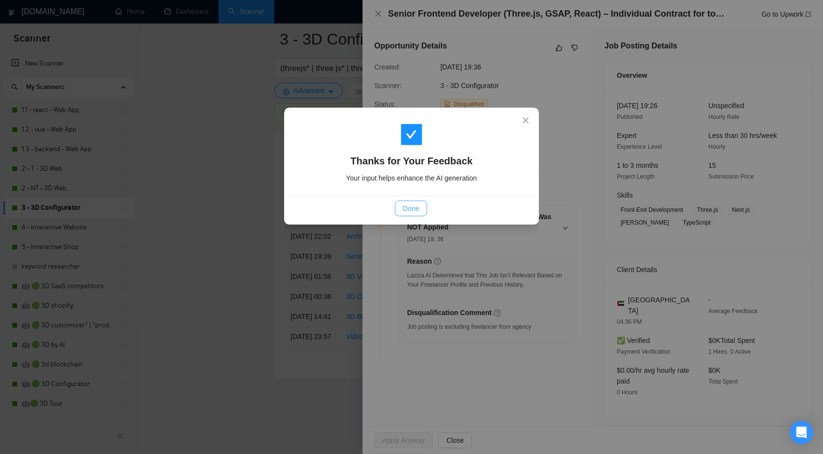
click at [401, 215] on button "Done" at bounding box center [411, 209] width 32 height 16
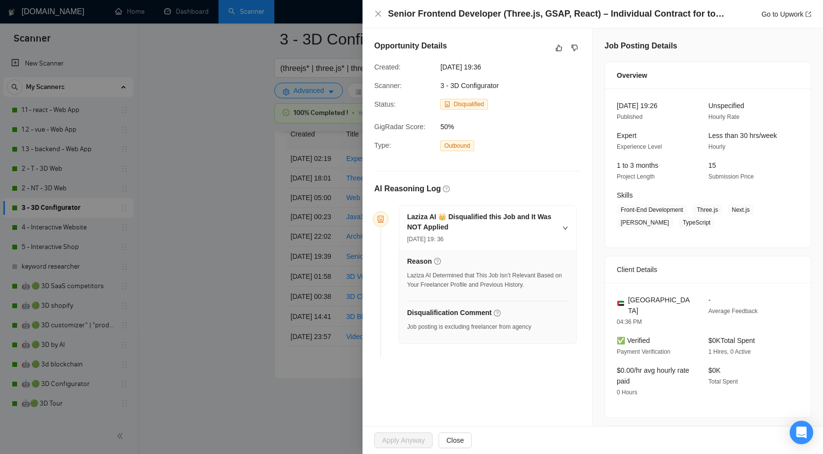
click at [214, 255] on div at bounding box center [411, 227] width 823 height 454
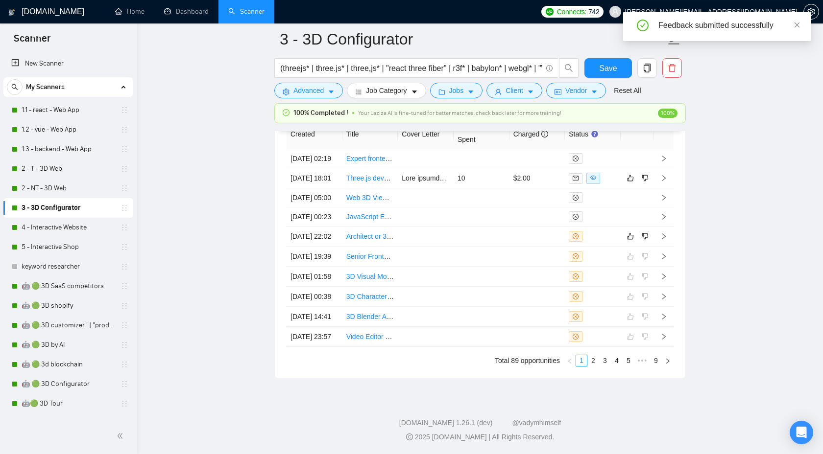
scroll to position [2691, 0]
click at [661, 240] on icon "right" at bounding box center [663, 236] width 7 height 7
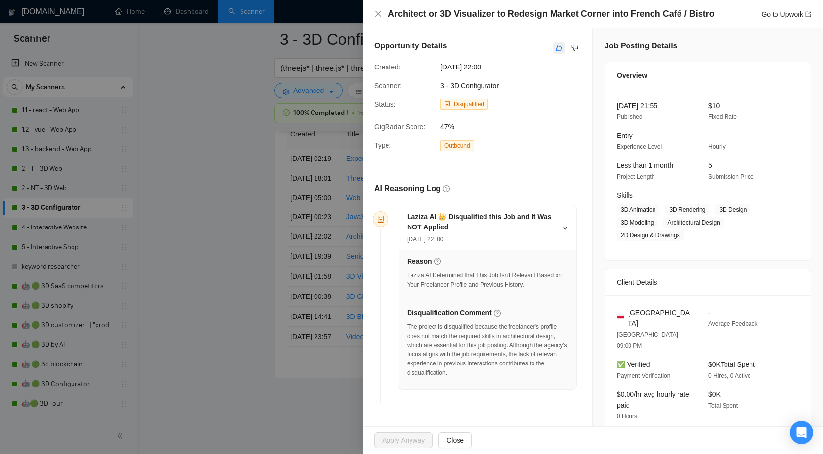
click at [553, 45] on button "button" at bounding box center [559, 48] width 12 height 12
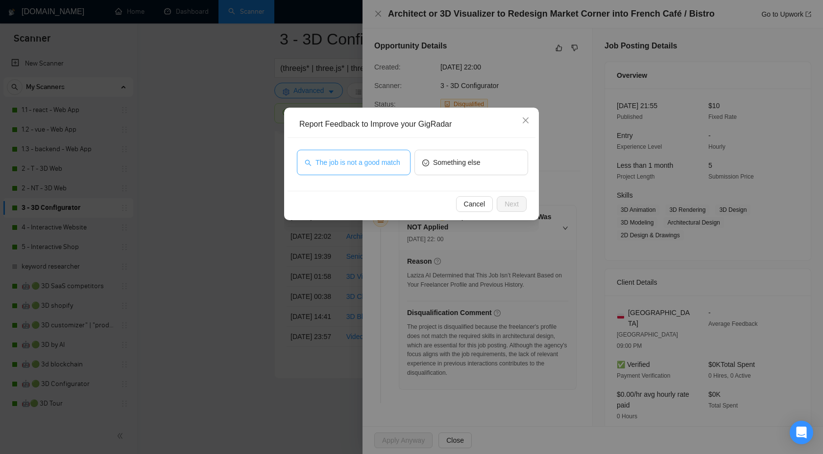
click at [347, 158] on span "The job is not a good match" at bounding box center [357, 162] width 85 height 11
click at [508, 195] on div "Cancel Next" at bounding box center [411, 204] width 248 height 26
click at [510, 208] on span "Next" at bounding box center [511, 204] width 14 height 11
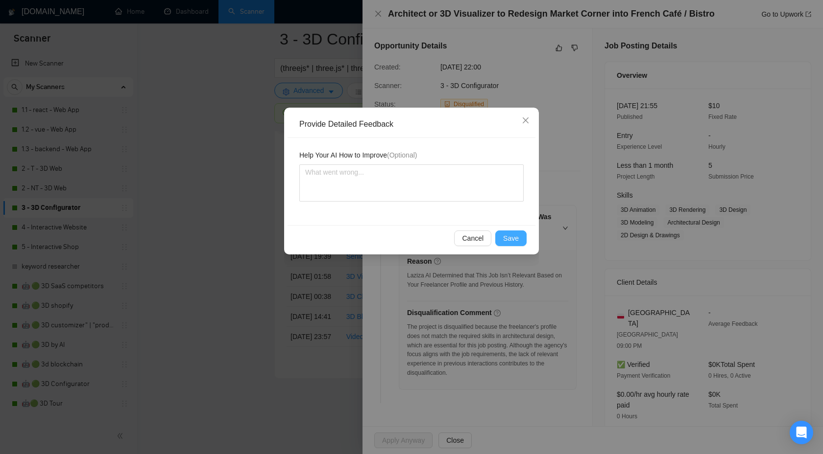
click at [504, 235] on span "Save" at bounding box center [511, 238] width 16 height 11
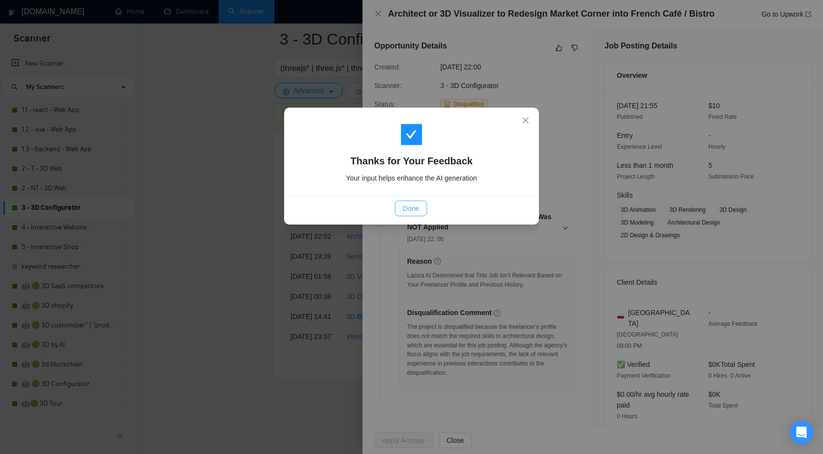
click at [409, 205] on span "Done" at bounding box center [410, 208] width 16 height 11
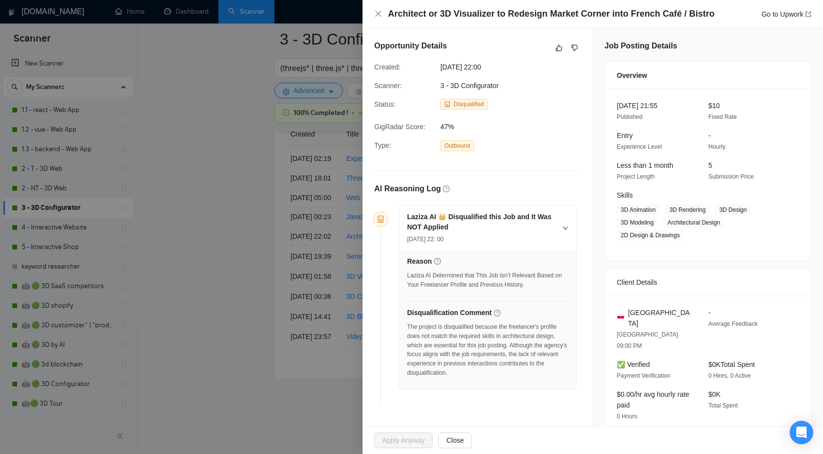
click at [226, 232] on div at bounding box center [411, 227] width 823 height 454
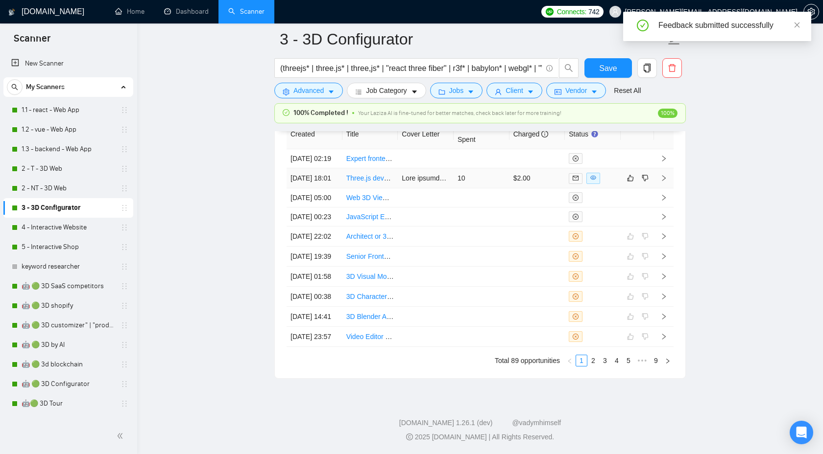
click at [671, 188] on td at bounding box center [664, 178] width 20 height 20
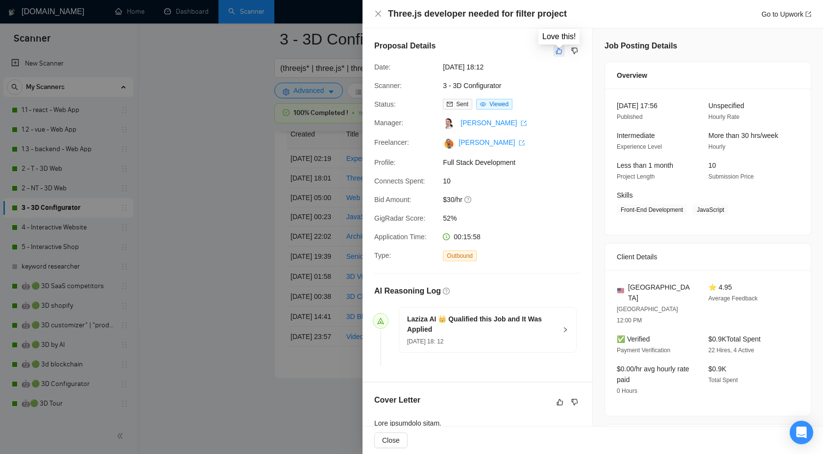
click at [559, 53] on icon "like" at bounding box center [558, 51] width 7 height 8
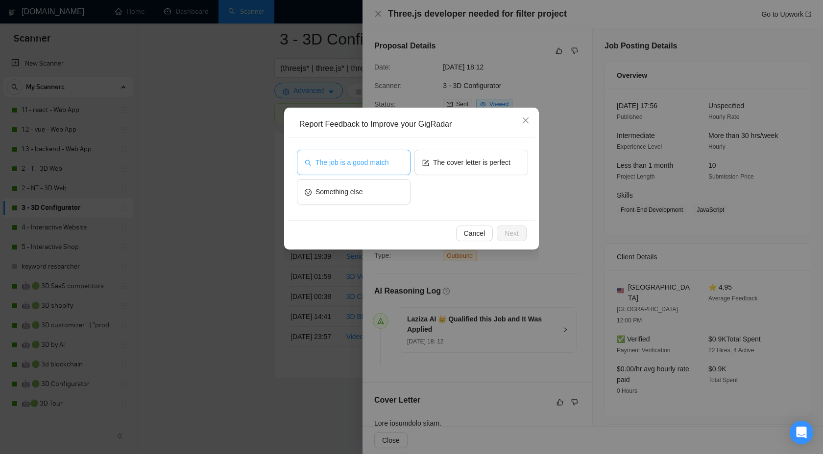
click at [380, 166] on span "The job is a good match" at bounding box center [351, 162] width 73 height 11
click at [509, 229] on span "Next" at bounding box center [511, 233] width 14 height 11
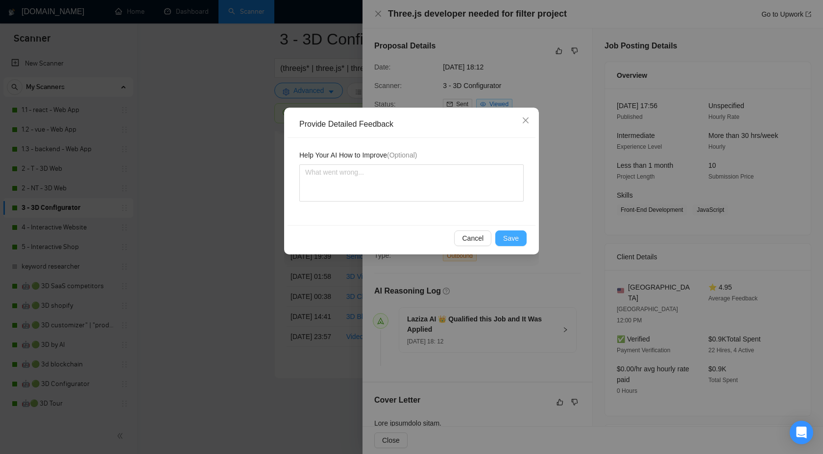
click at [504, 237] on span "Save" at bounding box center [511, 238] width 16 height 11
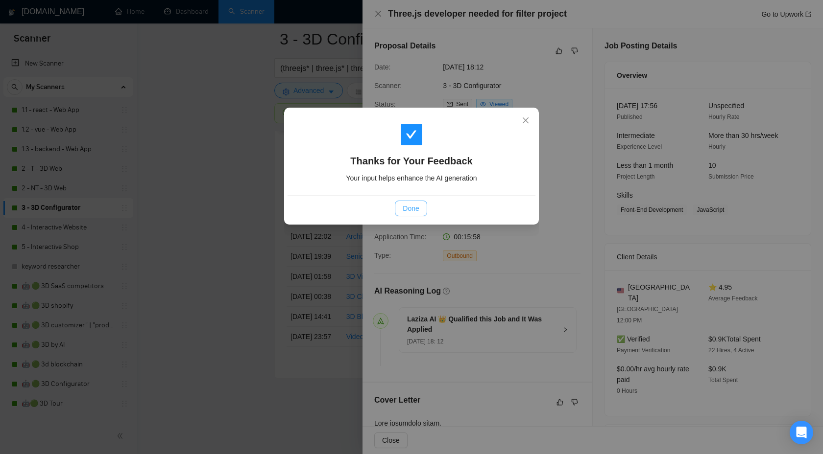
click at [412, 208] on span "Done" at bounding box center [410, 208] width 16 height 11
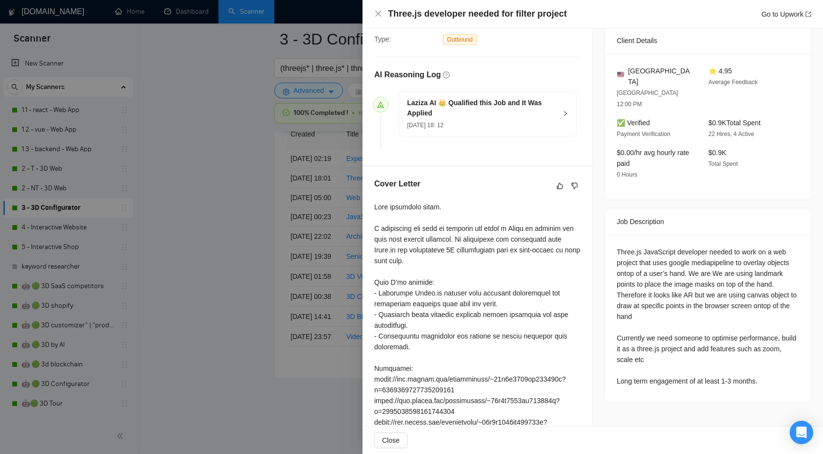
scroll to position [340, 0]
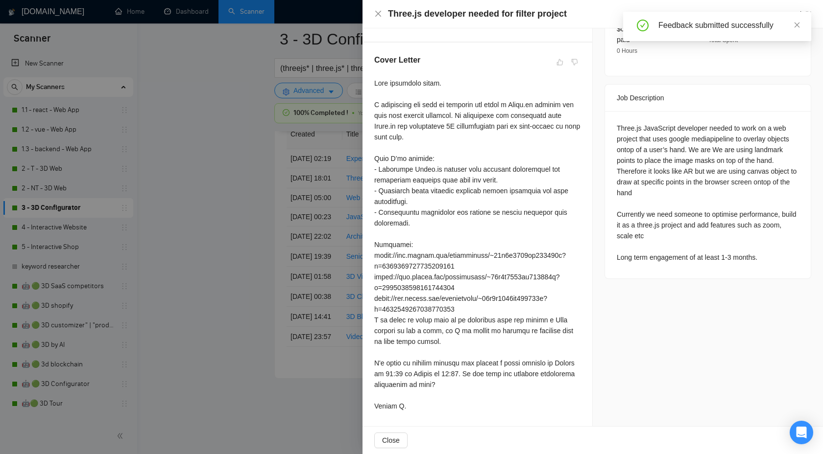
click at [224, 192] on div at bounding box center [411, 227] width 823 height 454
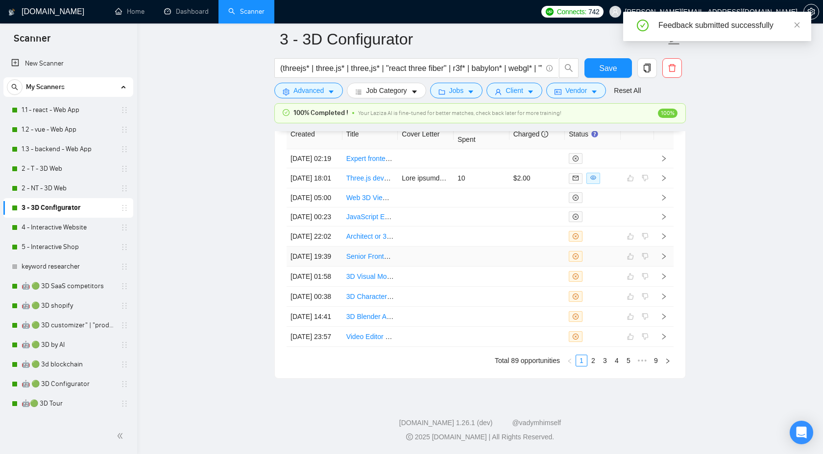
scroll to position [2291, 0]
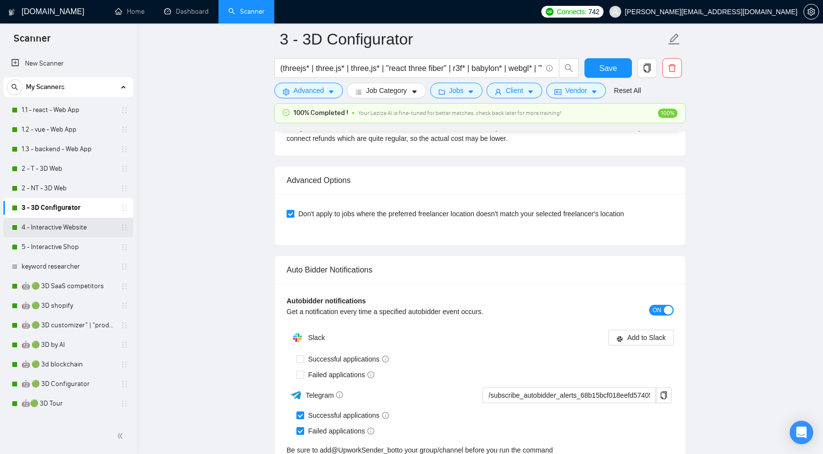
click at [88, 226] on link "4 - Interactive Website" at bounding box center [68, 228] width 93 height 20
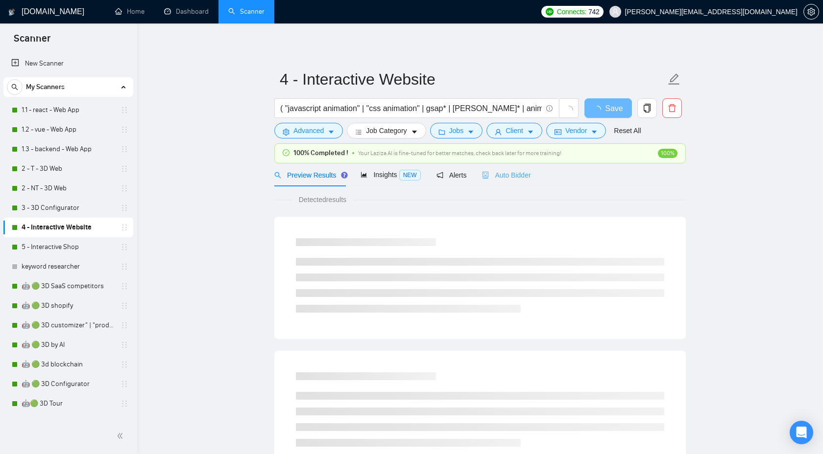
click at [517, 184] on div "Auto Bidder" at bounding box center [506, 175] width 48 height 23
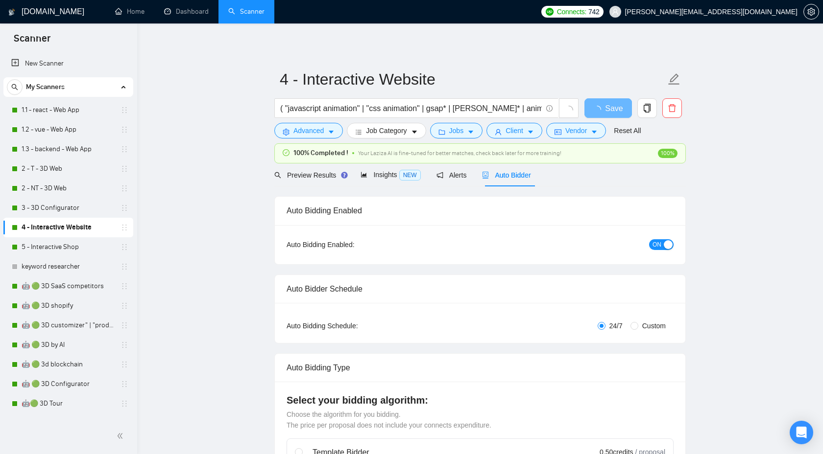
checkbox input "true"
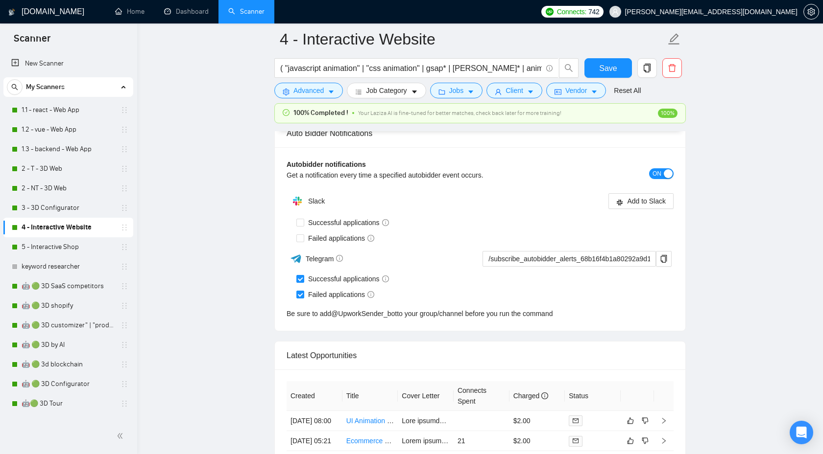
scroll to position [2758, 0]
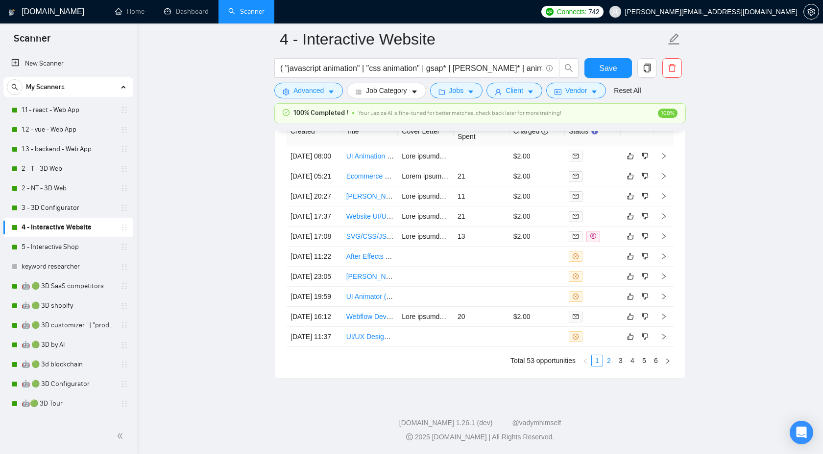
click at [606, 363] on link "2" at bounding box center [608, 360] width 11 height 11
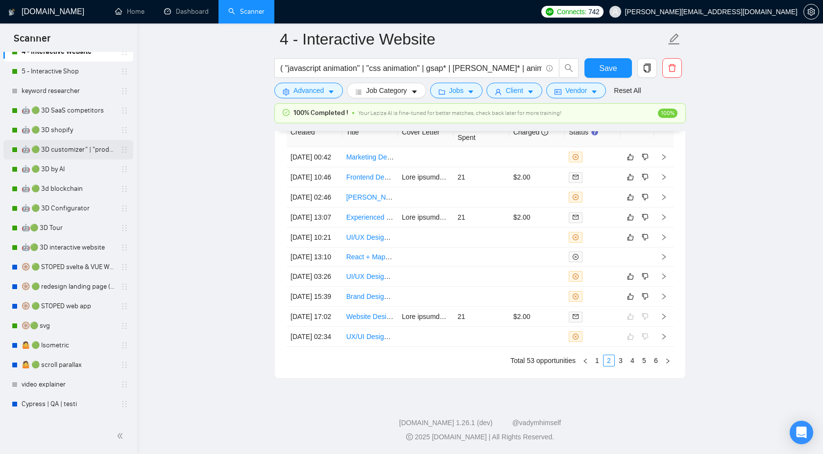
scroll to position [180, 0]
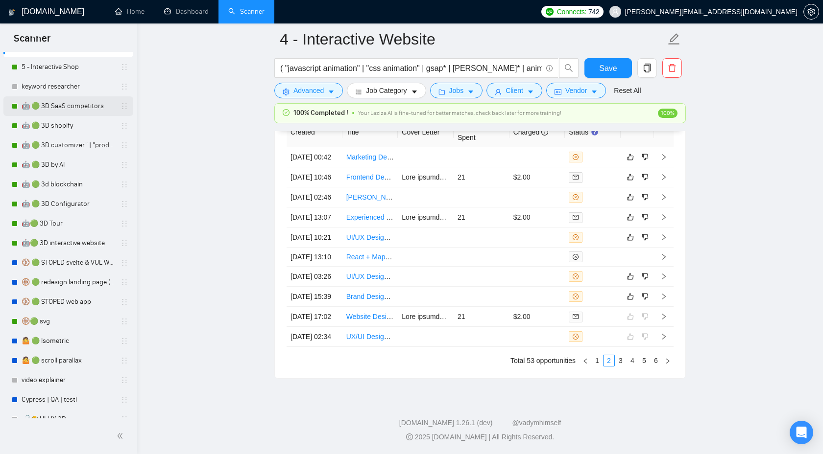
click at [72, 109] on link "🤖 🟢 3D SaaS competitors" at bounding box center [68, 106] width 93 height 20
